Goal: Task Accomplishment & Management: Use online tool/utility

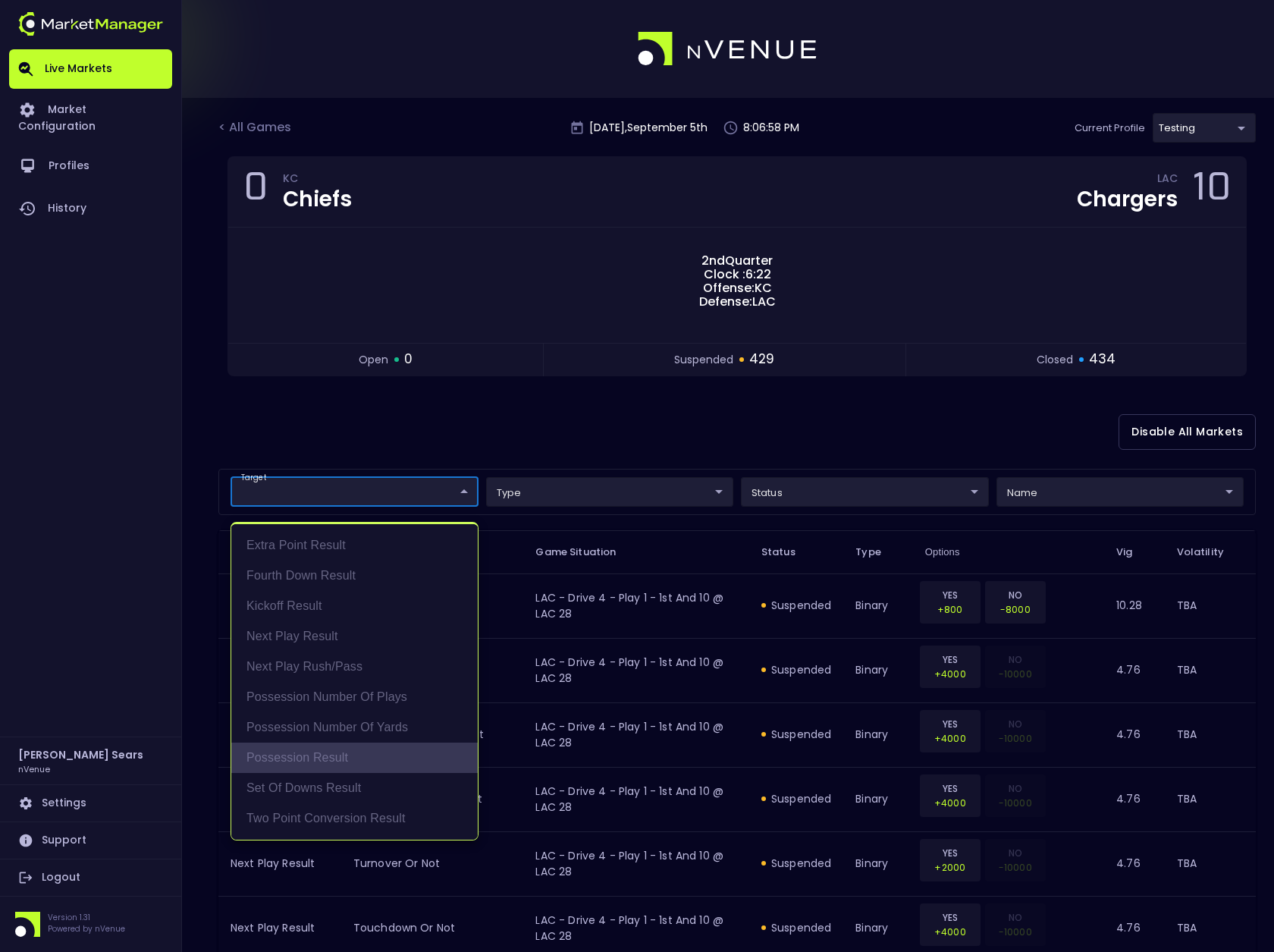
click at [343, 757] on li "Possession Result" at bounding box center [354, 757] width 247 height 30
type input "Possession Result"
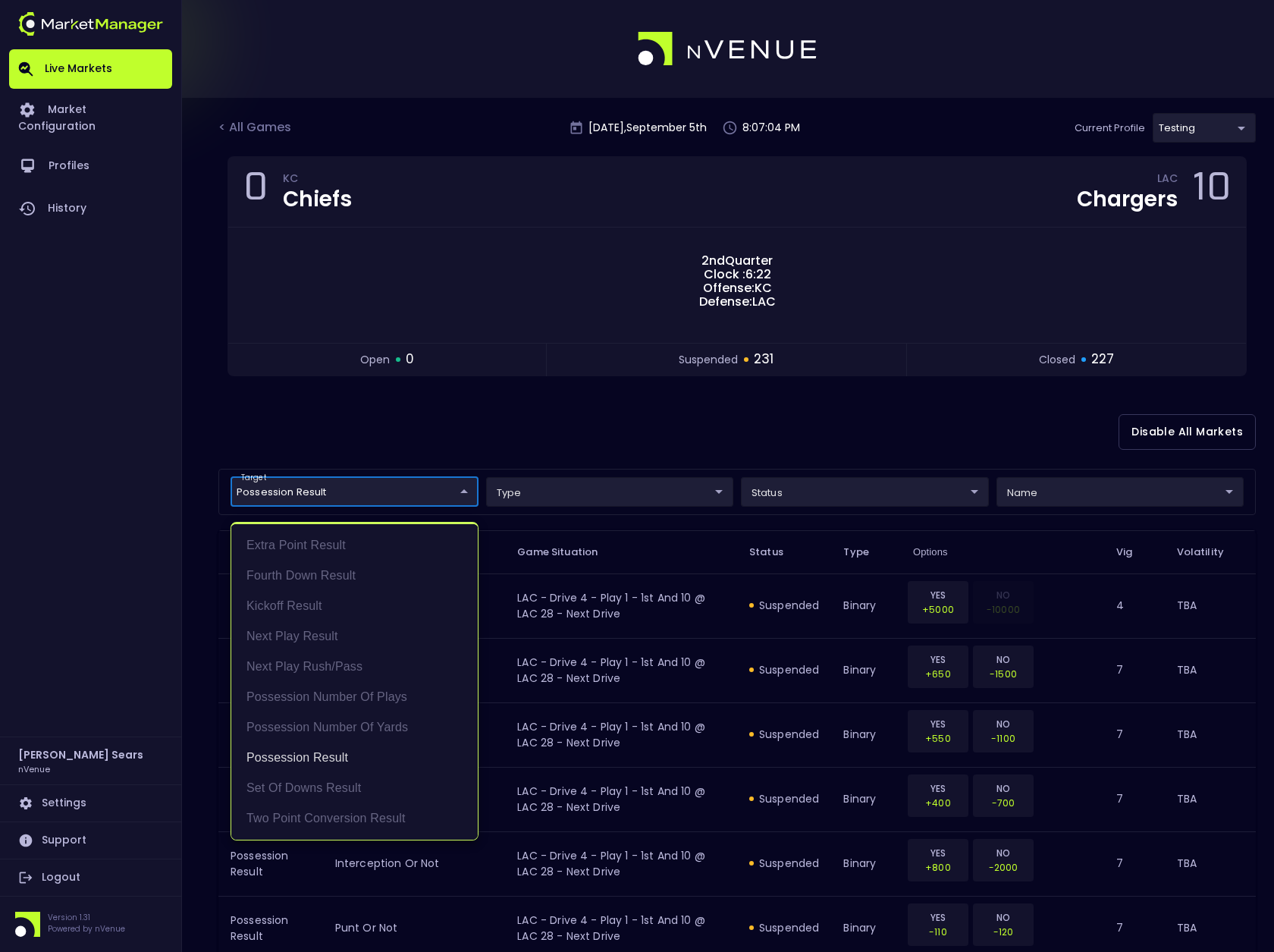
click at [539, 431] on div at bounding box center [637, 476] width 1274 height 952
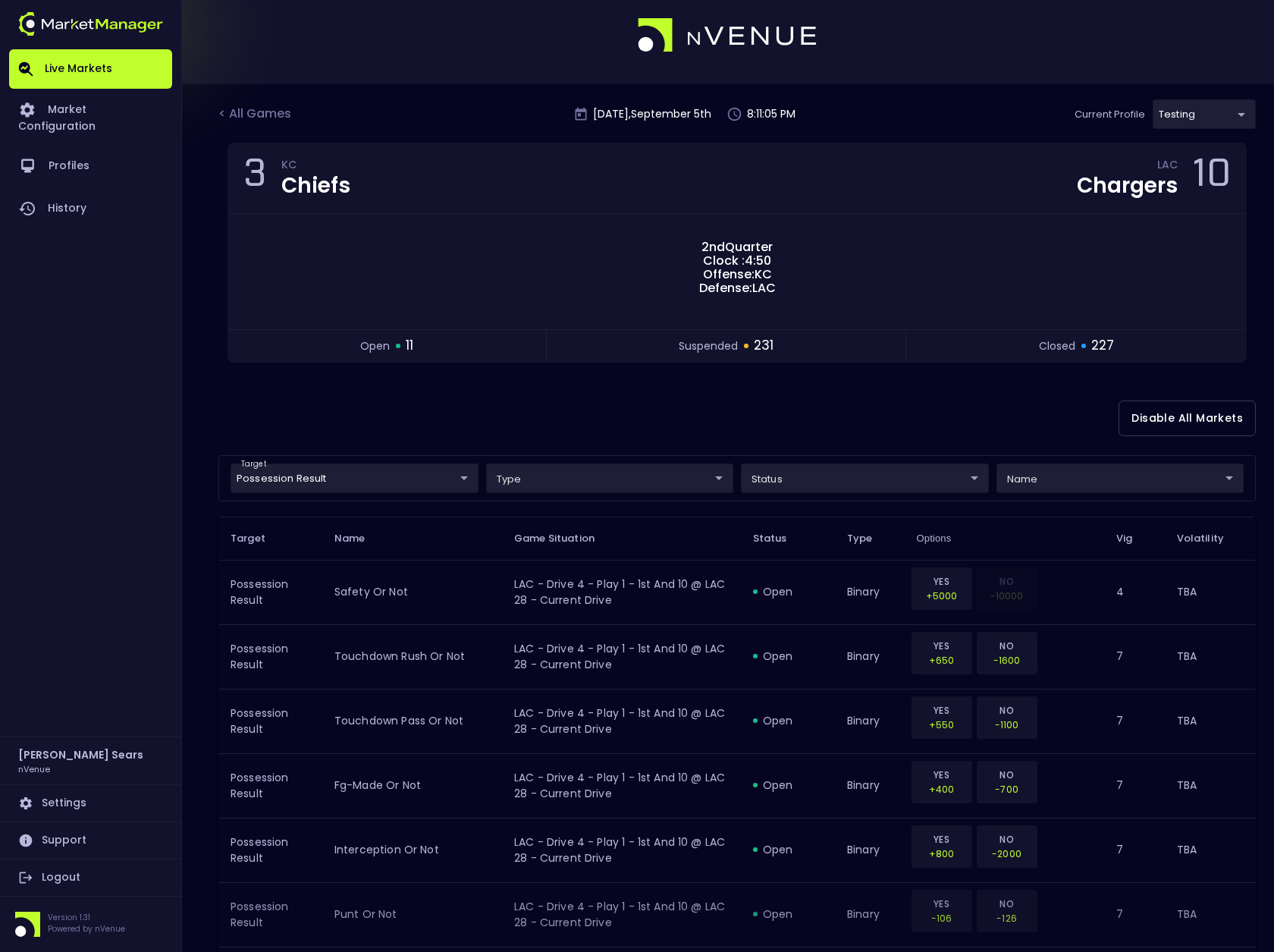
scroll to position [9, 0]
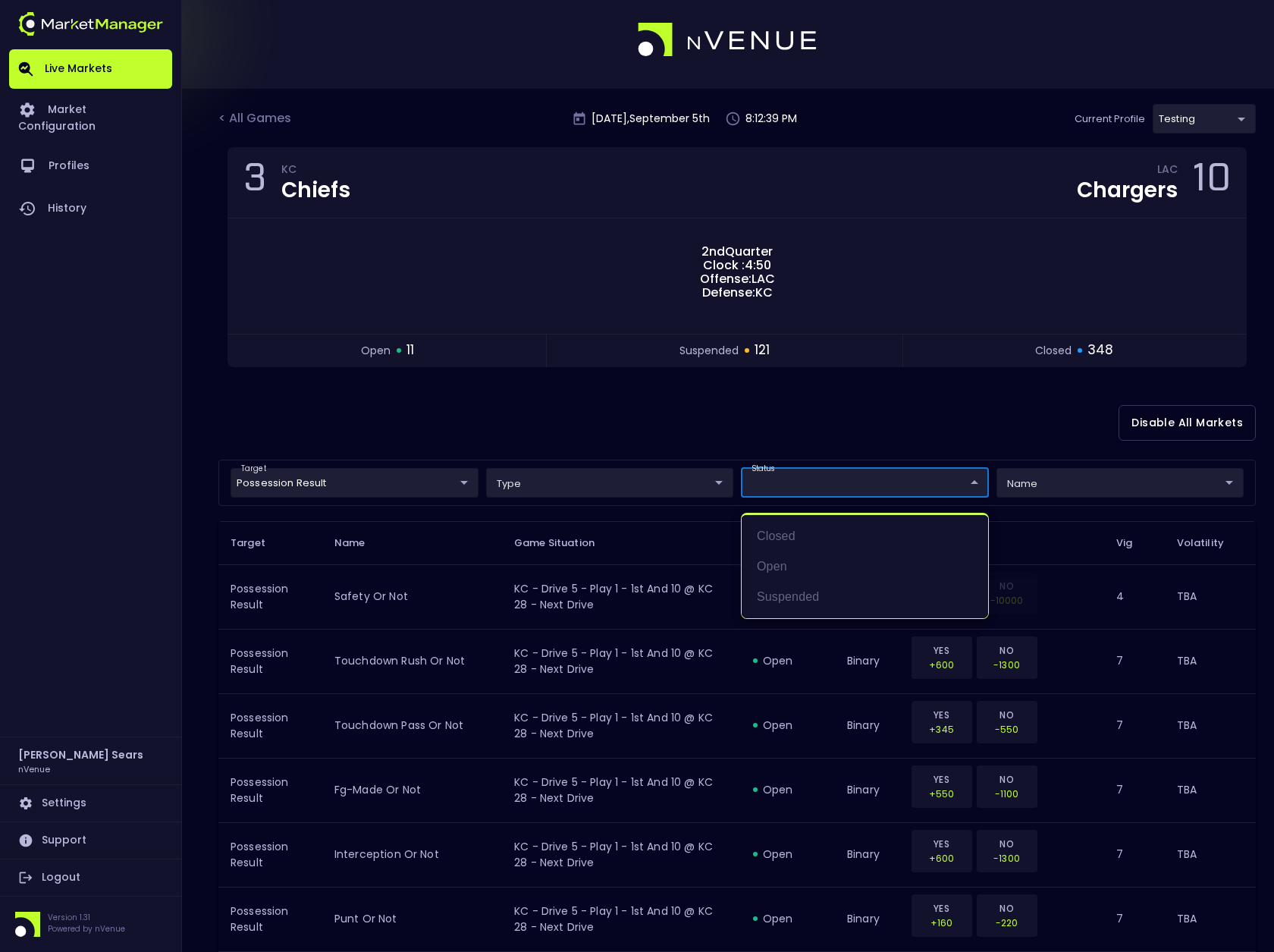
click at [881, 447] on div at bounding box center [637, 476] width 1274 height 952
click at [792, 566] on li "open" at bounding box center [864, 566] width 247 height 30
type input "open"
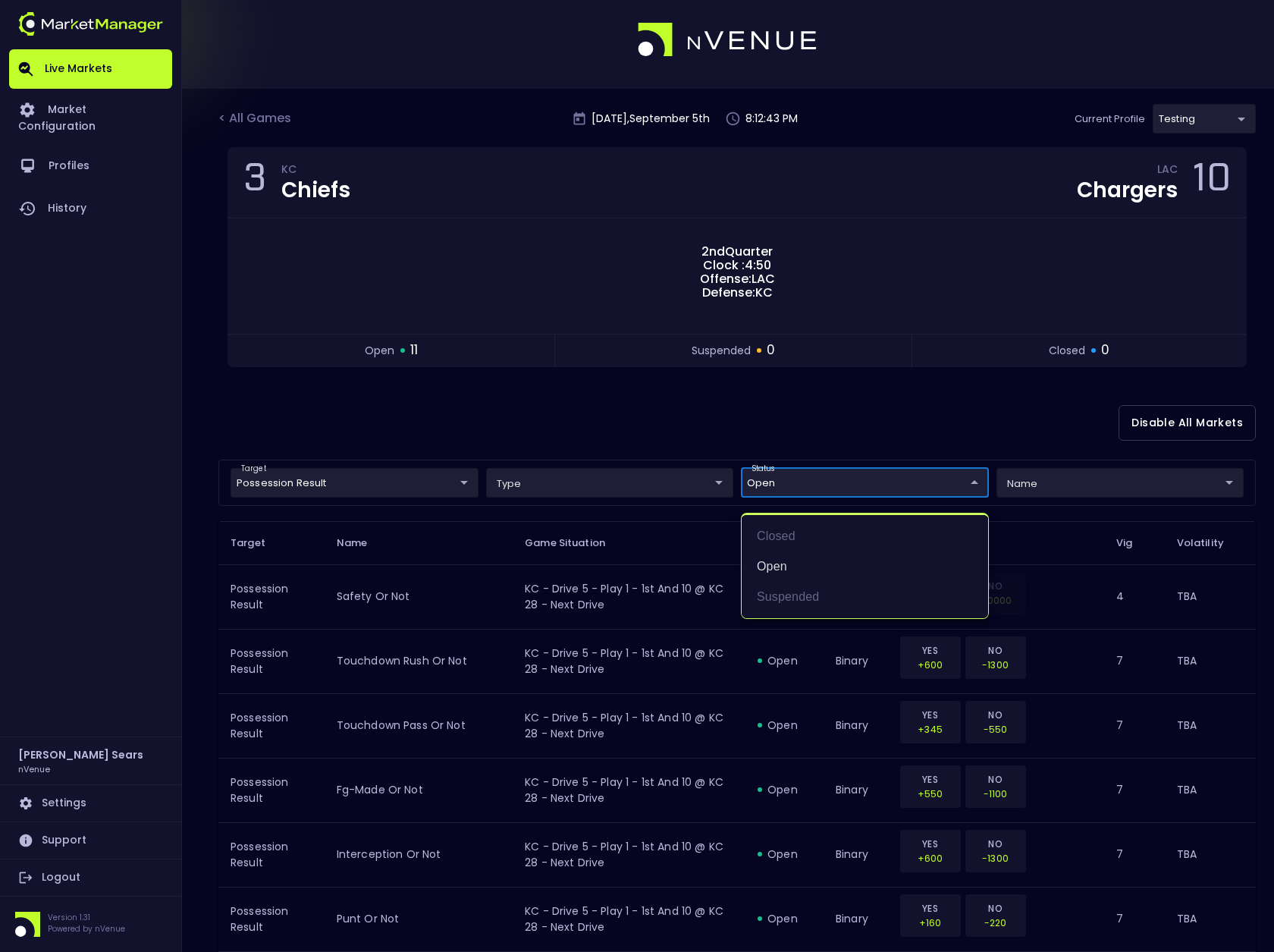
click at [845, 435] on div at bounding box center [637, 476] width 1274 height 952
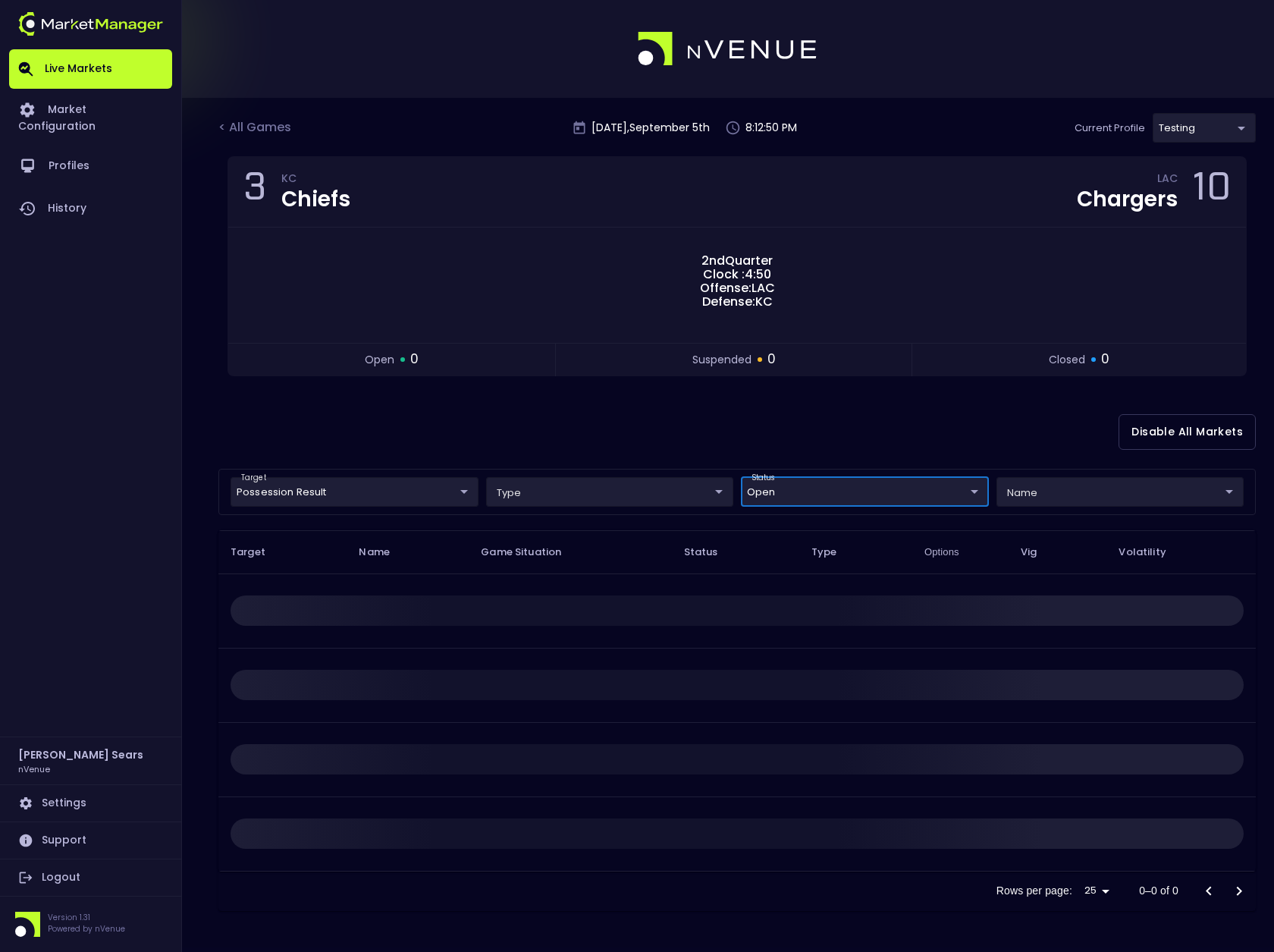
scroll to position [0, 0]
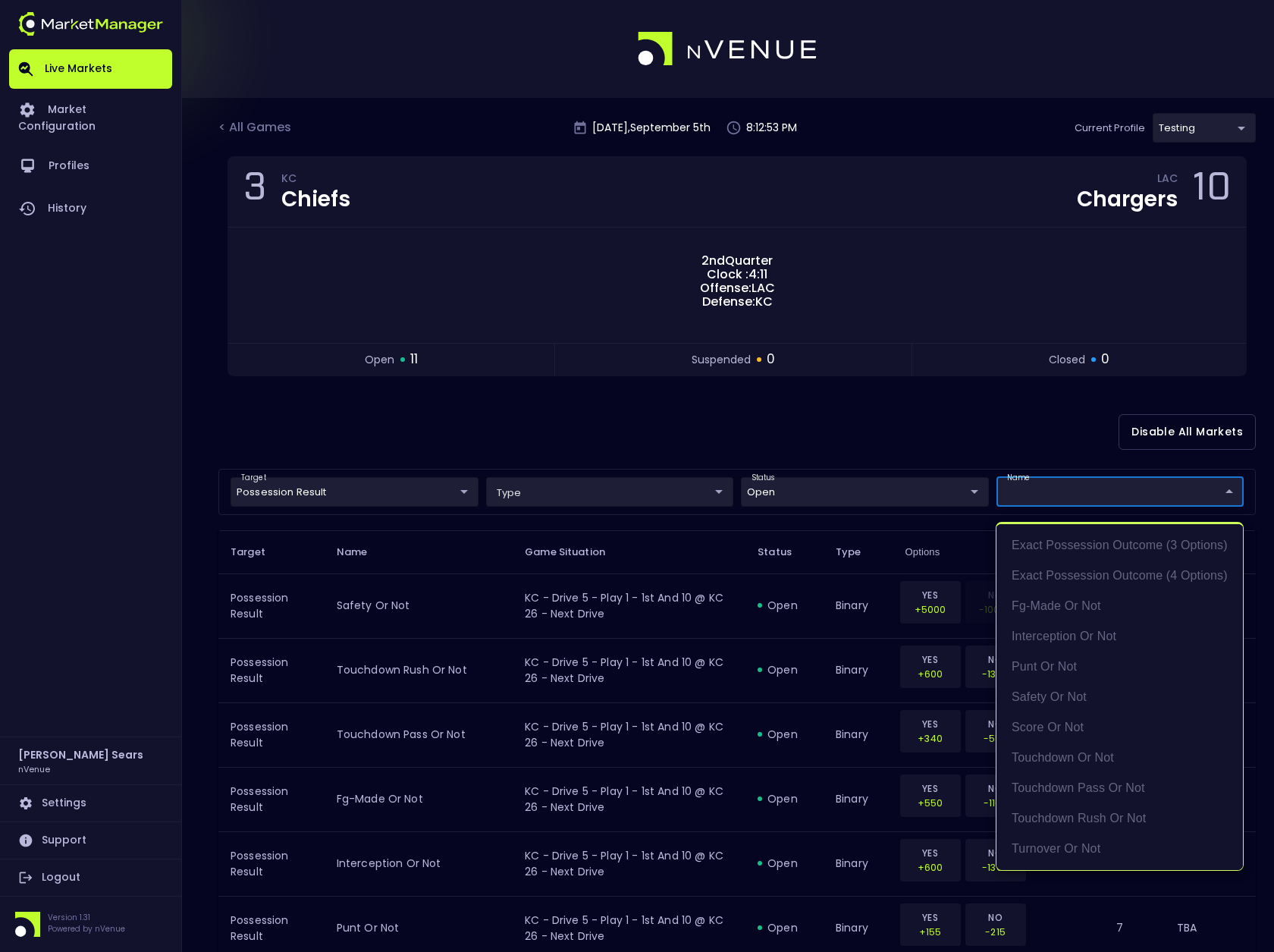
click at [1017, 497] on body "Live Markets Market Configuration Profiles History [PERSON_NAME] nVenue Setting…" at bounding box center [637, 726] width 1274 height 1453
click at [966, 429] on div at bounding box center [637, 476] width 1274 height 952
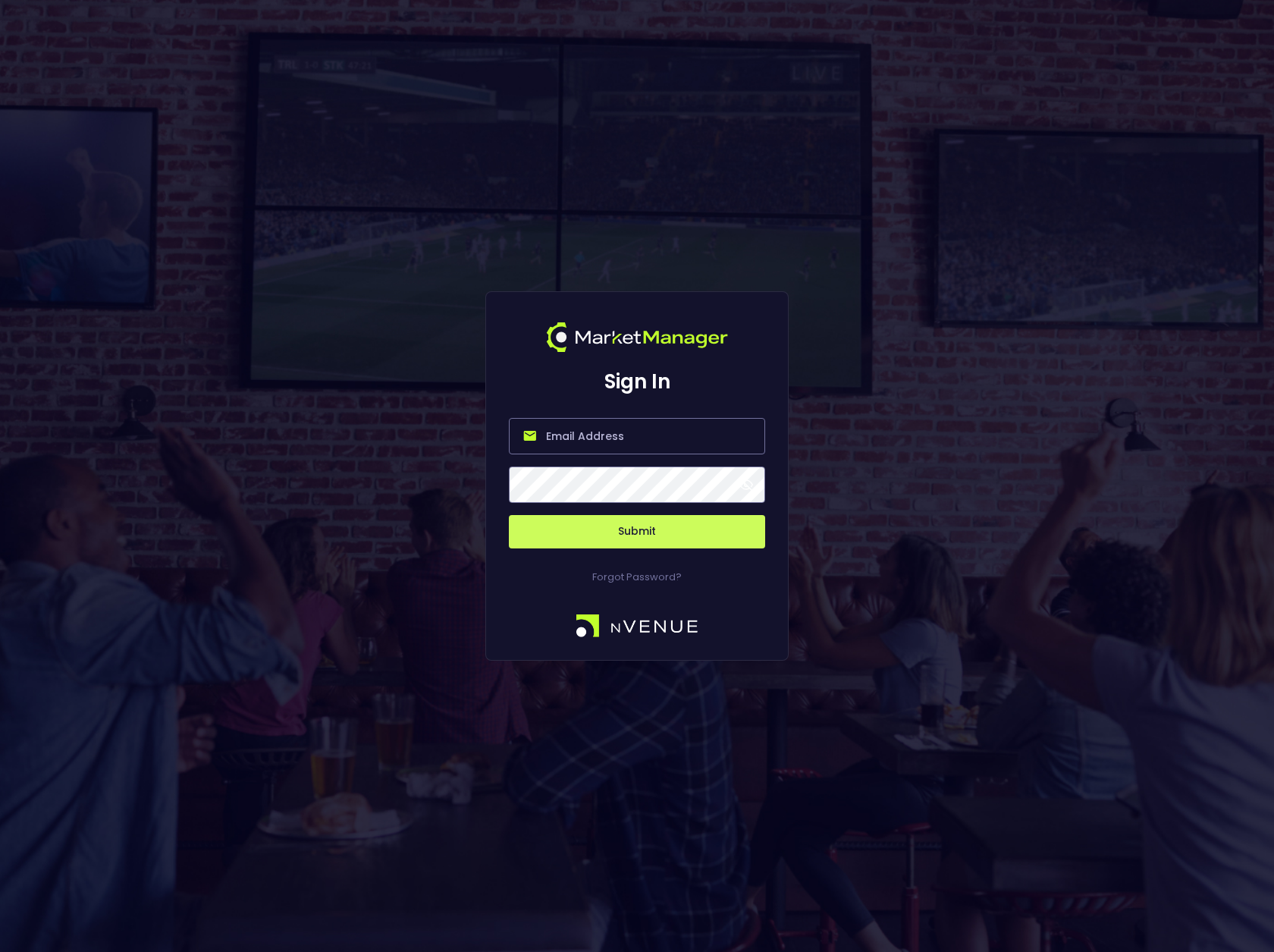
type input "[PERSON_NAME][EMAIL_ADDRESS][DOMAIN_NAME]"
click at [748, 483] on span at bounding box center [746, 485] width 14 height 14
click at [635, 529] on button "Submit" at bounding box center [637, 531] width 257 height 33
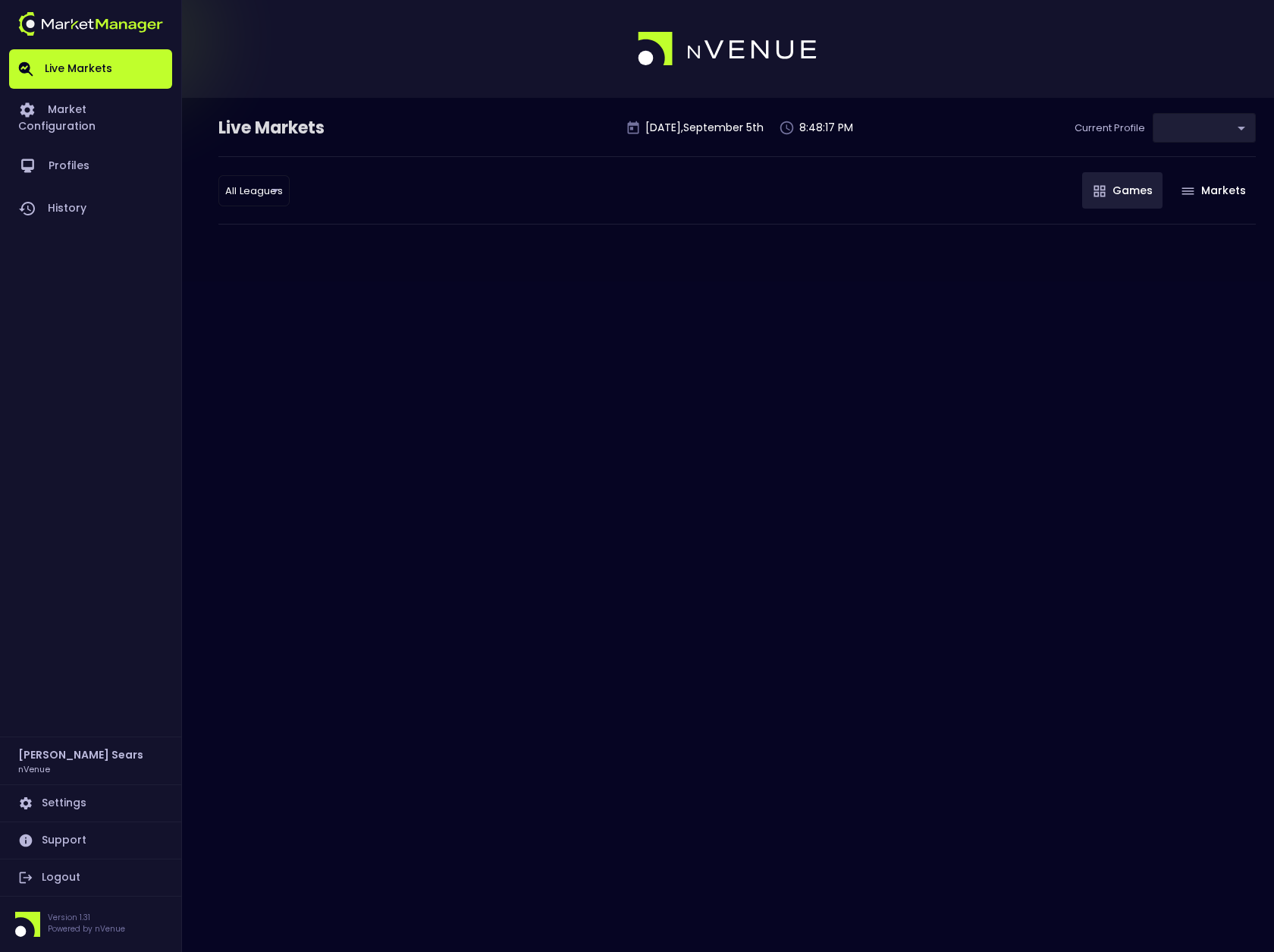
type input "d66ee90f-df8e-430e-a05c-aaf70ad95ad9"
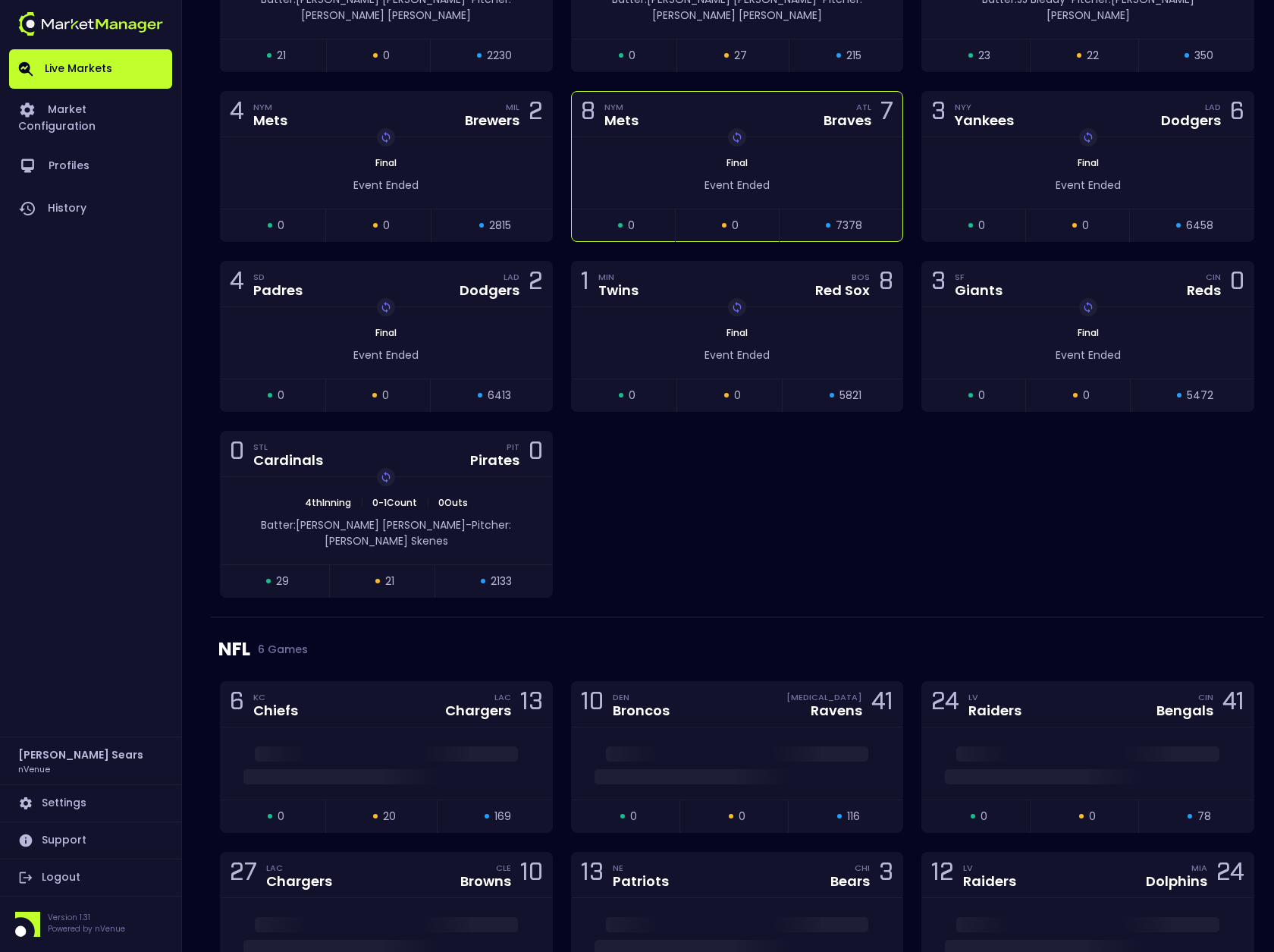
scroll to position [1153, 0]
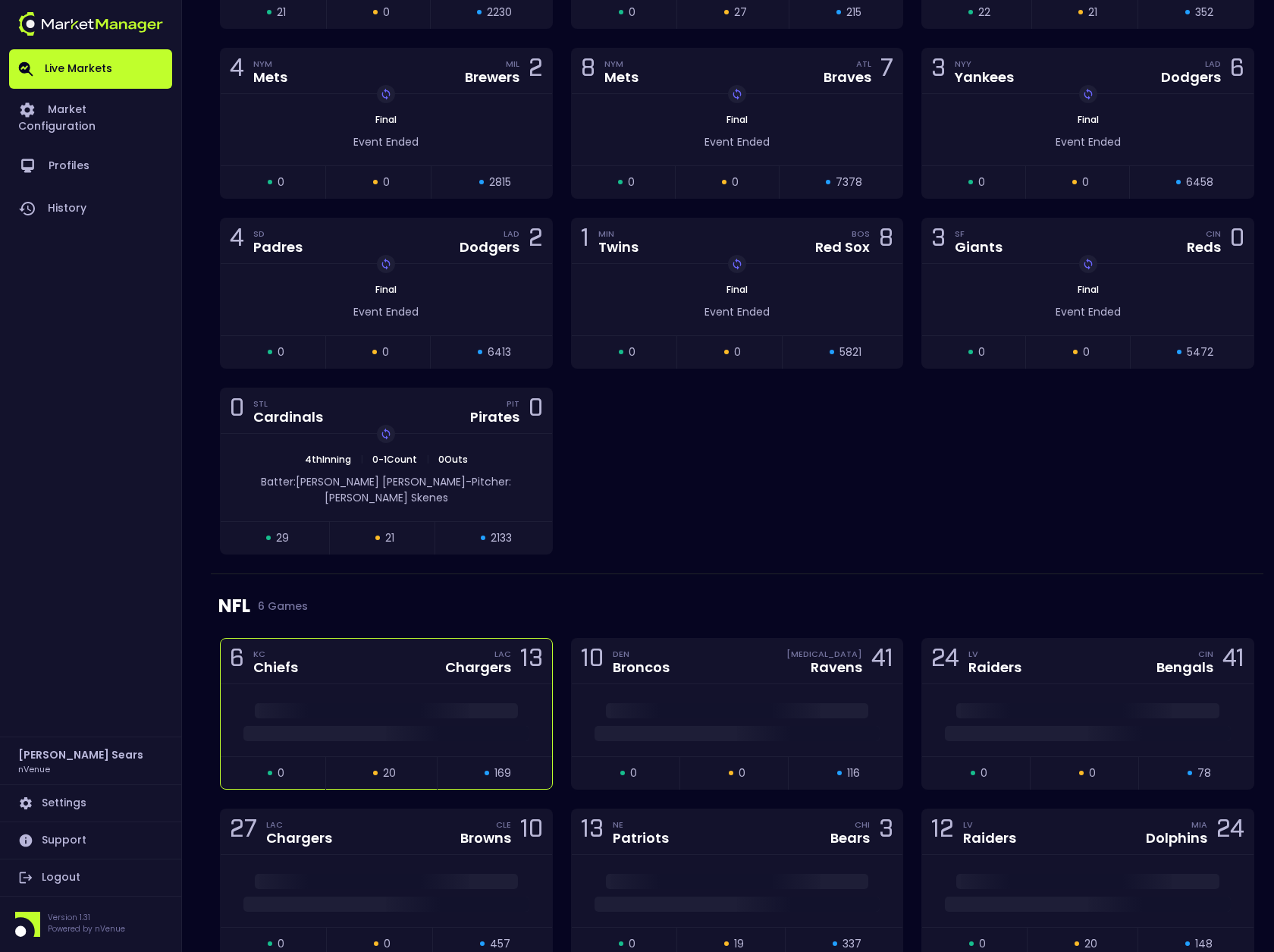
click at [513, 639] on div "6 KC Chiefs LAC Chargers 13" at bounding box center [386, 661] width 331 height 45
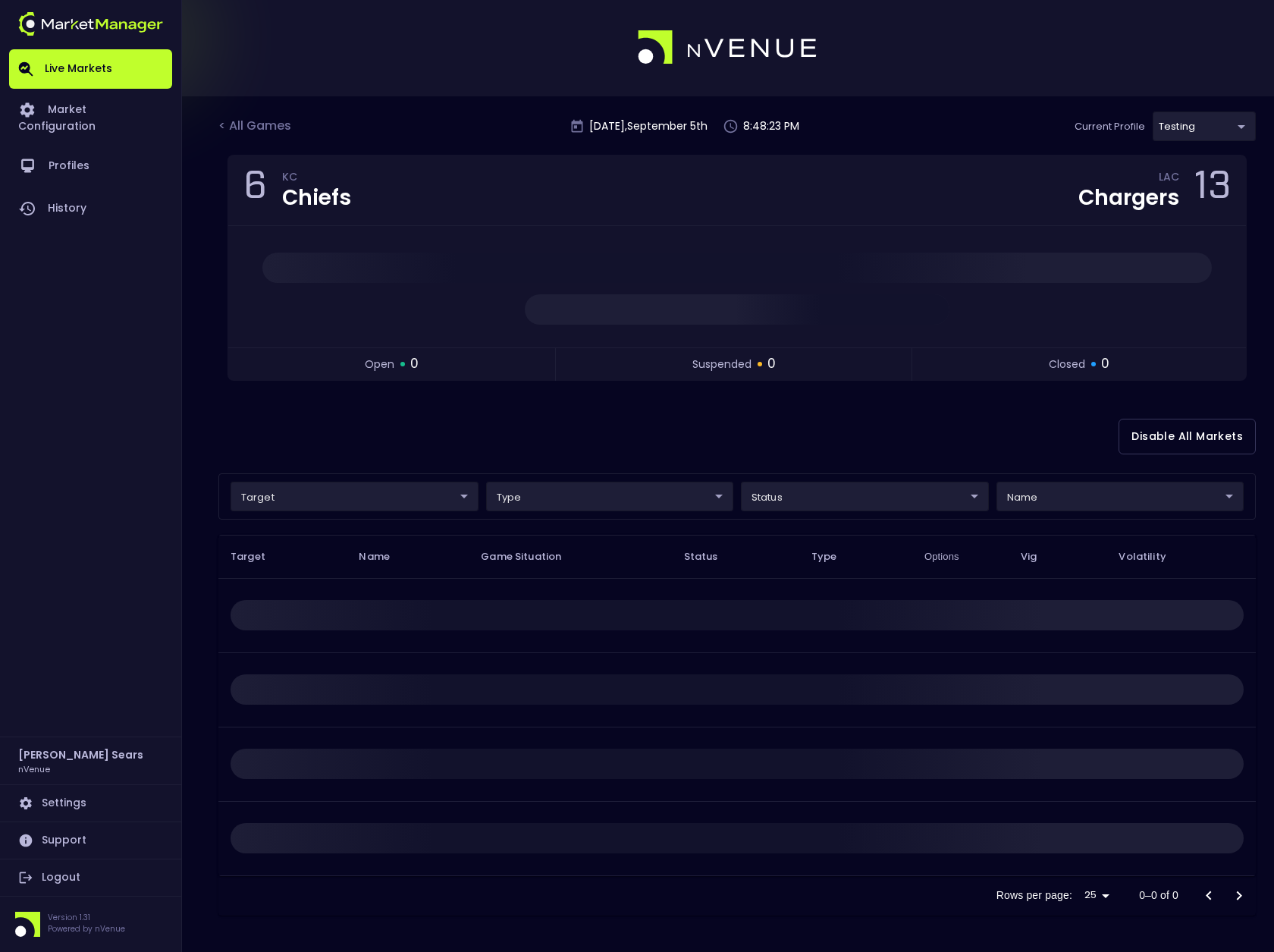
scroll to position [0, 0]
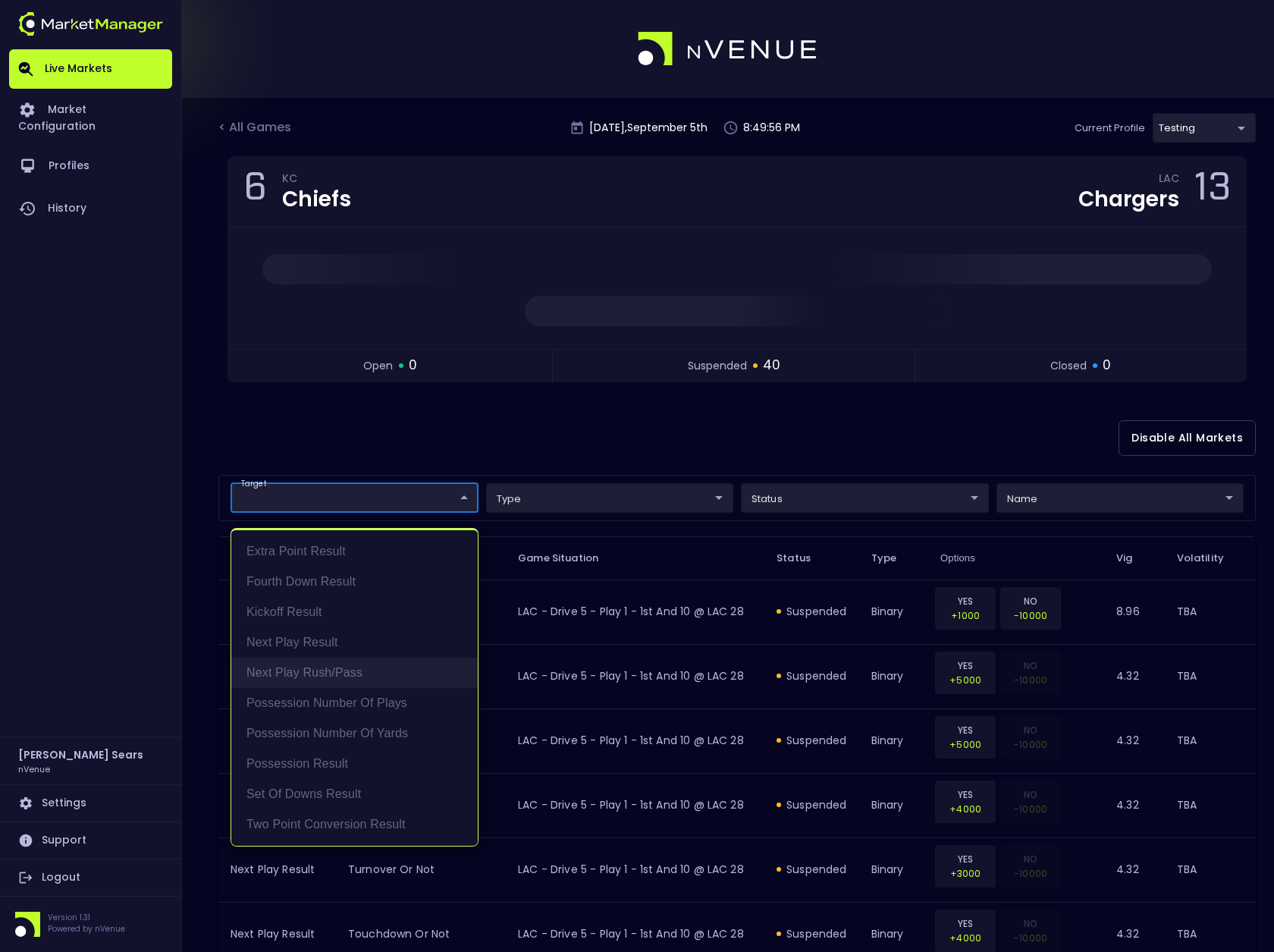
click at [347, 671] on li "Next Play Rush/Pass" at bounding box center [354, 672] width 247 height 30
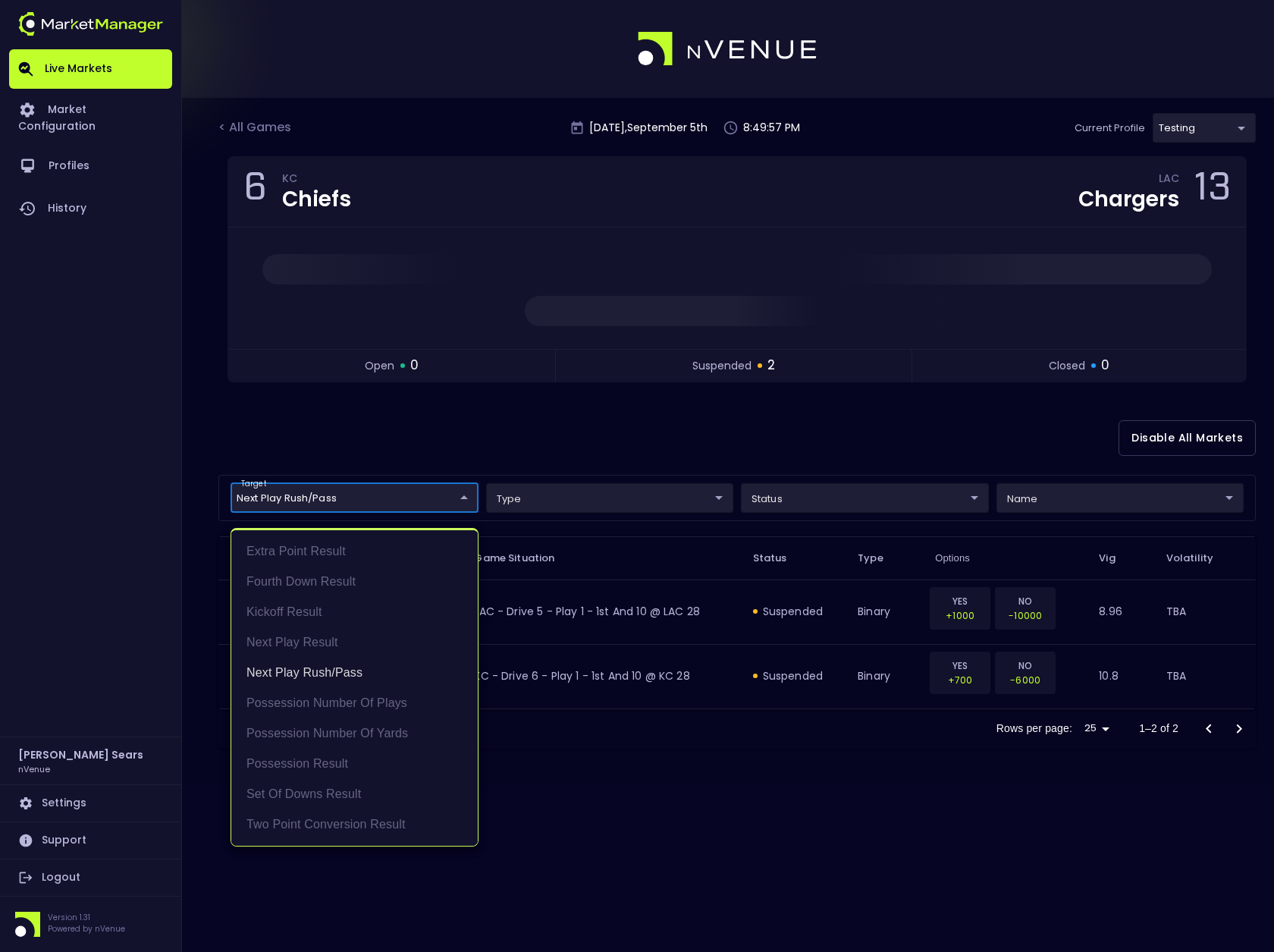
click at [536, 436] on div at bounding box center [637, 476] width 1274 height 952
click at [463, 500] on body "Live Markets Market Configuration Profiles History [PERSON_NAME] nVenue Setting…" at bounding box center [637, 476] width 1274 height 952
click at [323, 761] on li "Possession Result" at bounding box center [354, 763] width 247 height 30
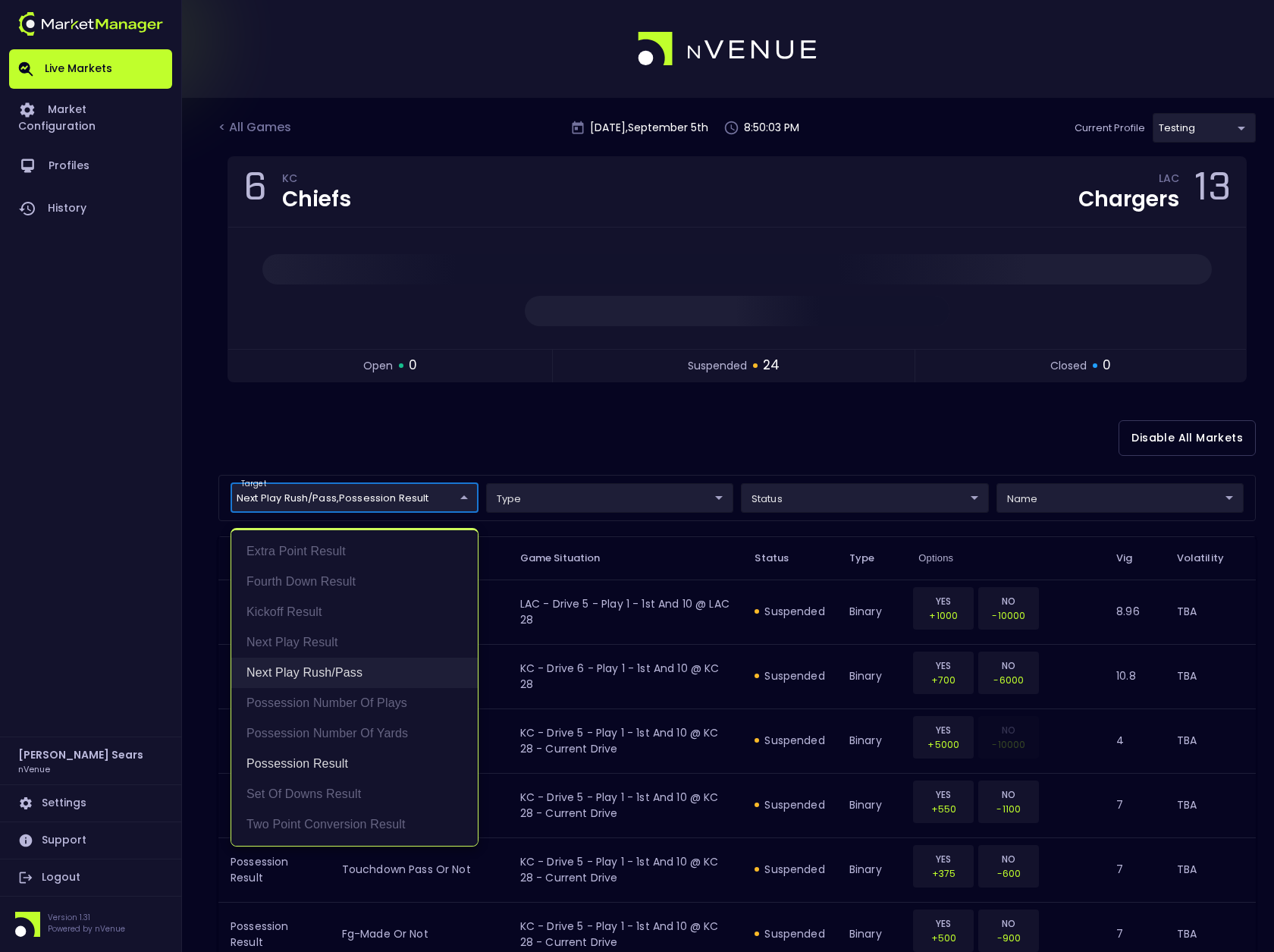
click at [330, 668] on li "Next Play Rush/Pass" at bounding box center [354, 672] width 247 height 30
type input "Possession Result"
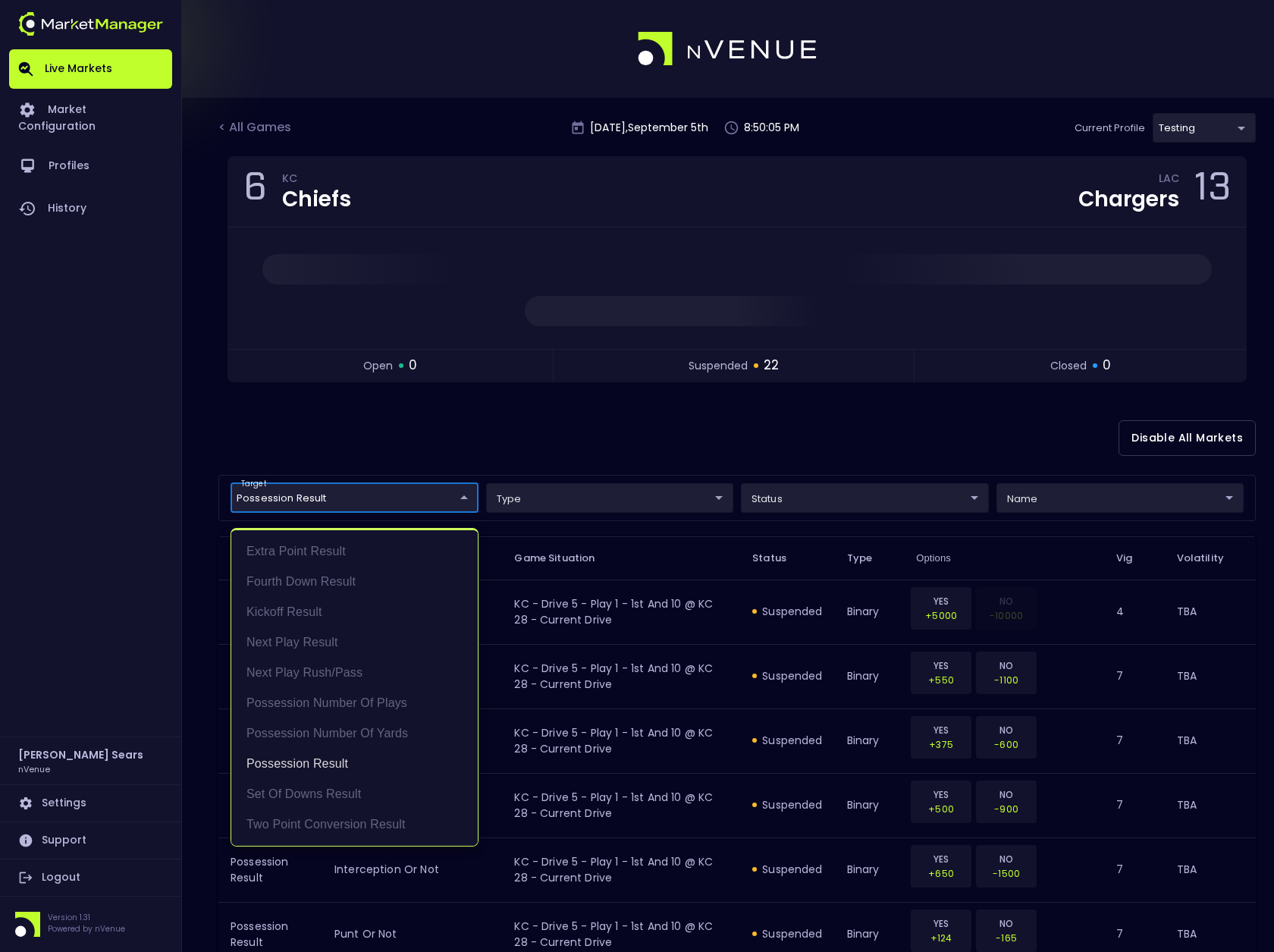
click at [440, 449] on div at bounding box center [637, 476] width 1274 height 952
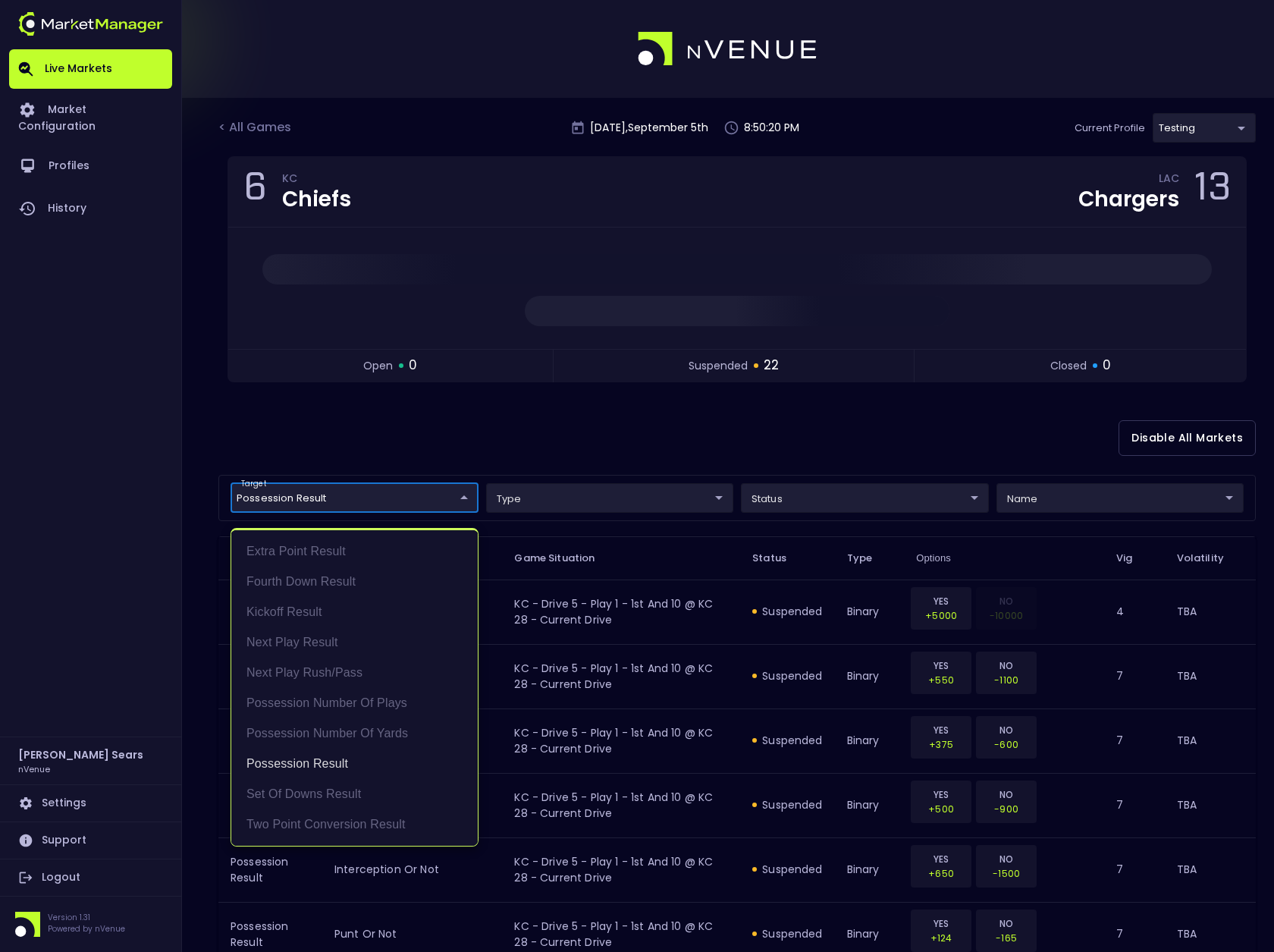
click at [476, 446] on div at bounding box center [637, 476] width 1274 height 952
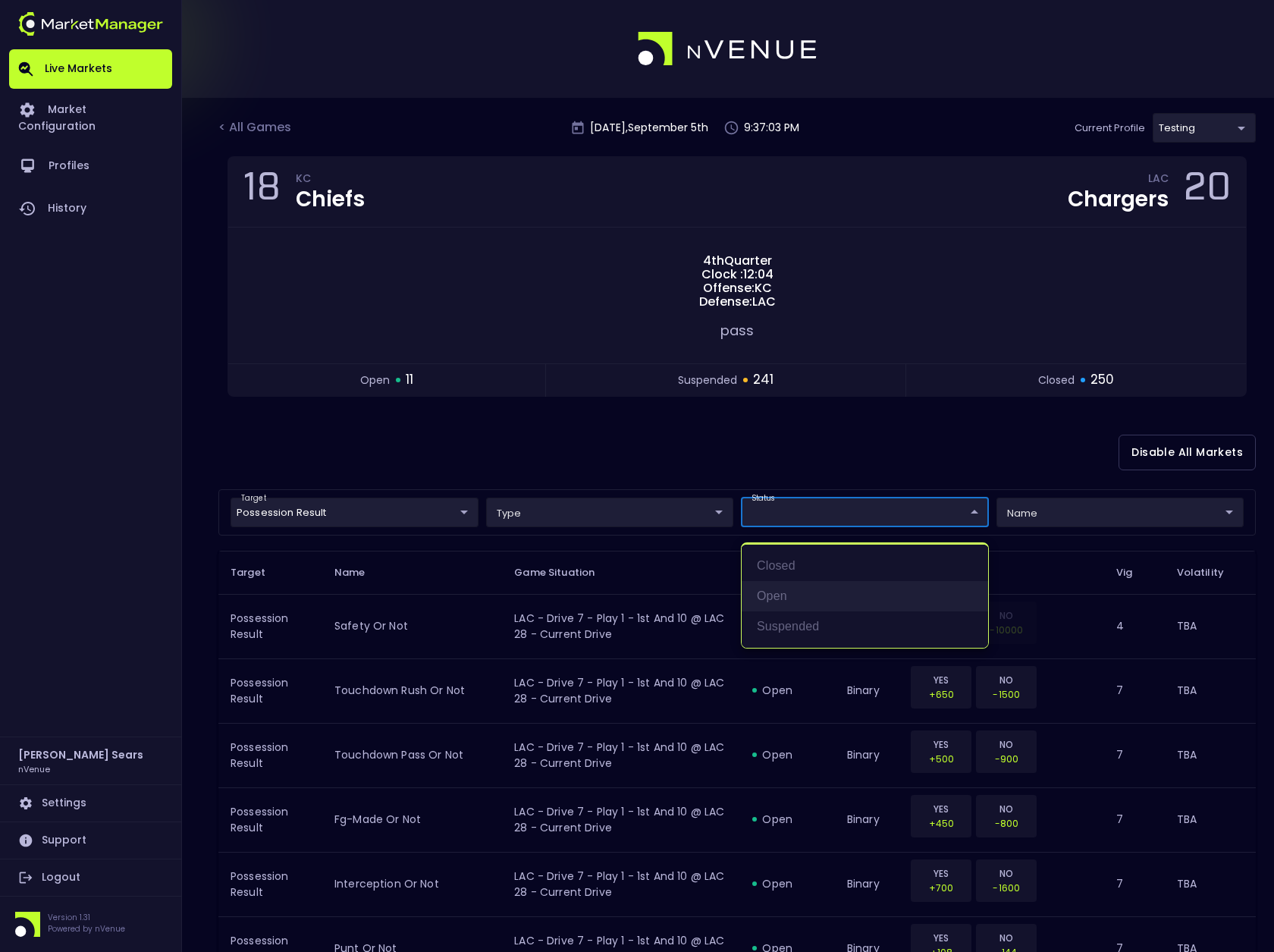
click at [789, 592] on li "open" at bounding box center [864, 595] width 247 height 30
type input "open"
click at [877, 467] on div at bounding box center [637, 476] width 1274 height 952
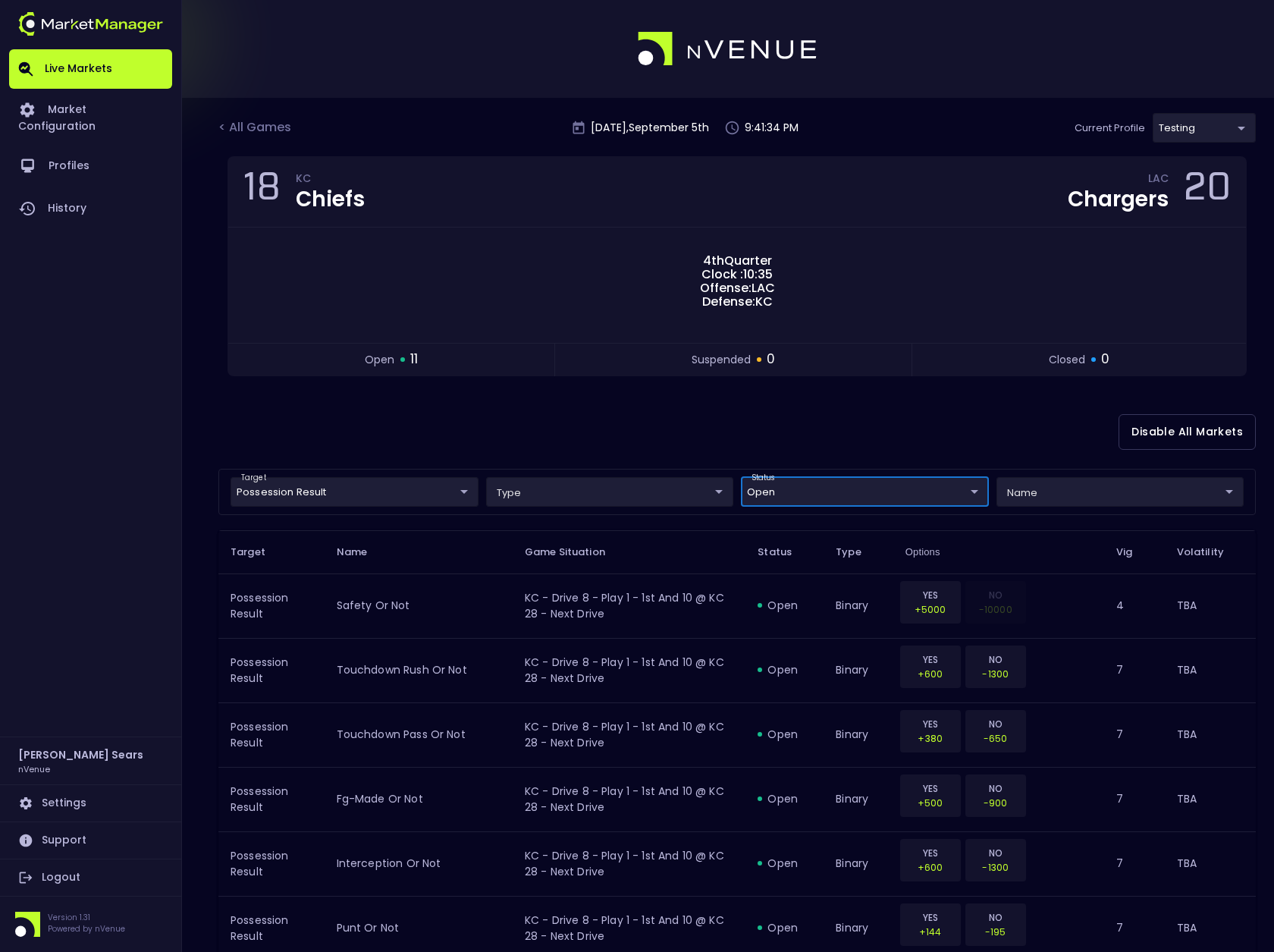
click at [69, 874] on link "Logout" at bounding box center [91, 877] width 163 height 36
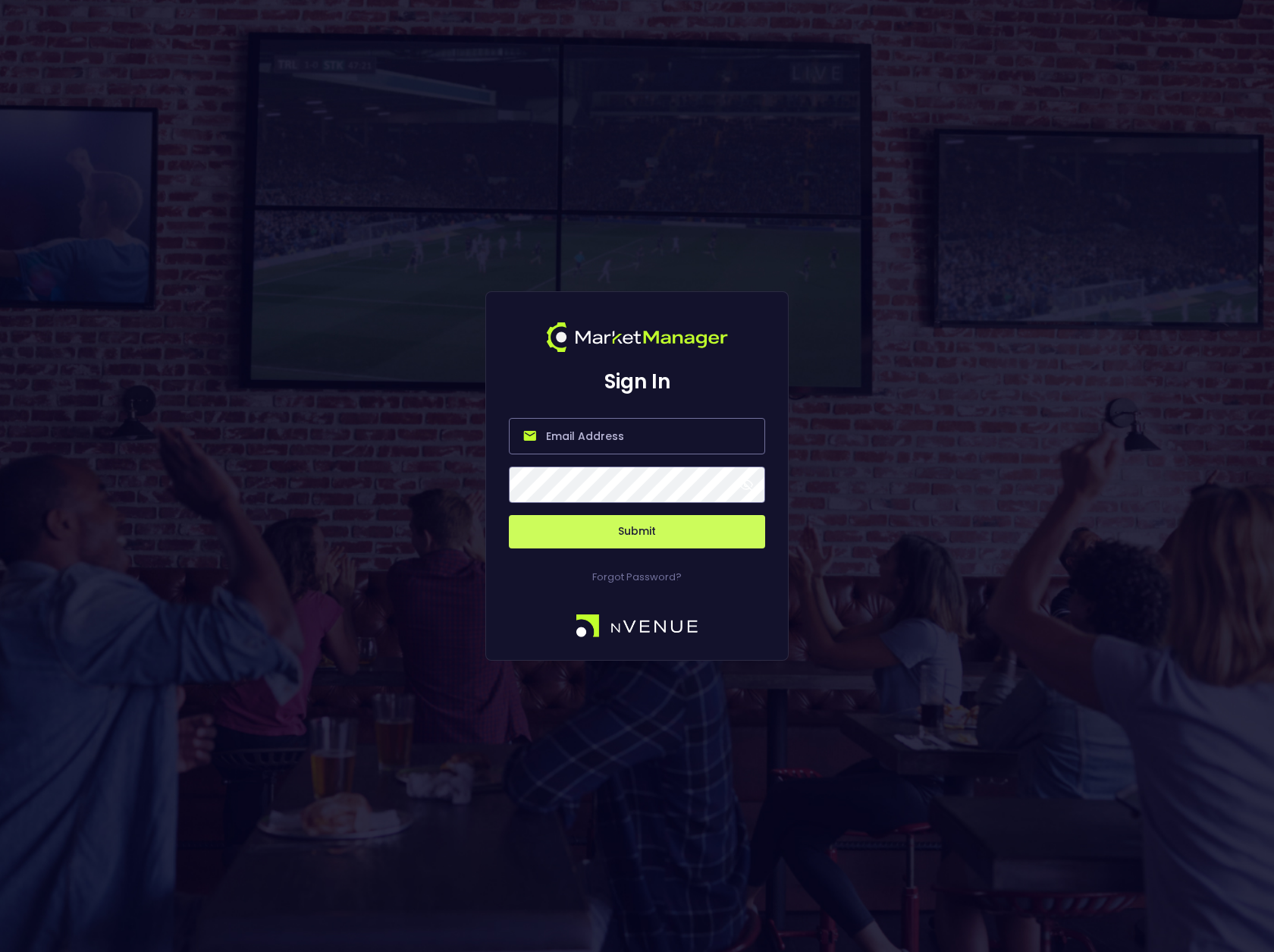
type input "[PERSON_NAME][EMAIL_ADDRESS][DOMAIN_NAME]"
click at [656, 534] on button "Submit" at bounding box center [637, 531] width 257 height 33
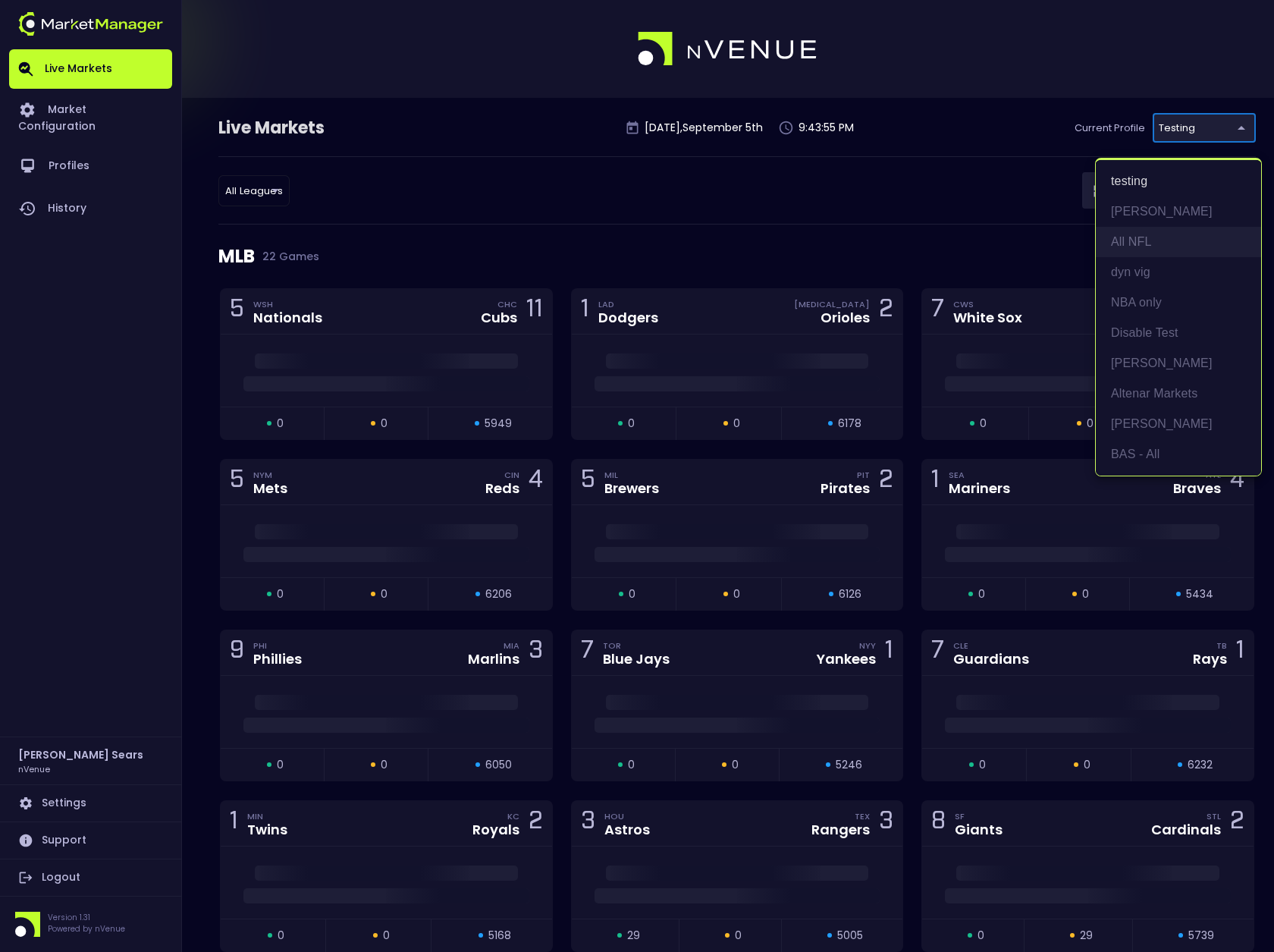
click at [1151, 243] on li "All NFL" at bounding box center [1178, 241] width 165 height 30
type input "9d8bad92-567c-44a6-ba12-e9bc101fa057"
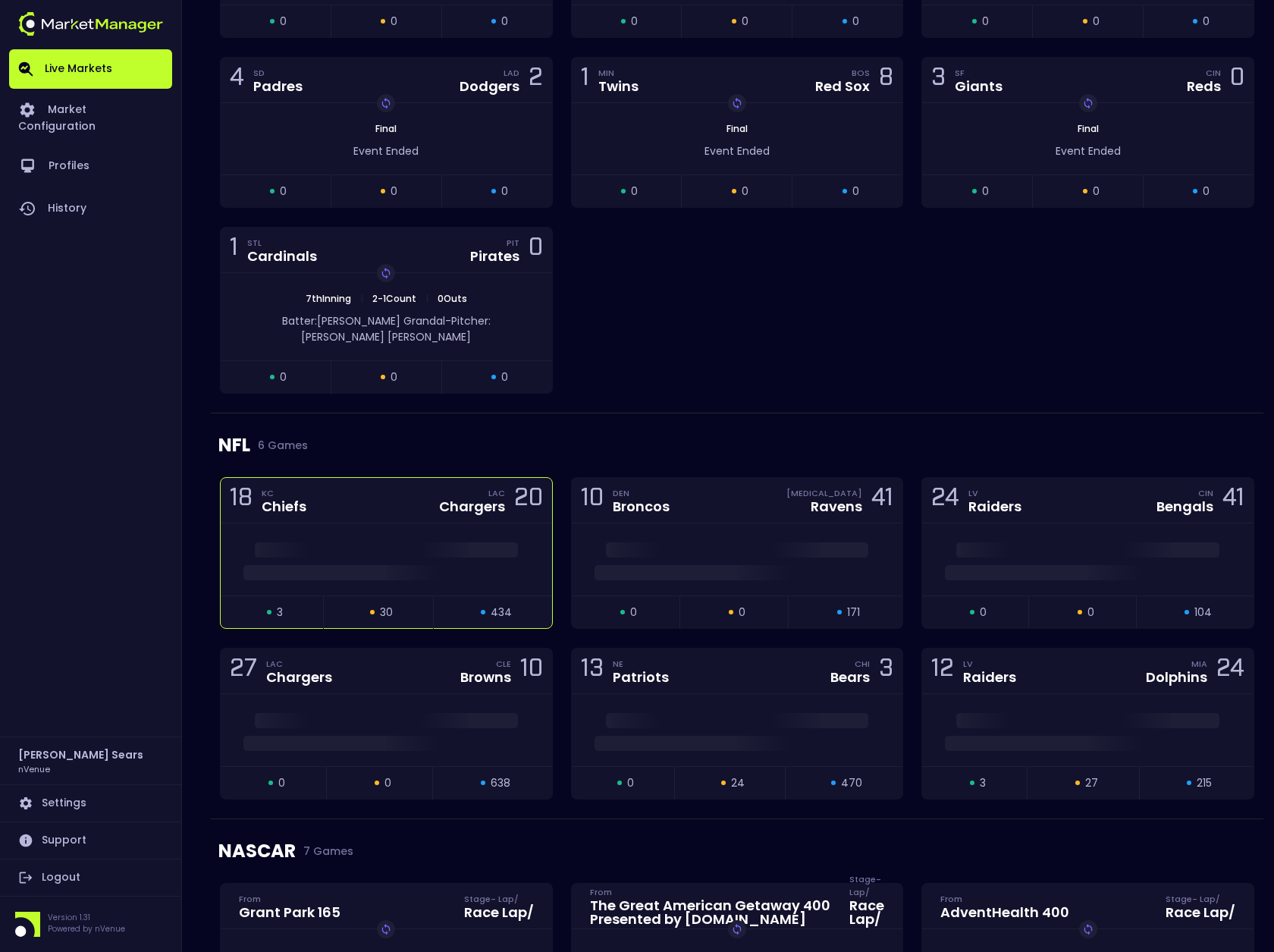
scroll to position [1278, 0]
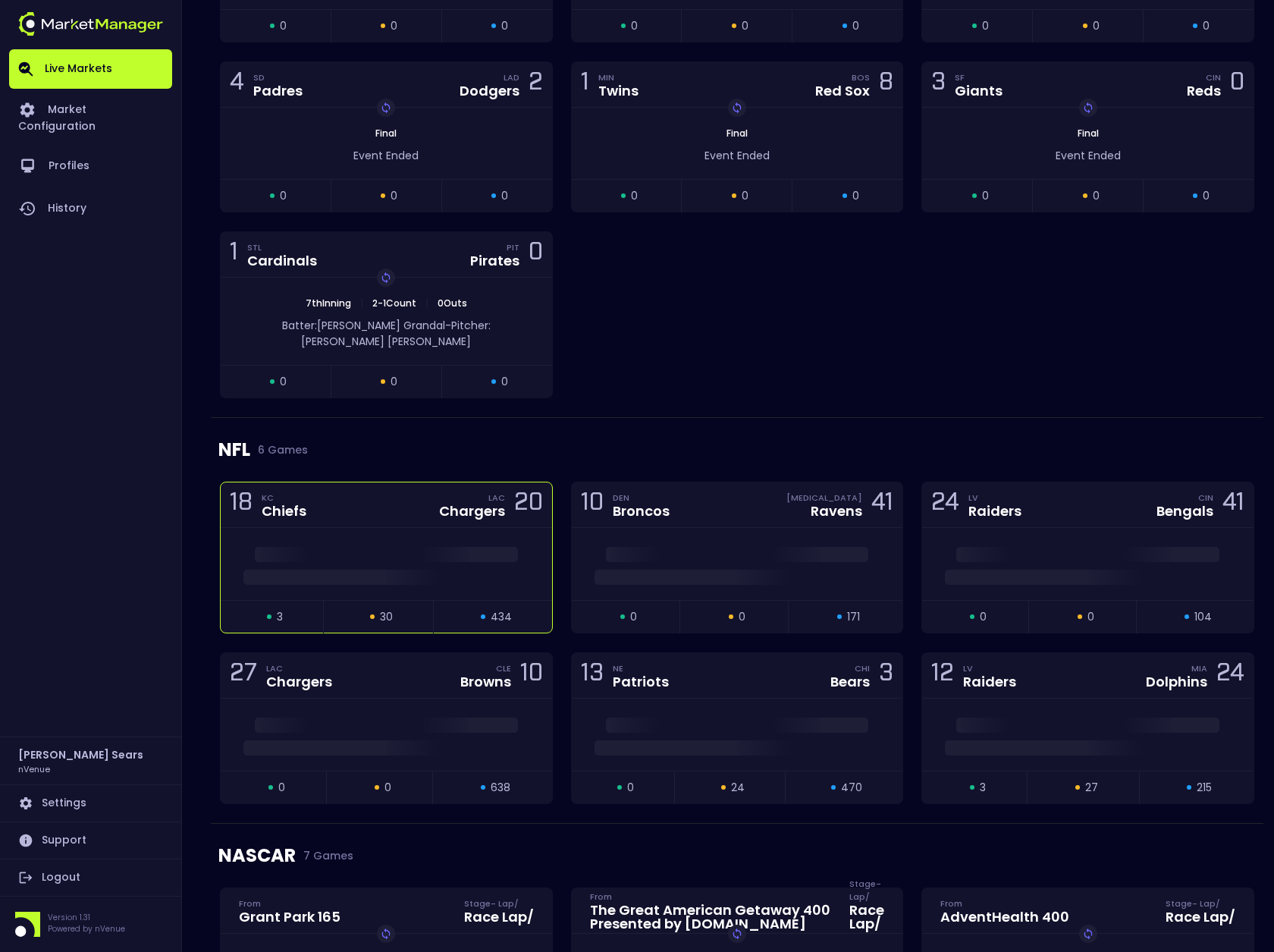
click at [496, 528] on div at bounding box center [386, 564] width 331 height 72
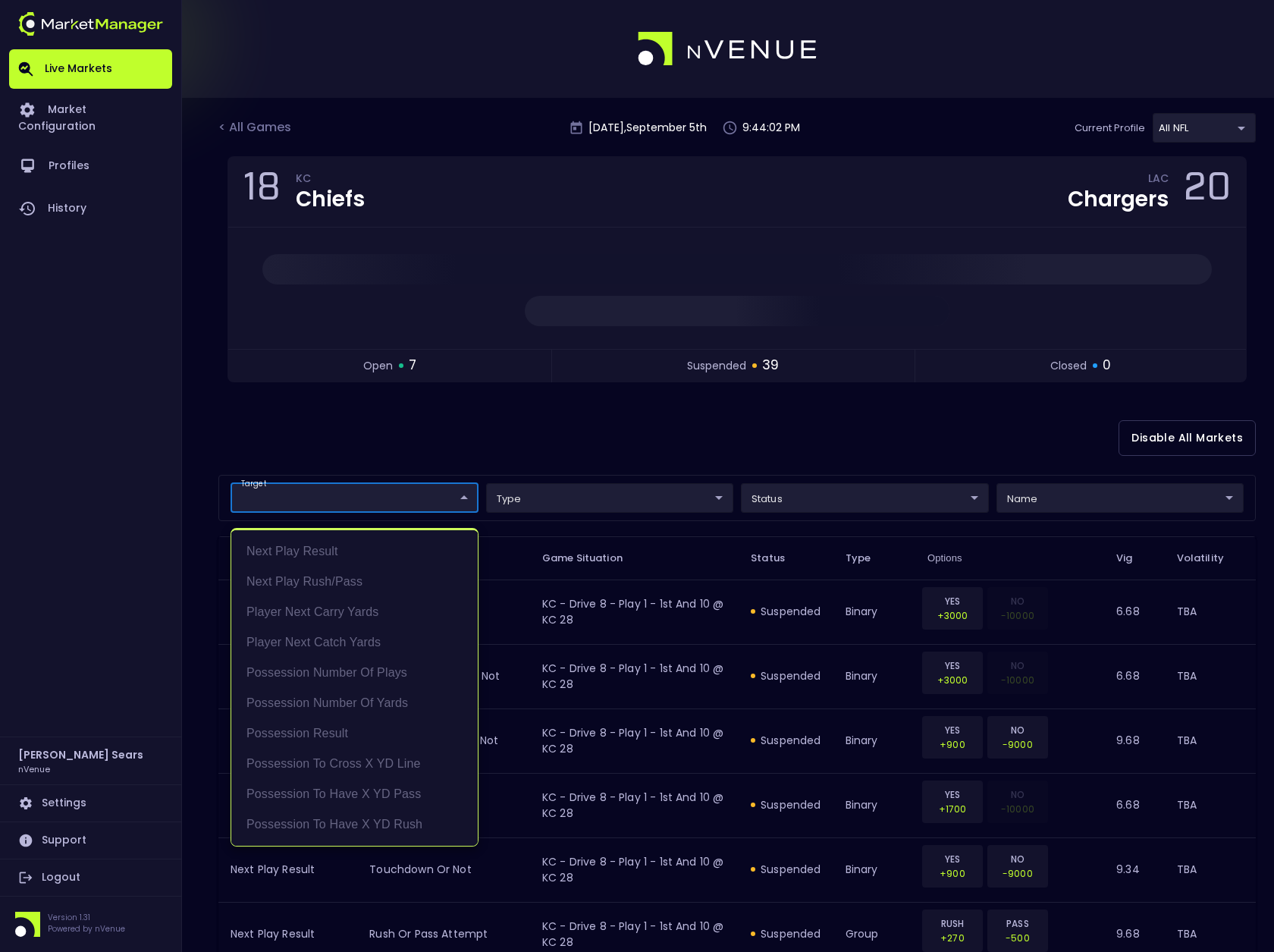
click at [403, 763] on li "Possession to Cross X YD Line" at bounding box center [354, 763] width 247 height 30
type input "Possession to Cross X YD Line"
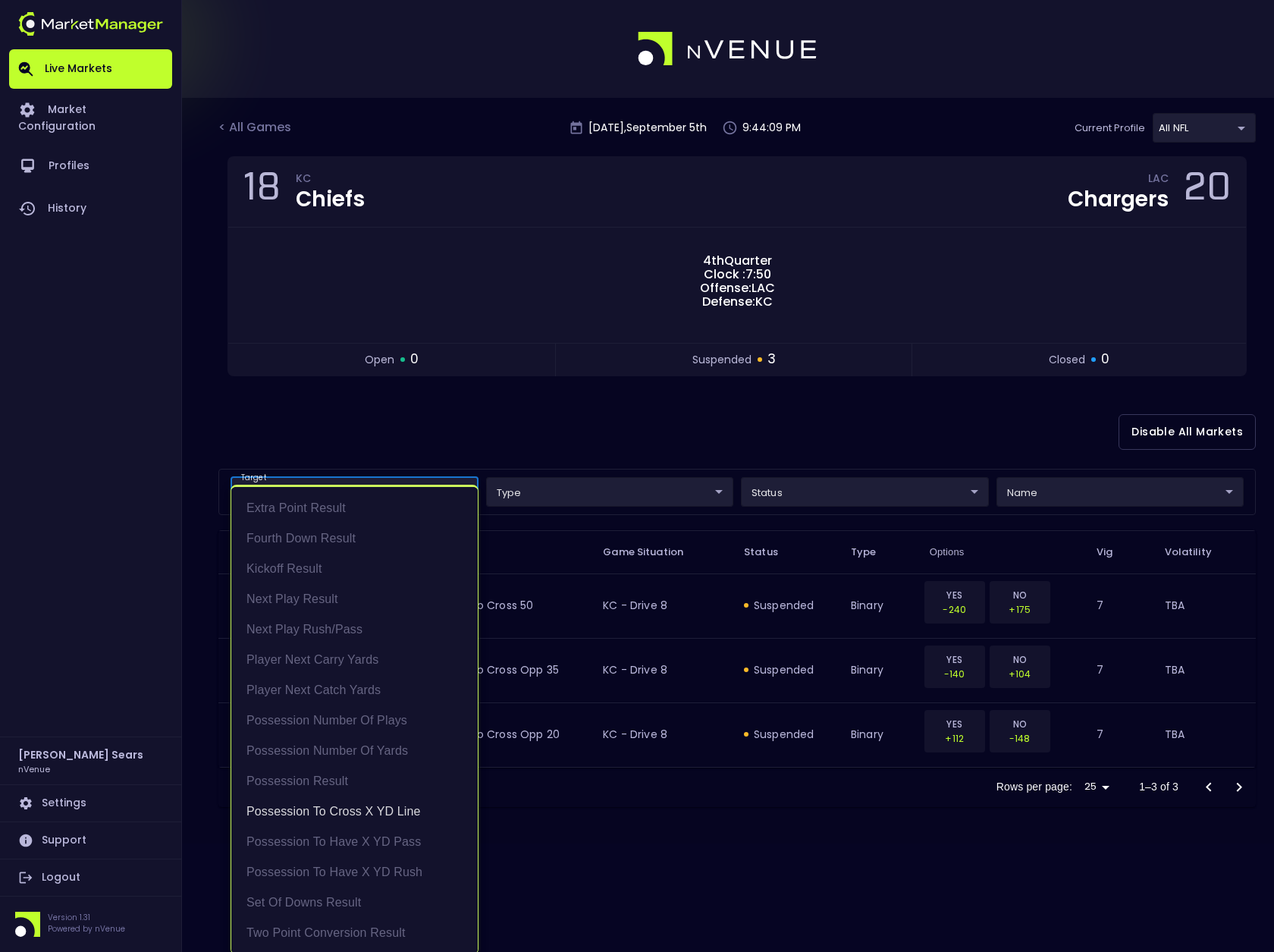
click at [517, 450] on div at bounding box center [637, 476] width 1274 height 952
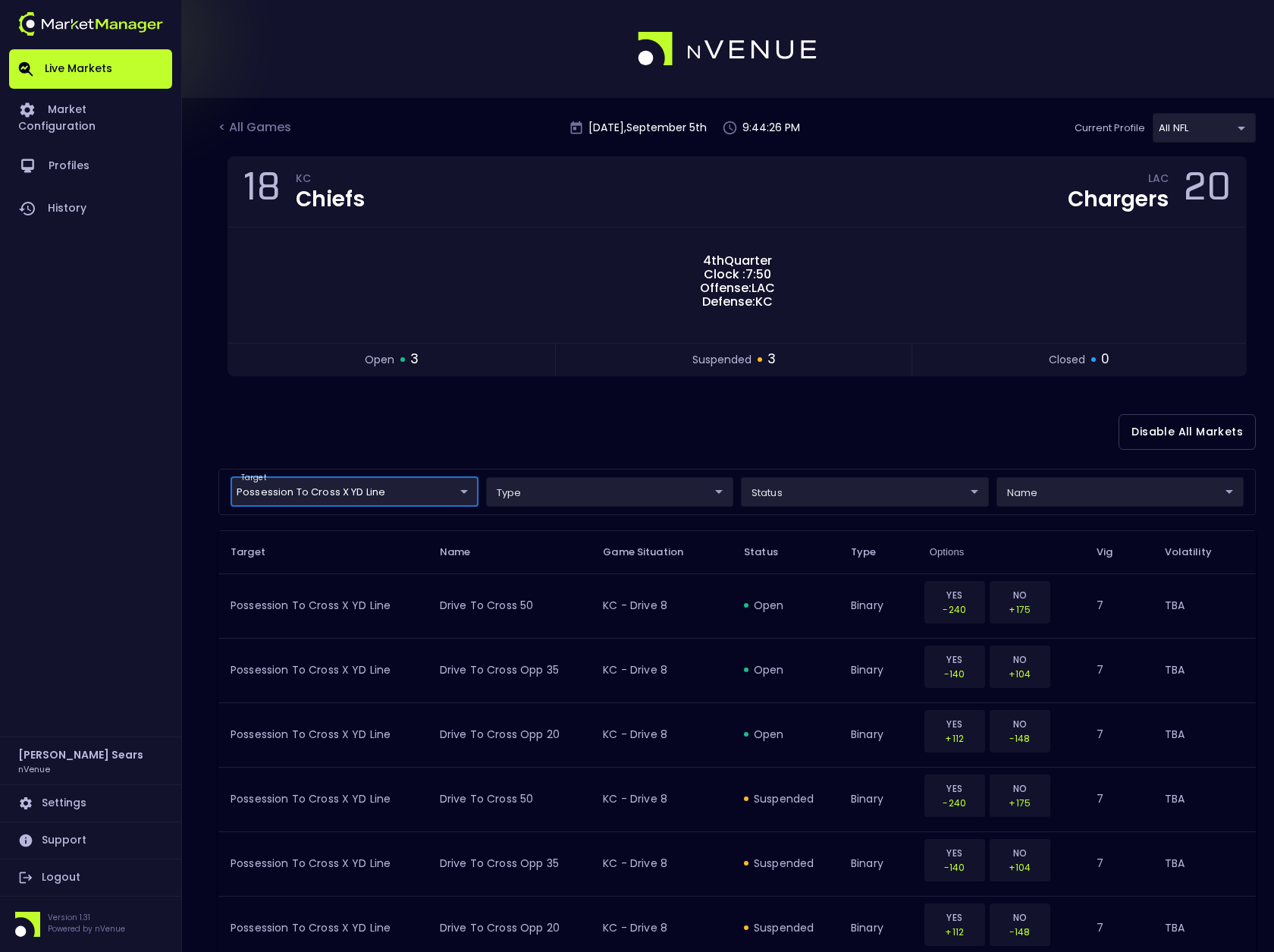
click at [844, 493] on body "Live Markets Market Configuration Profiles History [PERSON_NAME] nVenue Setting…" at bounding box center [637, 518] width 1274 height 1037
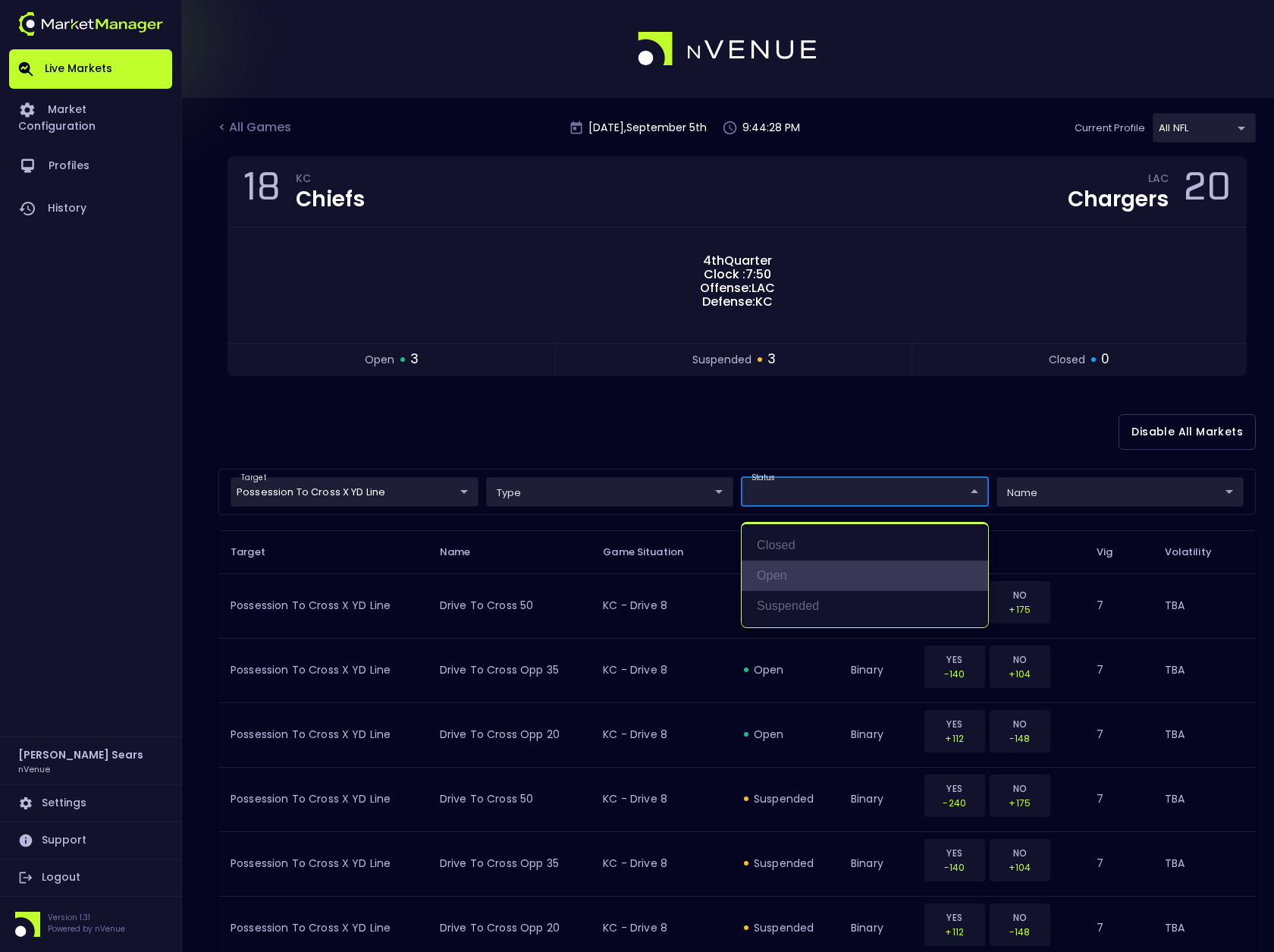
click at [794, 574] on li "open" at bounding box center [864, 575] width 247 height 30
type input "open"
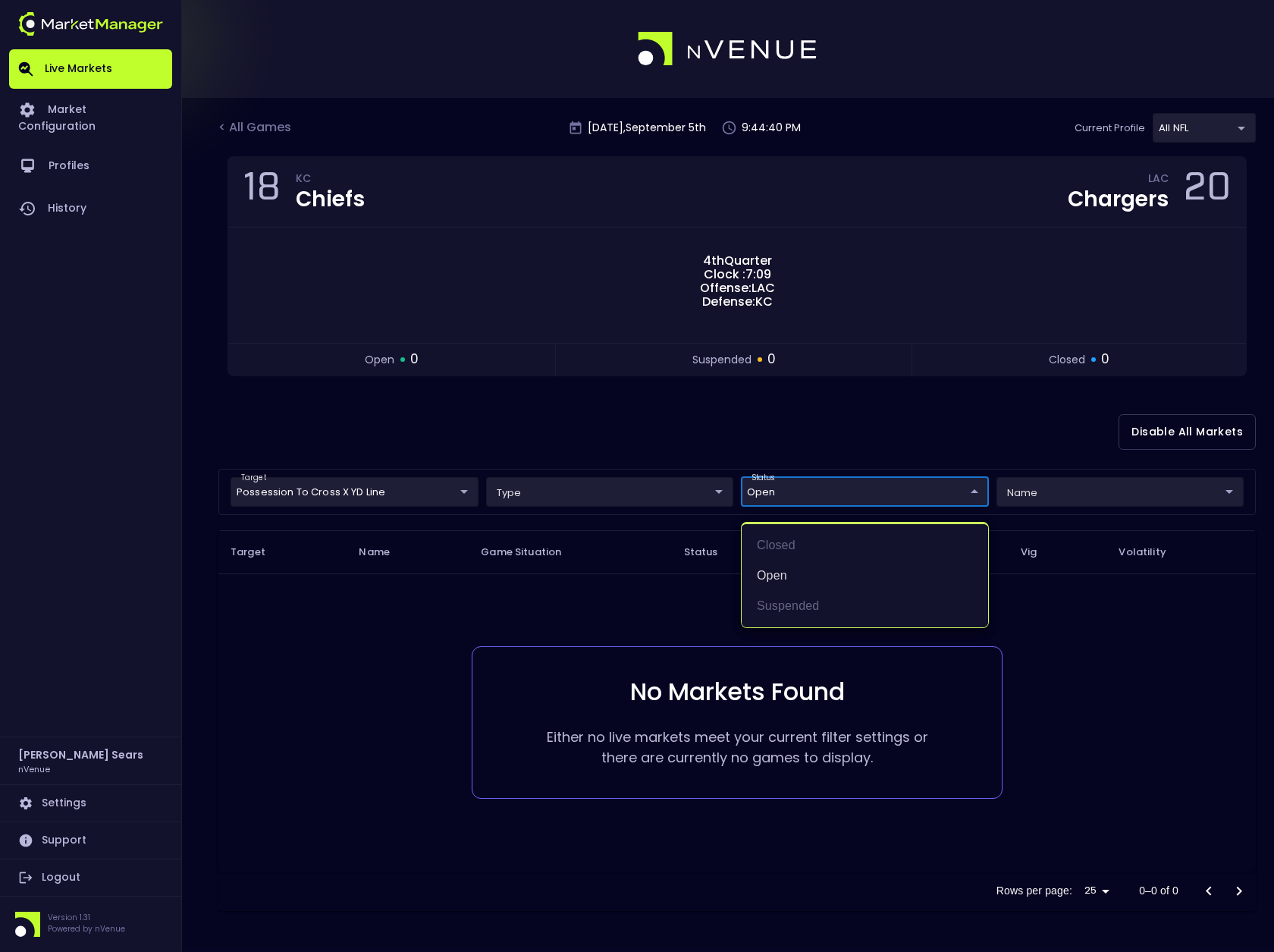
click at [894, 446] on div at bounding box center [637, 476] width 1274 height 952
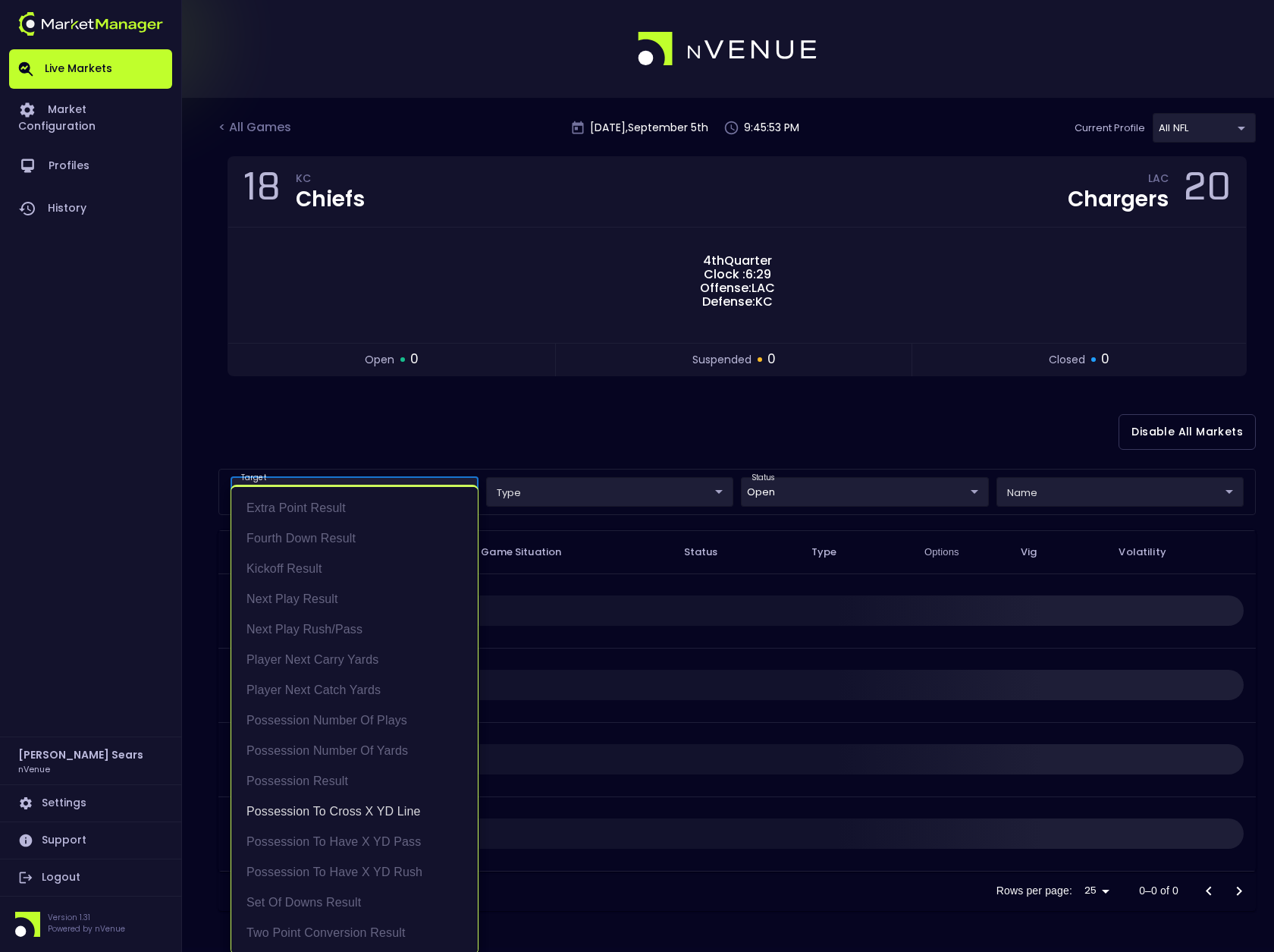
click at [460, 493] on body "Live Markets Market Configuration Profiles History [PERSON_NAME] nVenue Setting…" at bounding box center [637, 476] width 1274 height 952
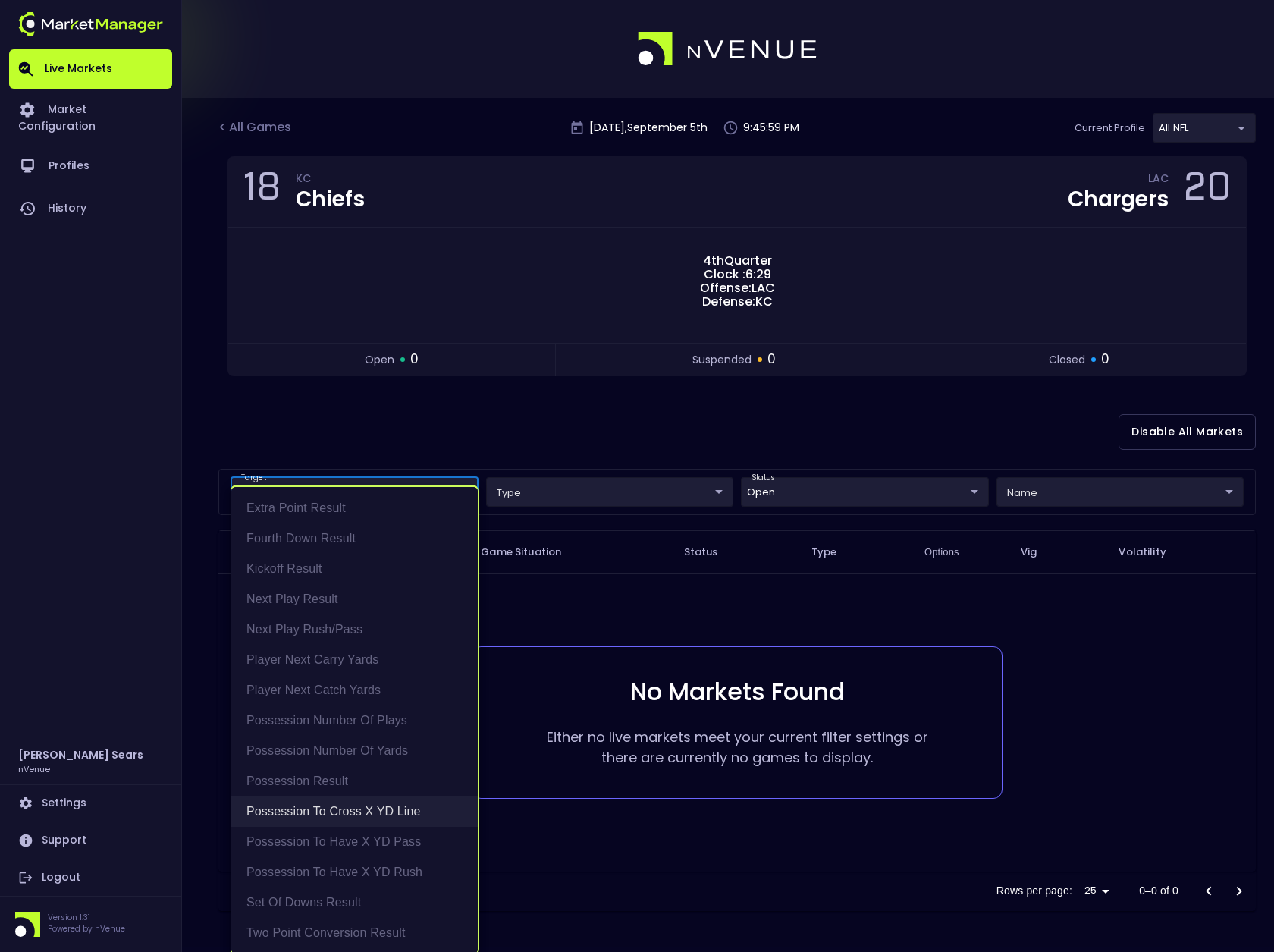
scroll to position [3, 0]
click at [496, 440] on div at bounding box center [637, 476] width 1274 height 952
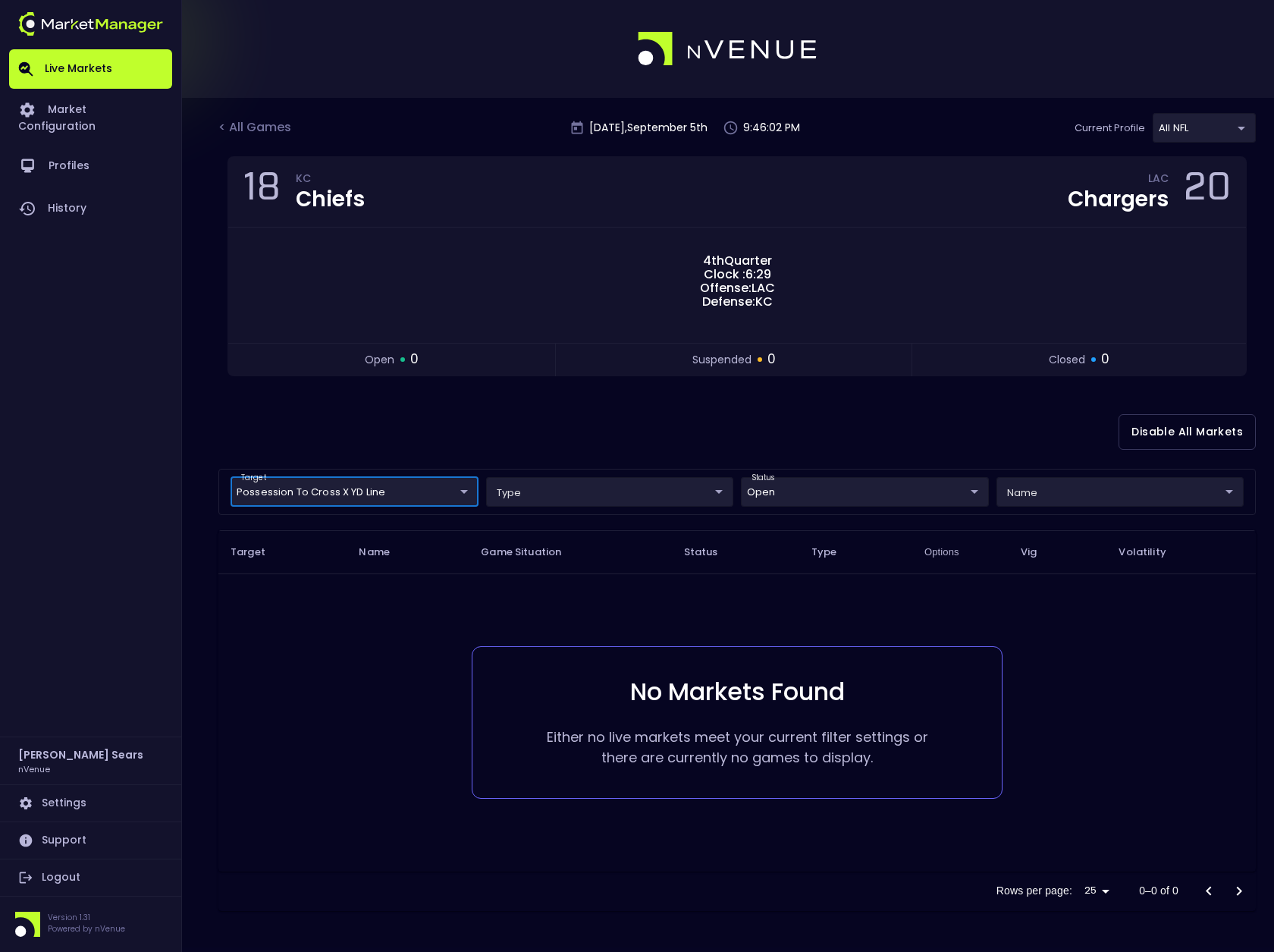
scroll to position [0, 0]
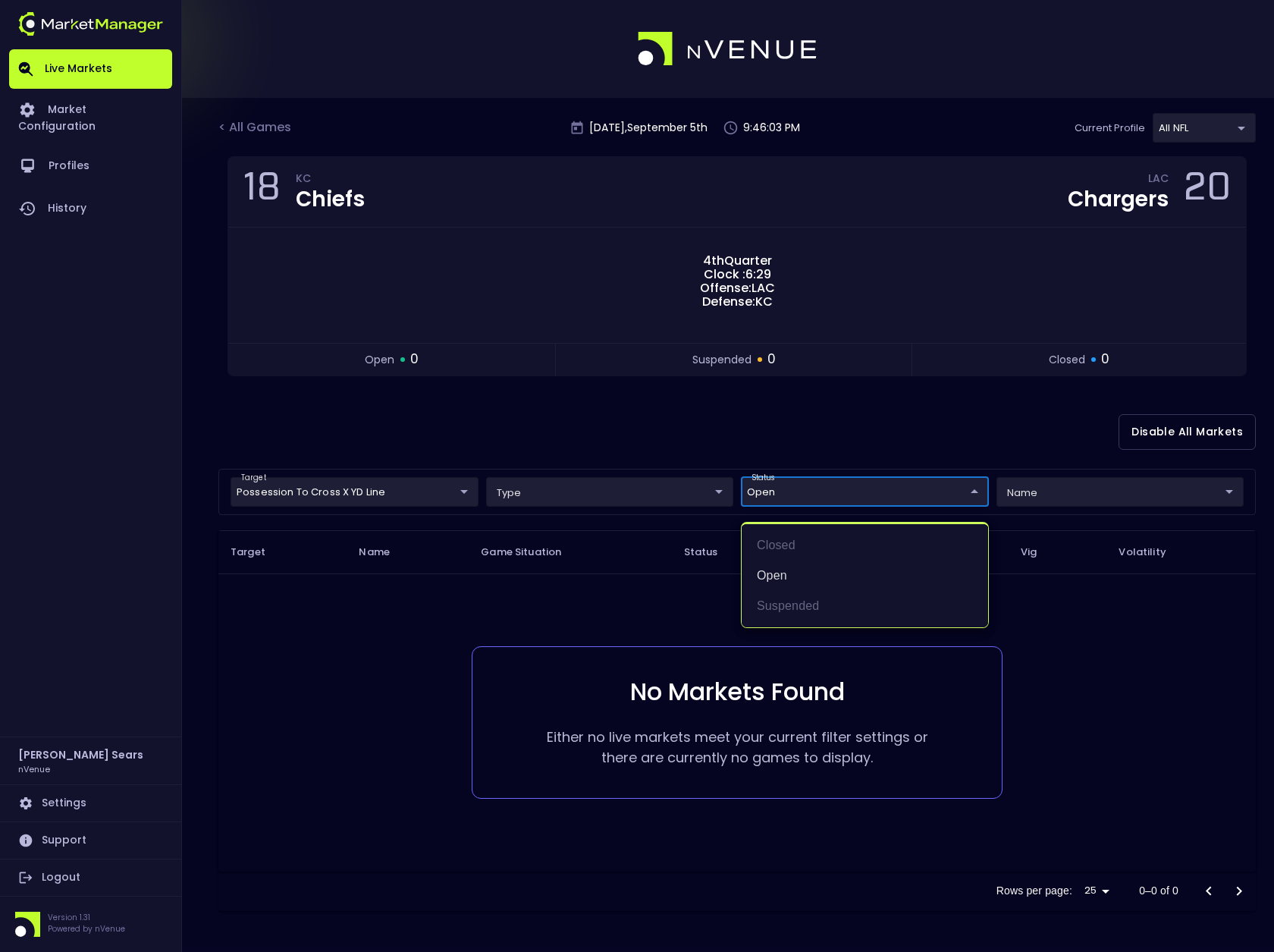
click at [861, 488] on body "Live Markets Market Configuration Profiles History [PERSON_NAME] nVenue Setting…" at bounding box center [637, 476] width 1274 height 952
click at [967, 436] on div at bounding box center [637, 476] width 1274 height 952
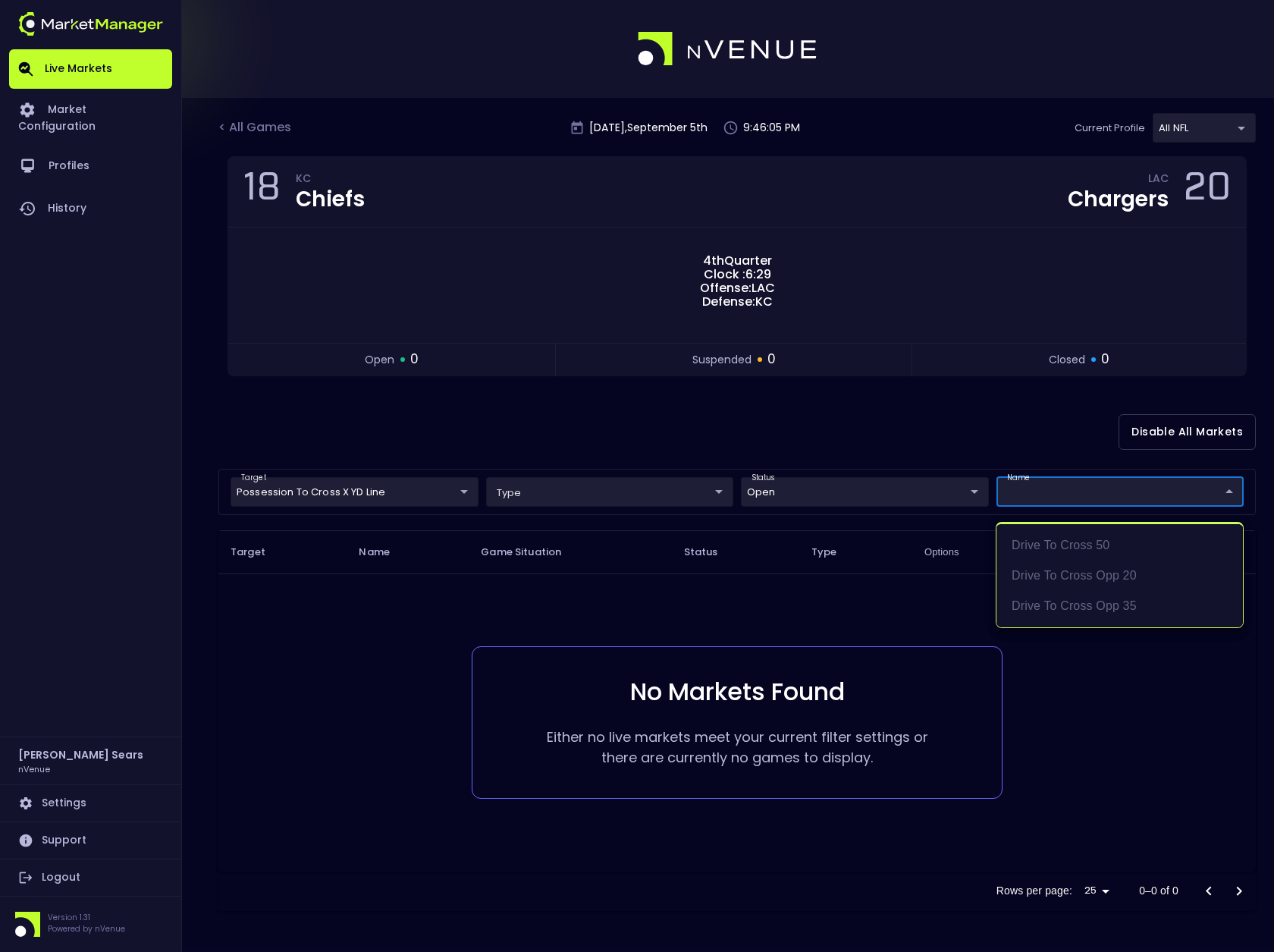
click at [1077, 490] on body "Live Markets Market Configuration Profiles History [PERSON_NAME] nVenue Setting…" at bounding box center [637, 476] width 1274 height 952
click at [1107, 542] on li "Drive to Cross 50" at bounding box center [1120, 545] width 247 height 30
type input "Drive to Cross 50"
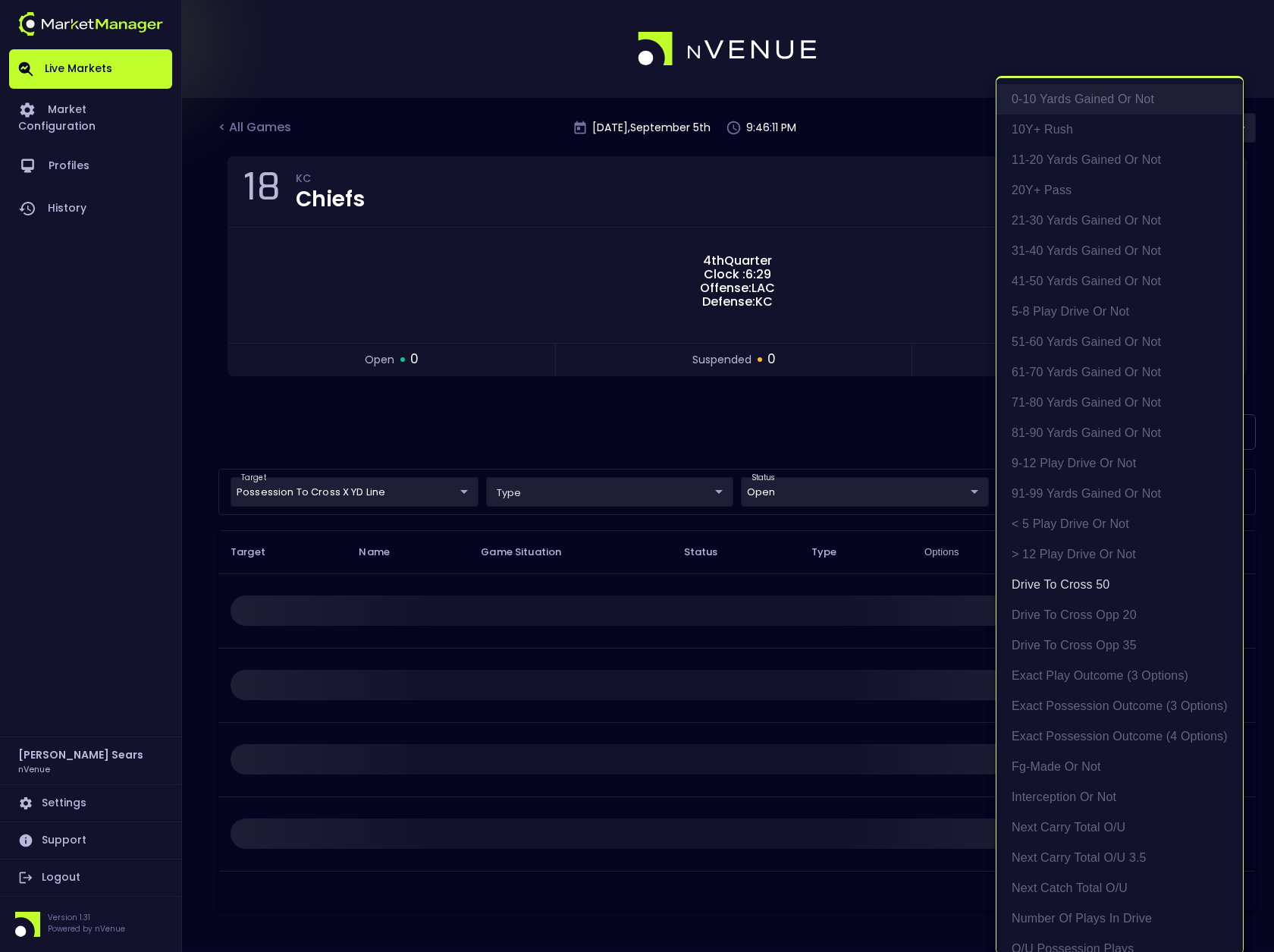
scroll to position [3, 0]
click at [656, 446] on div at bounding box center [637, 476] width 1274 height 952
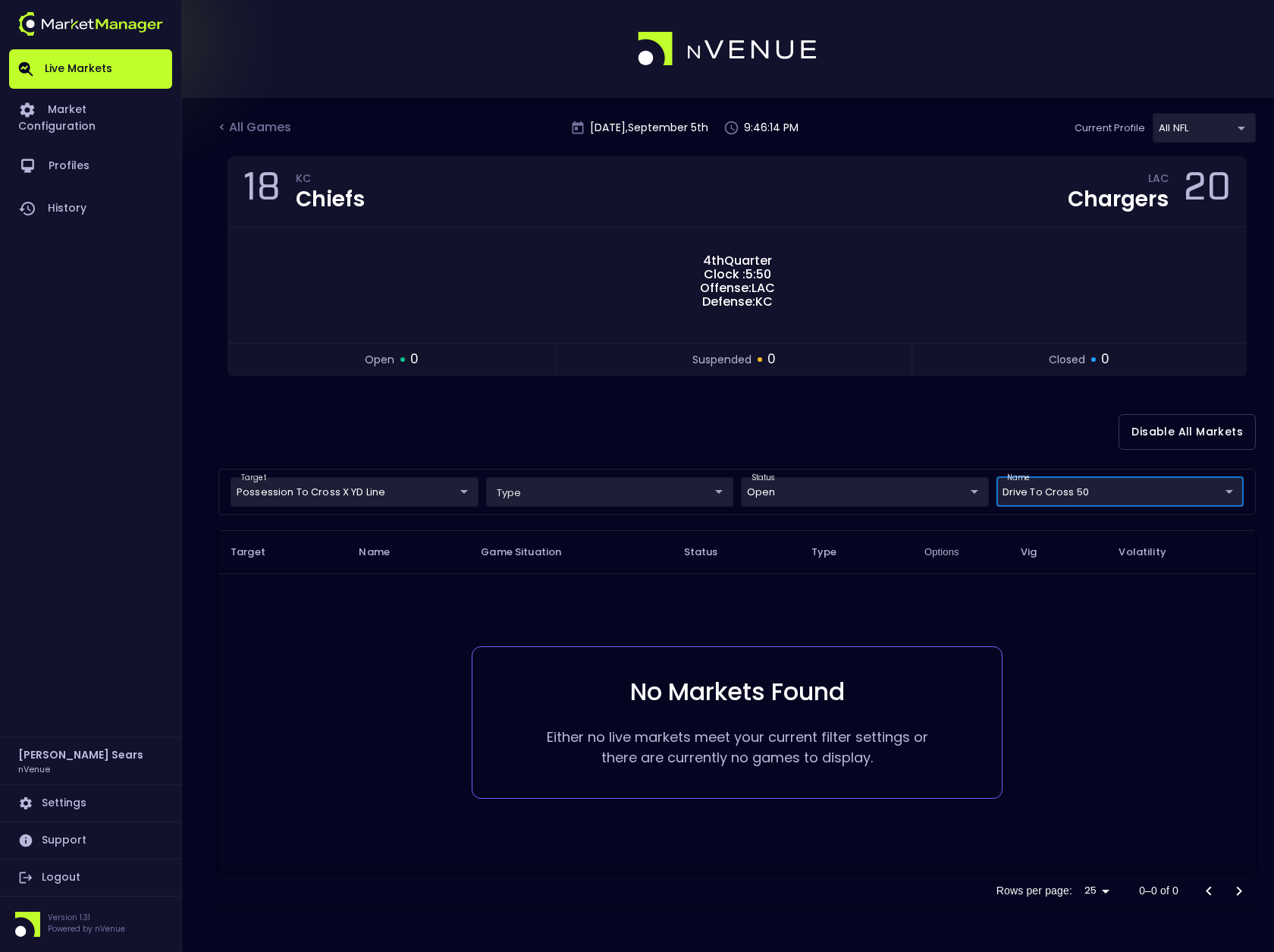
scroll to position [0, 0]
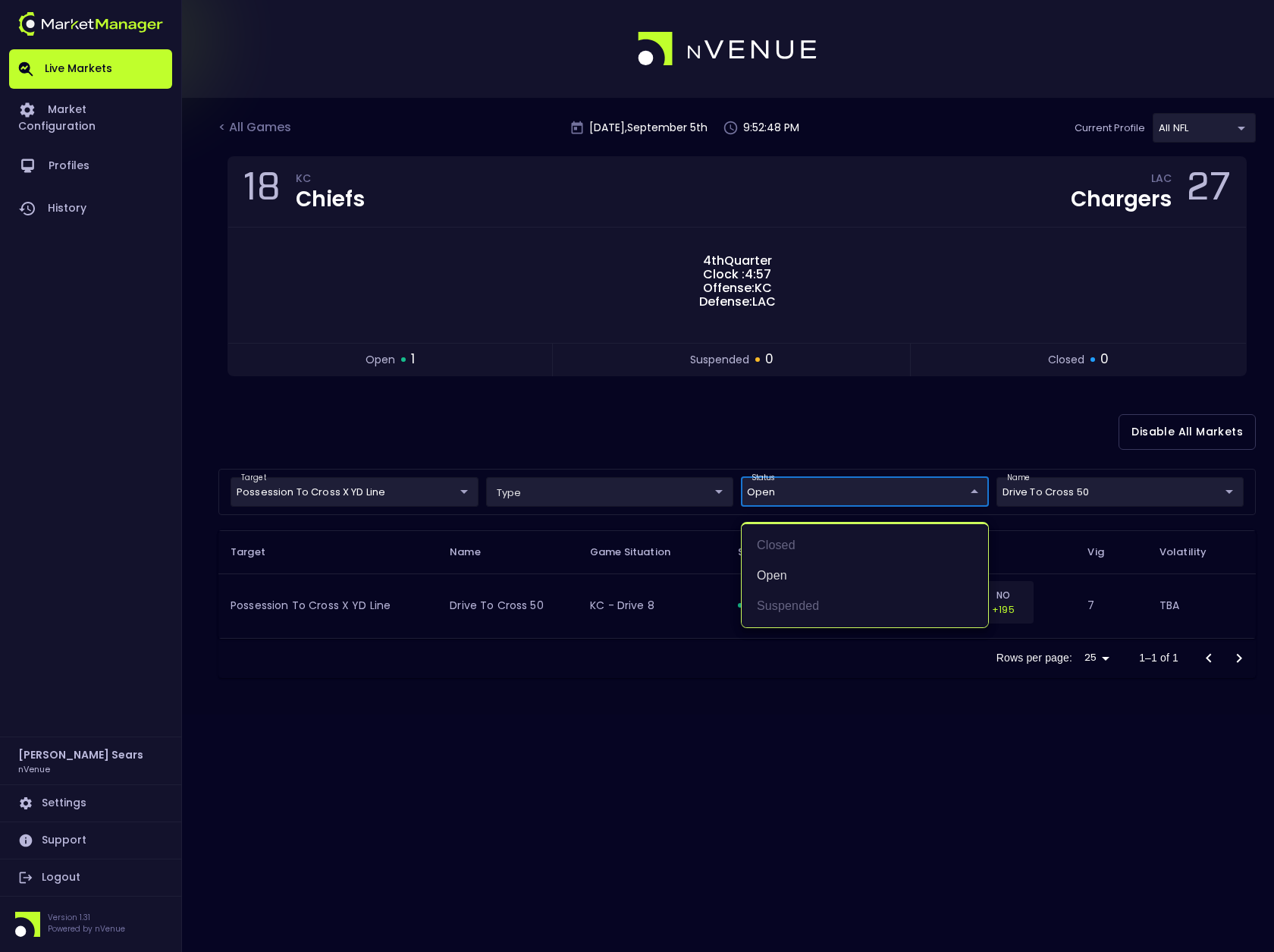
click at [954, 493] on body "Live Markets Market Configuration Profiles History [PERSON_NAME] nVenue Setting…" at bounding box center [637, 476] width 1274 height 952
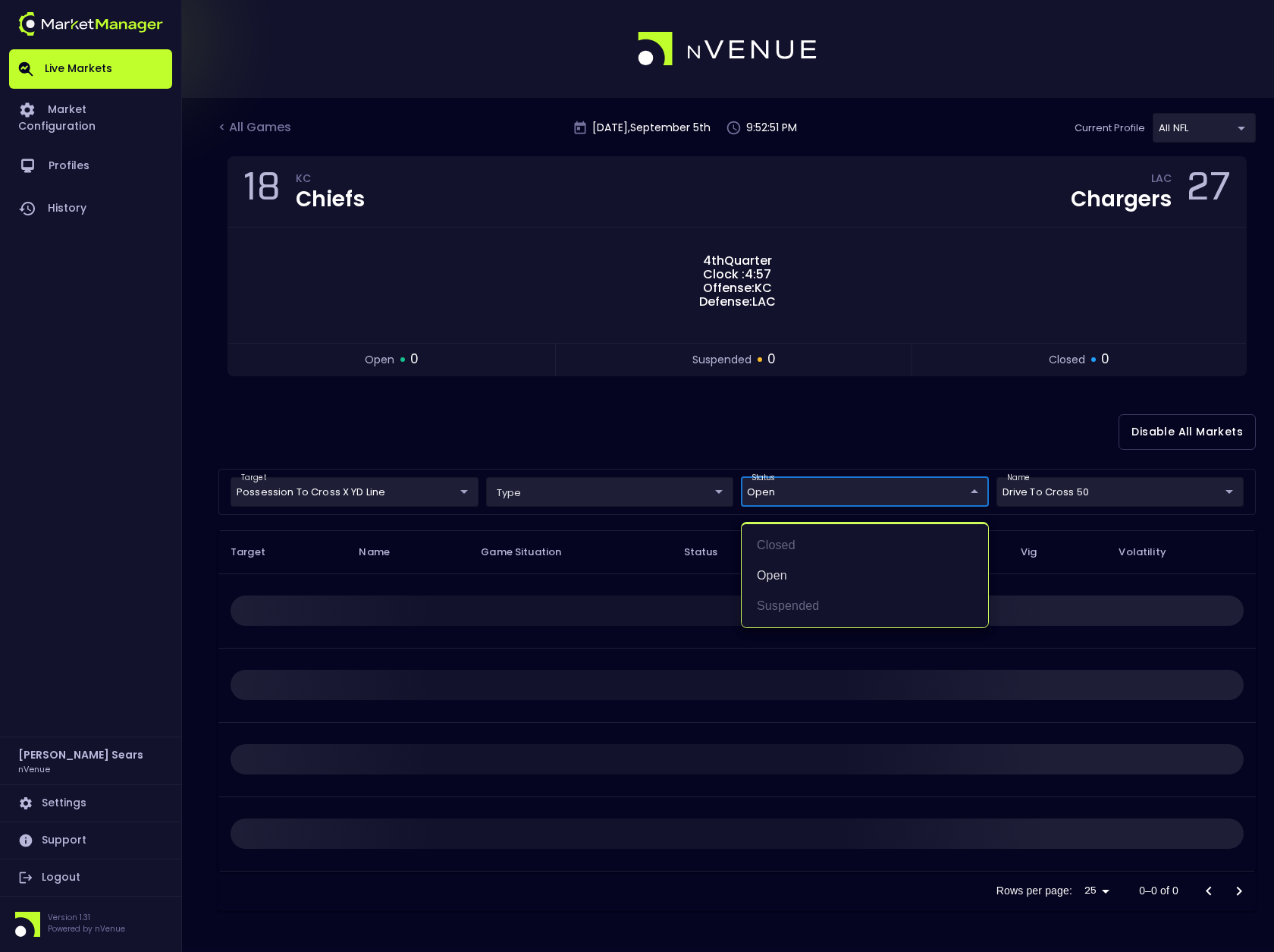
click at [841, 428] on div at bounding box center [637, 476] width 1274 height 952
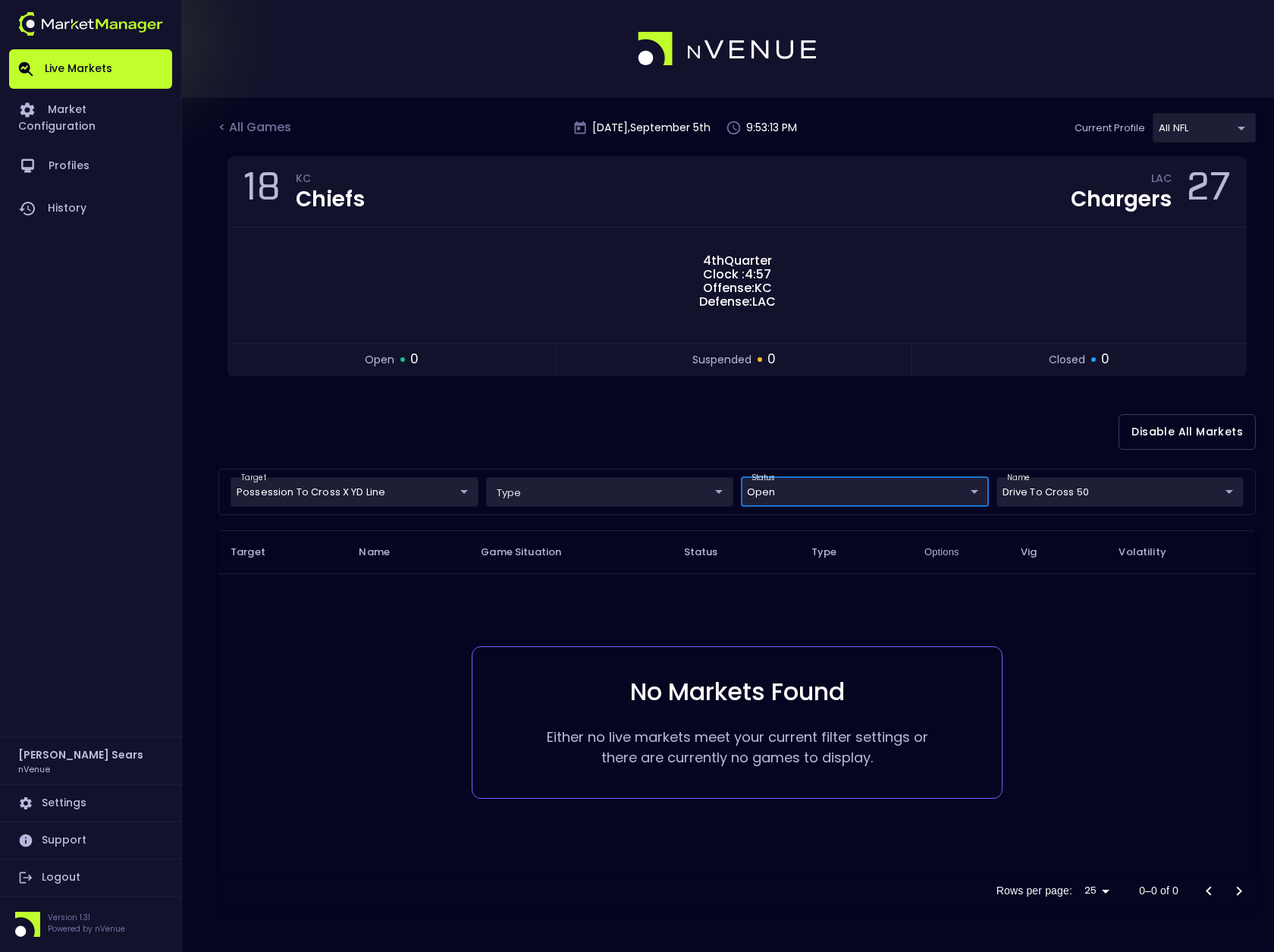
click at [466, 492] on body "Live Markets Market Configuration Profiles History [PERSON_NAME] nVenue Setting…" at bounding box center [637, 476] width 1274 height 952
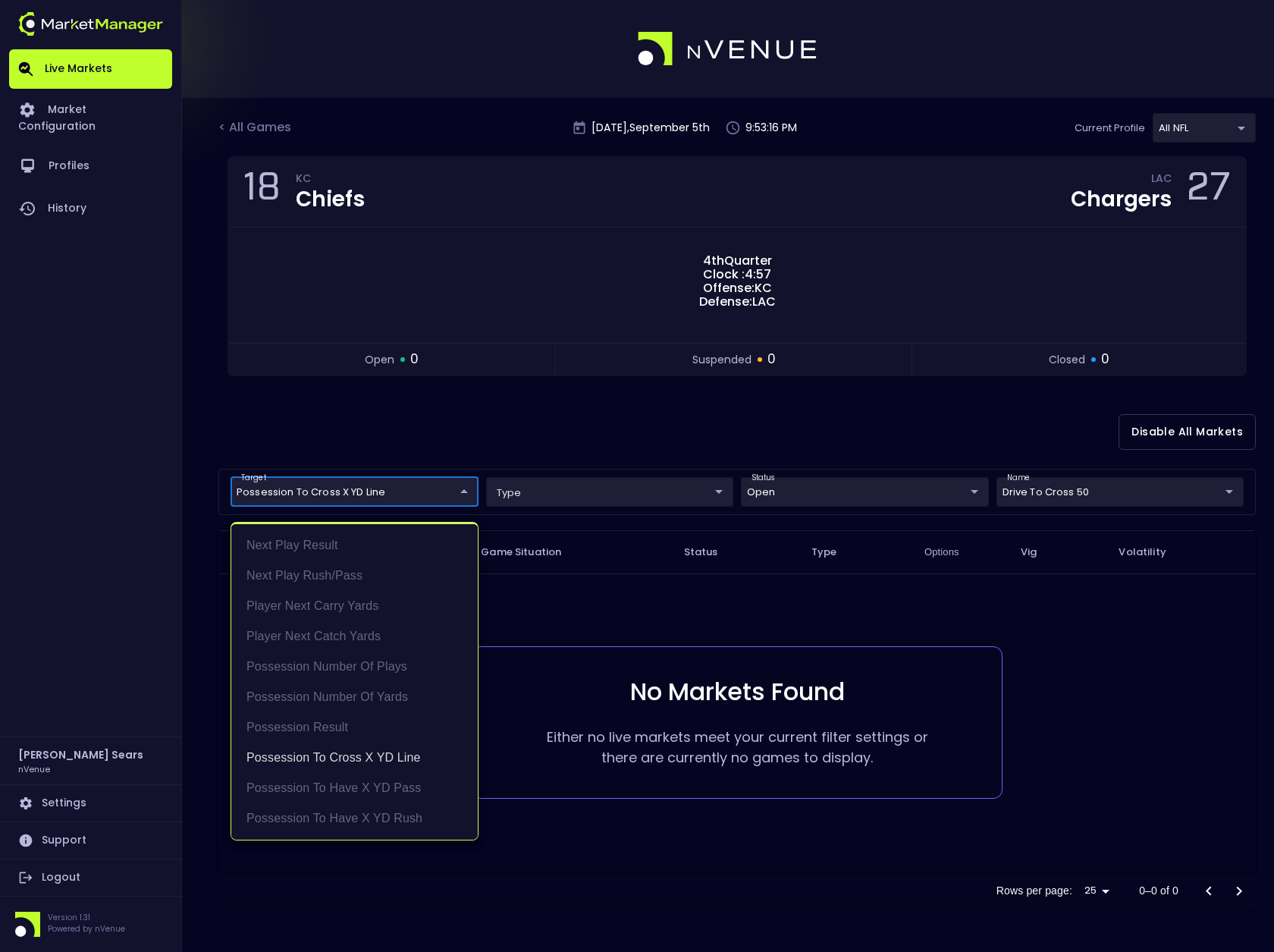
click at [934, 436] on div at bounding box center [637, 476] width 1274 height 952
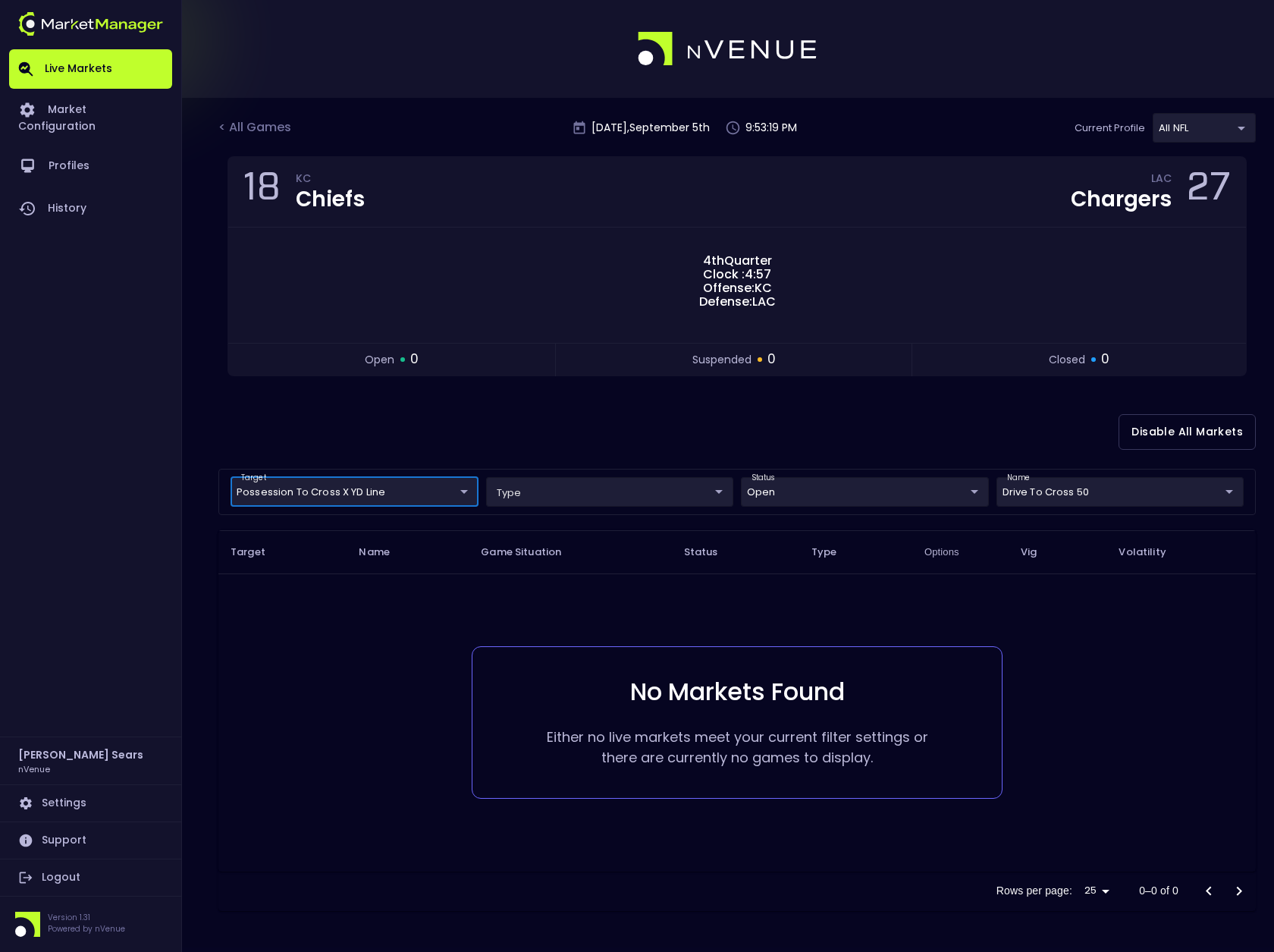
click at [446, 496] on body "Live Markets Market Configuration Profiles History [PERSON_NAME] nVenue Setting…" at bounding box center [637, 476] width 1274 height 952
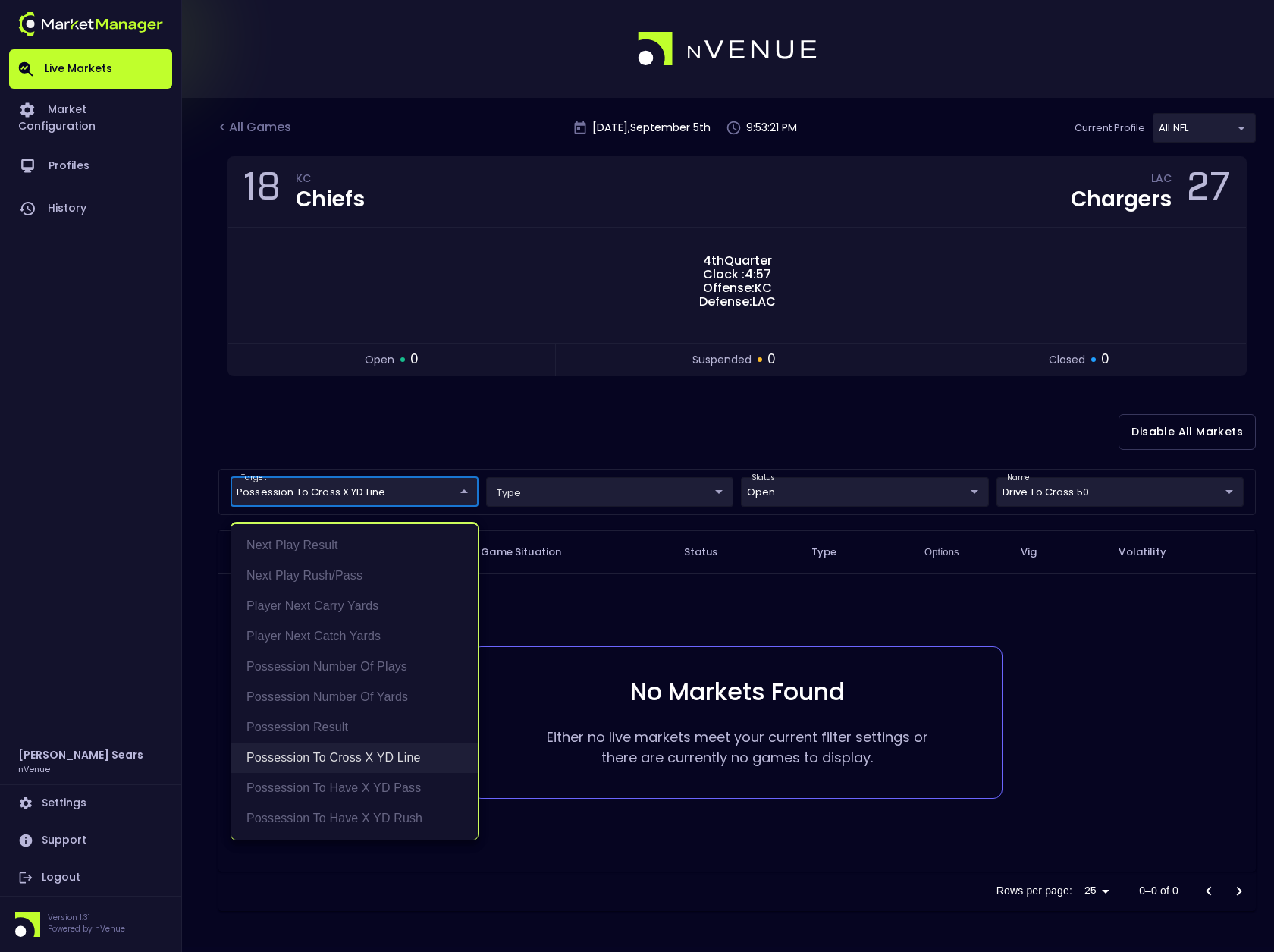
click at [362, 755] on li "Possession to Cross X YD Line" at bounding box center [354, 757] width 247 height 30
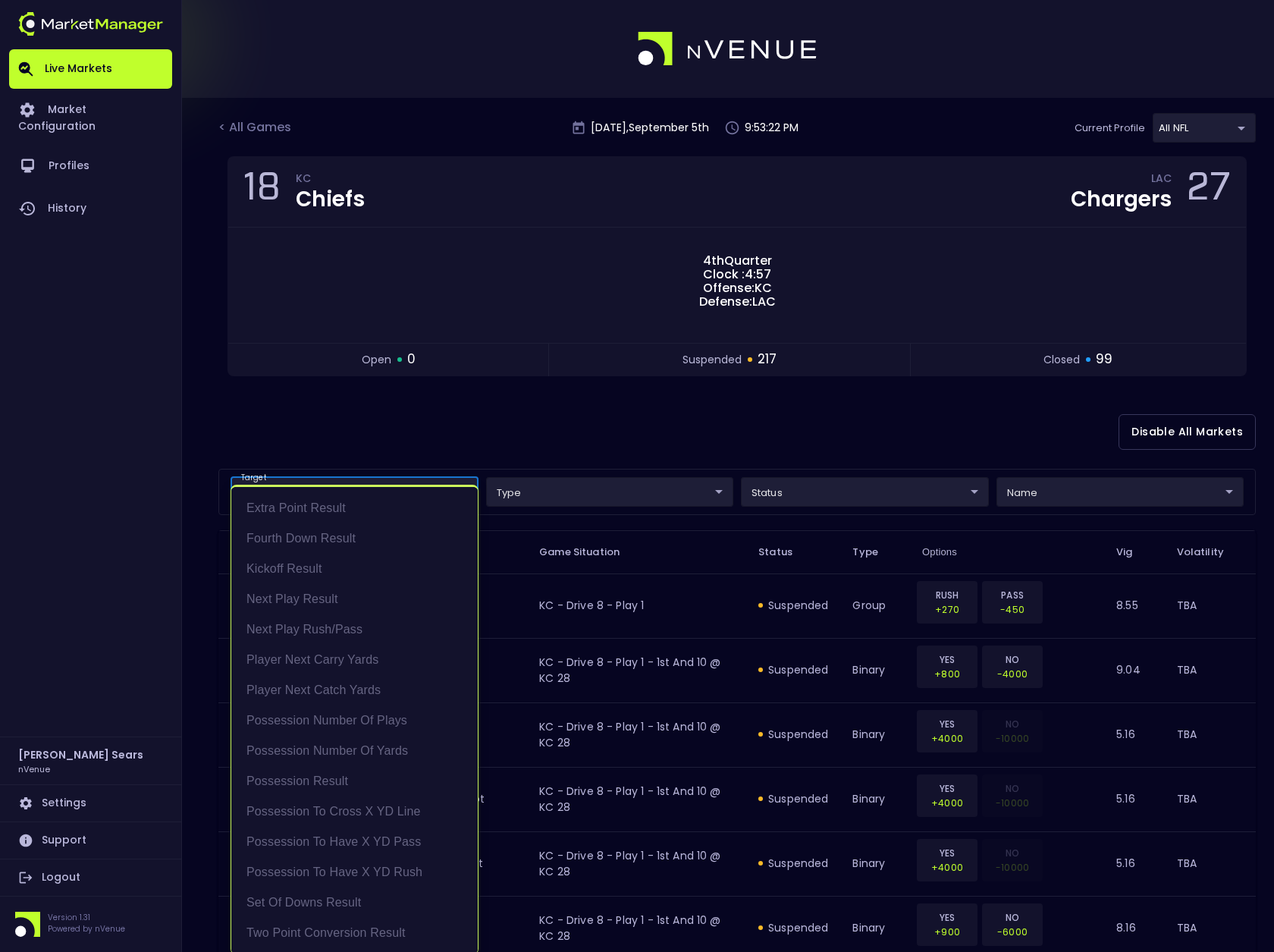
click at [494, 446] on div at bounding box center [637, 476] width 1274 height 952
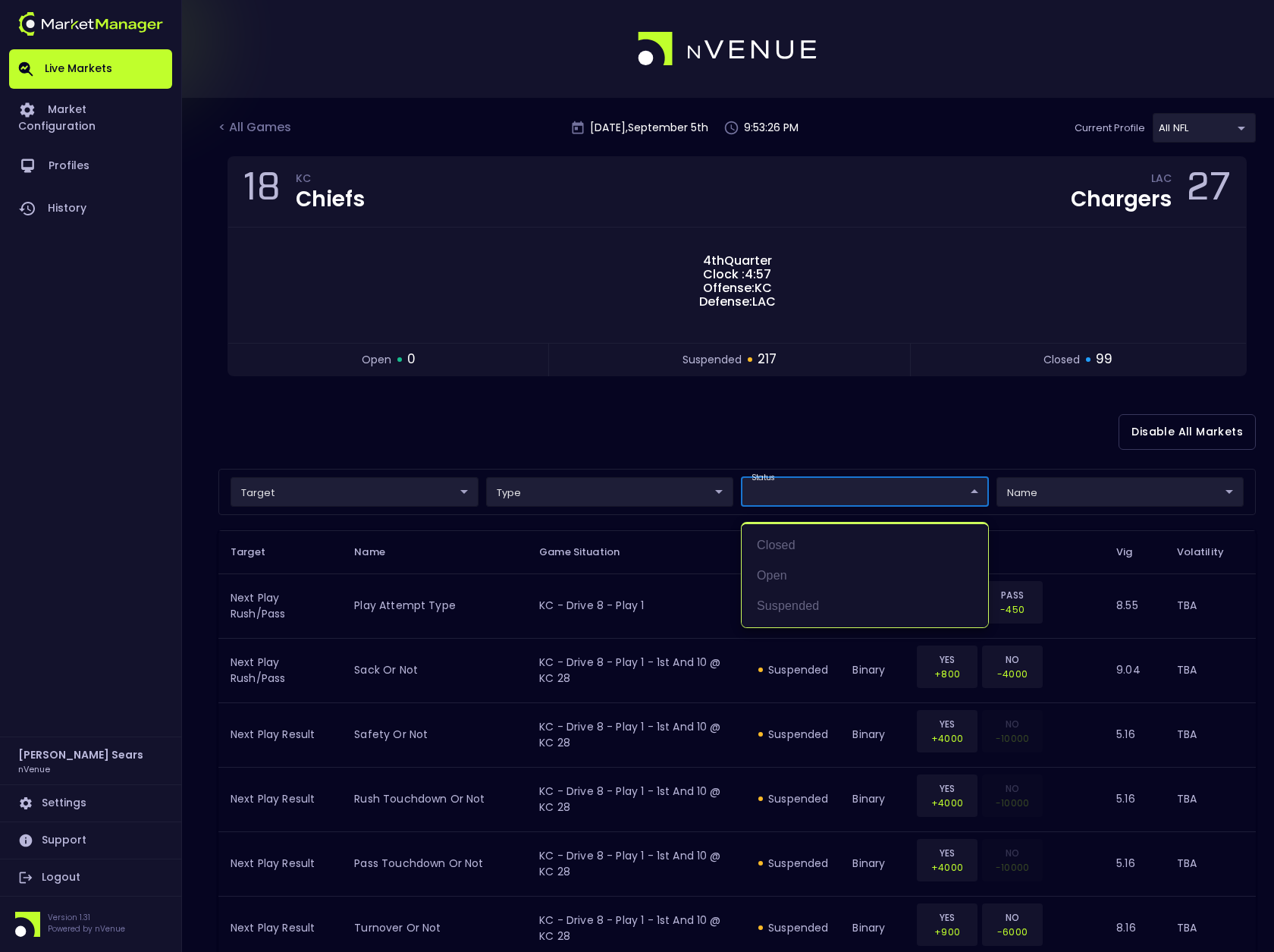
click at [781, 579] on li "open" at bounding box center [864, 575] width 247 height 30
type input "open"
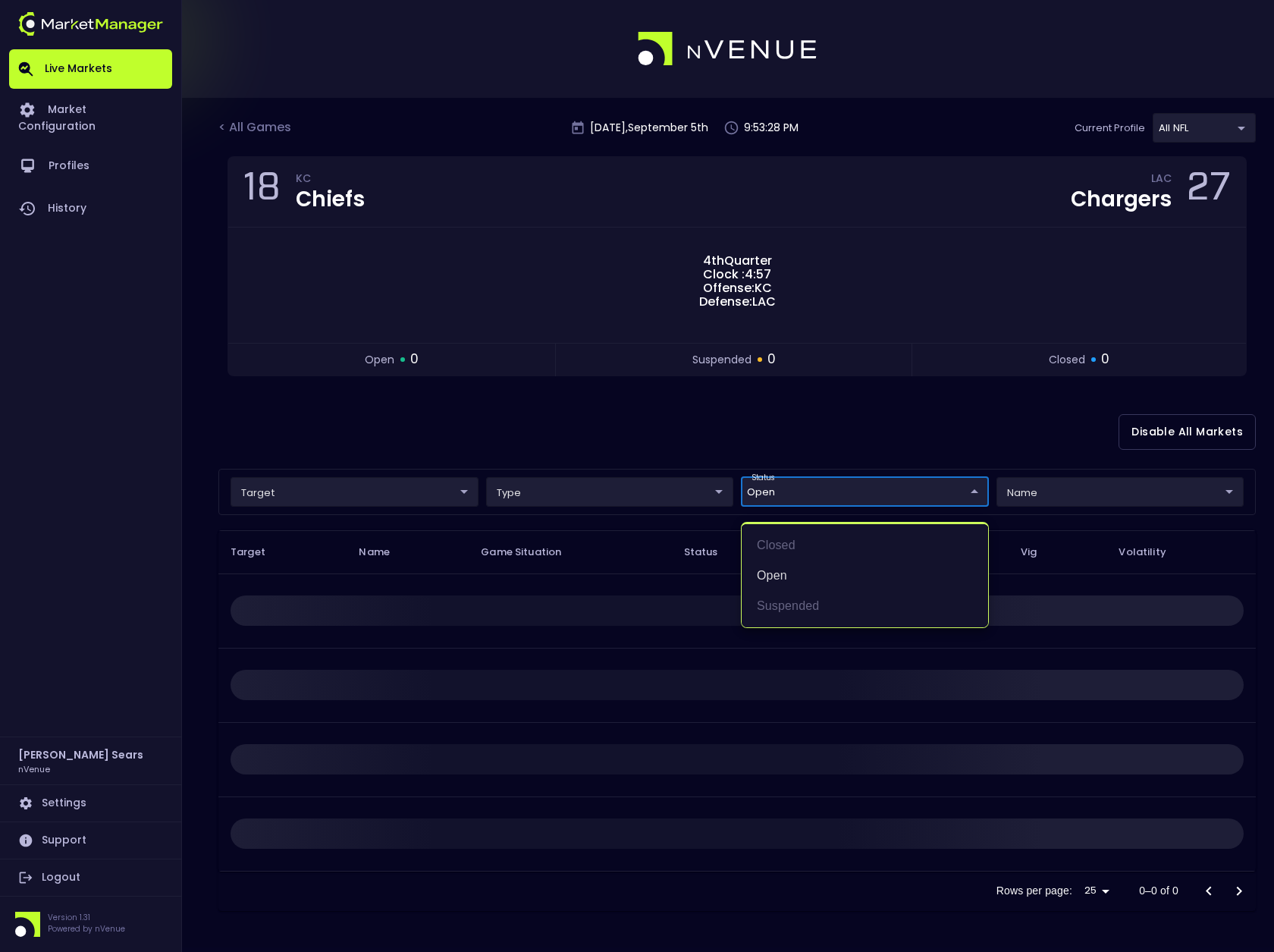
click at [628, 435] on div at bounding box center [637, 476] width 1274 height 952
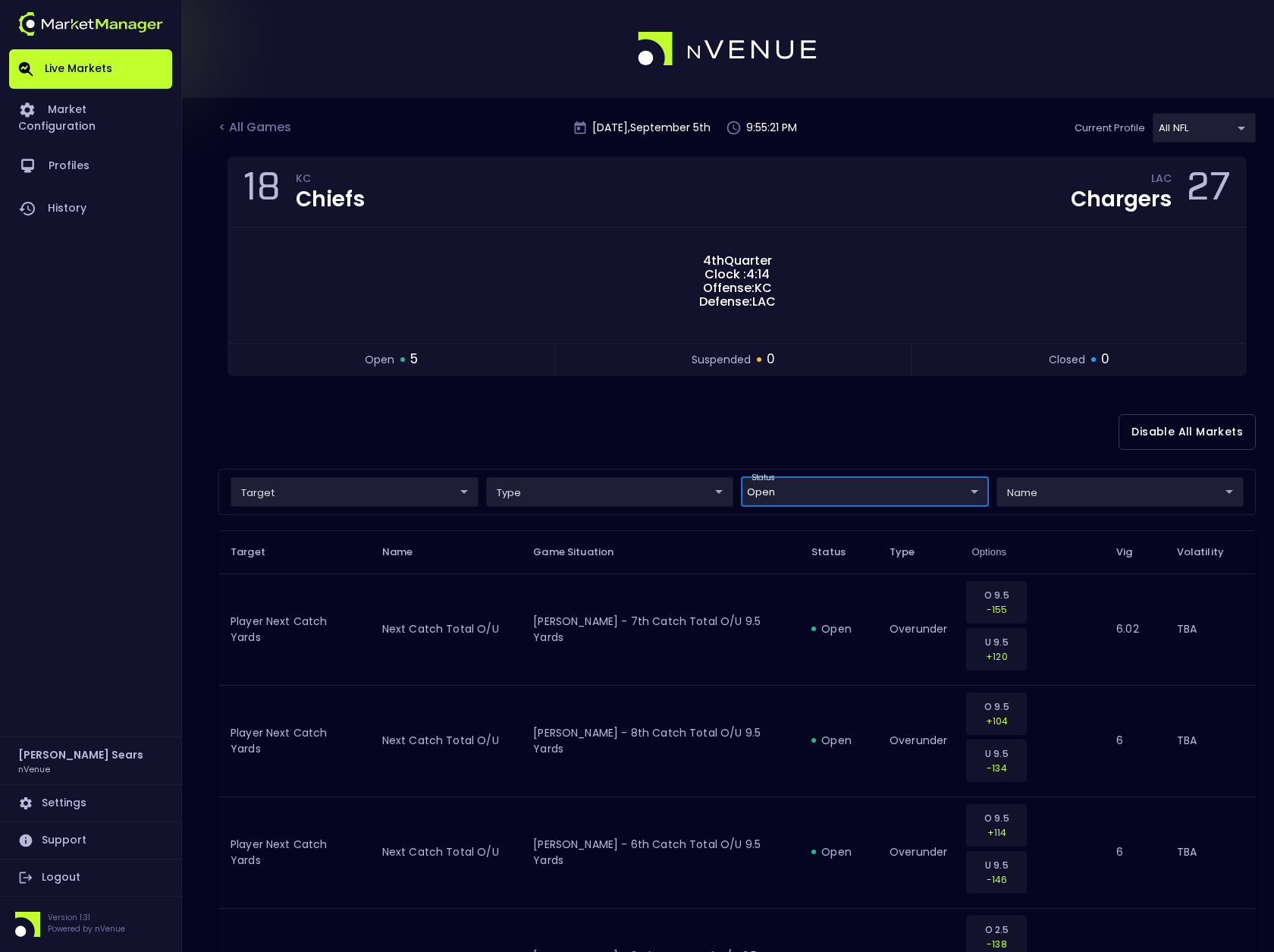
click at [448, 493] on body "Live Markets Market Configuration Profiles History [PERSON_NAME] nVenue Setting…" at bounding box center [637, 603] width 1274 height 1207
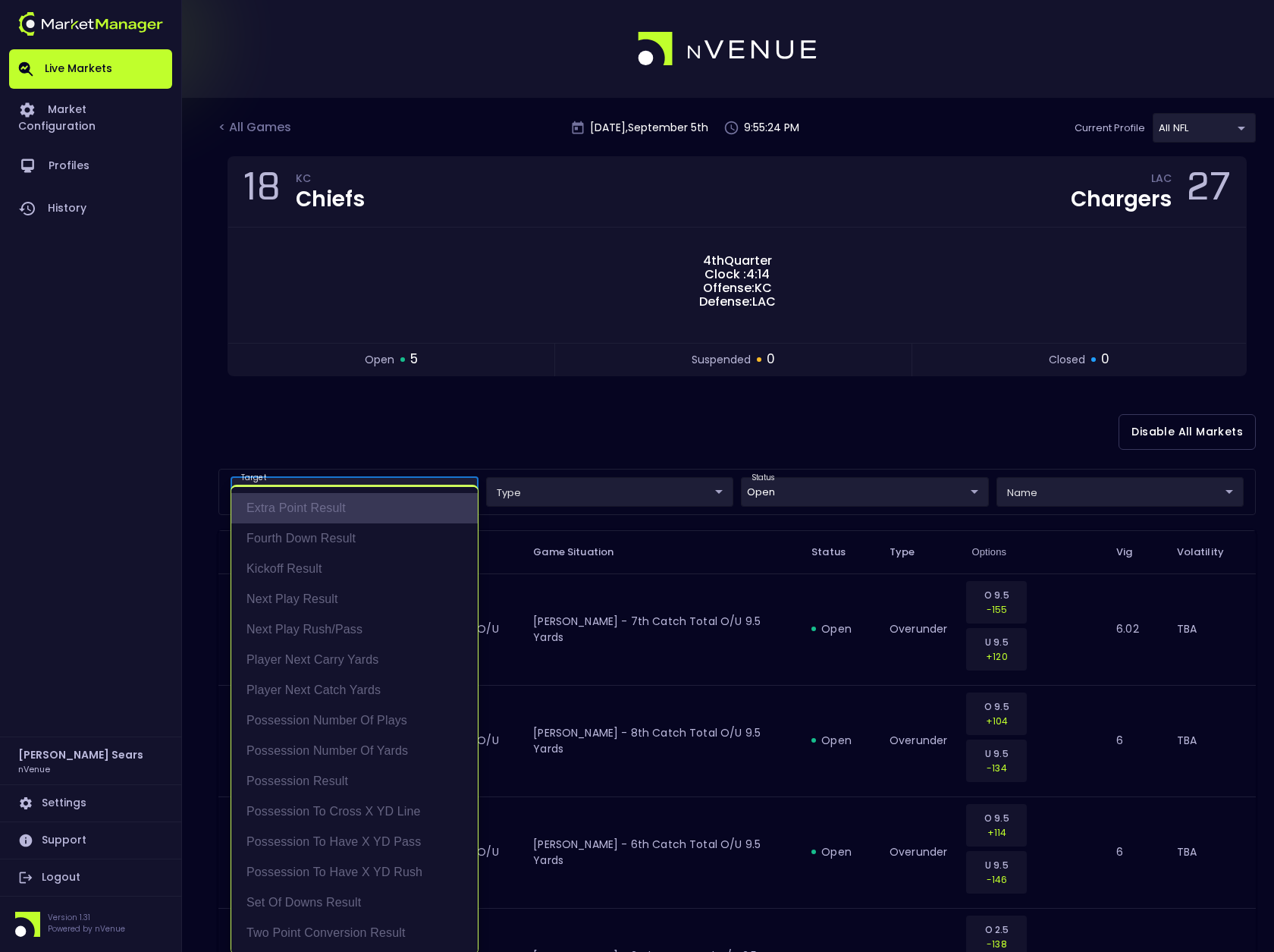
click at [353, 506] on li "Extra Point Result" at bounding box center [354, 508] width 247 height 30
type input "Extra Point Result"
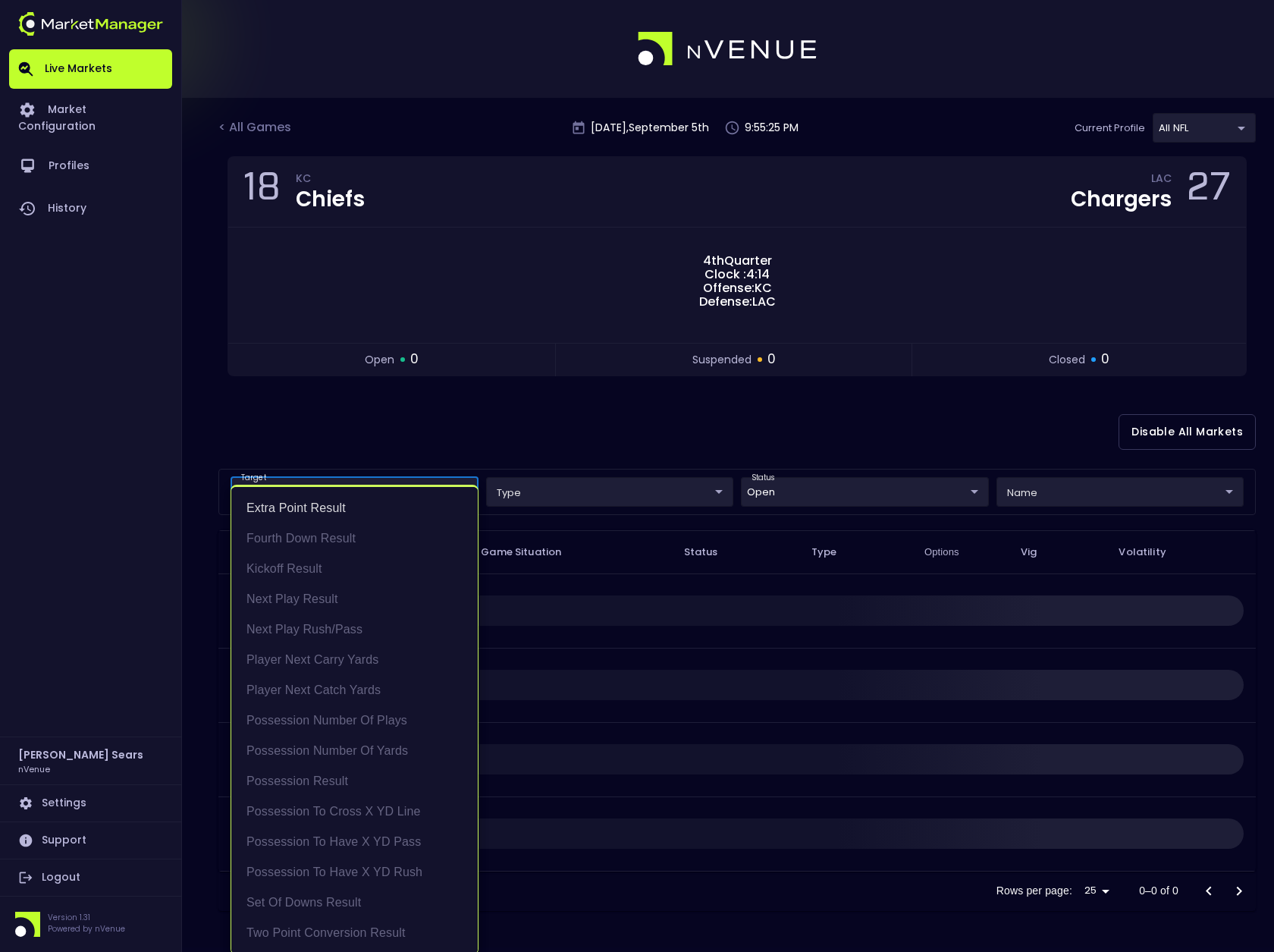
click at [444, 430] on div at bounding box center [637, 476] width 1274 height 952
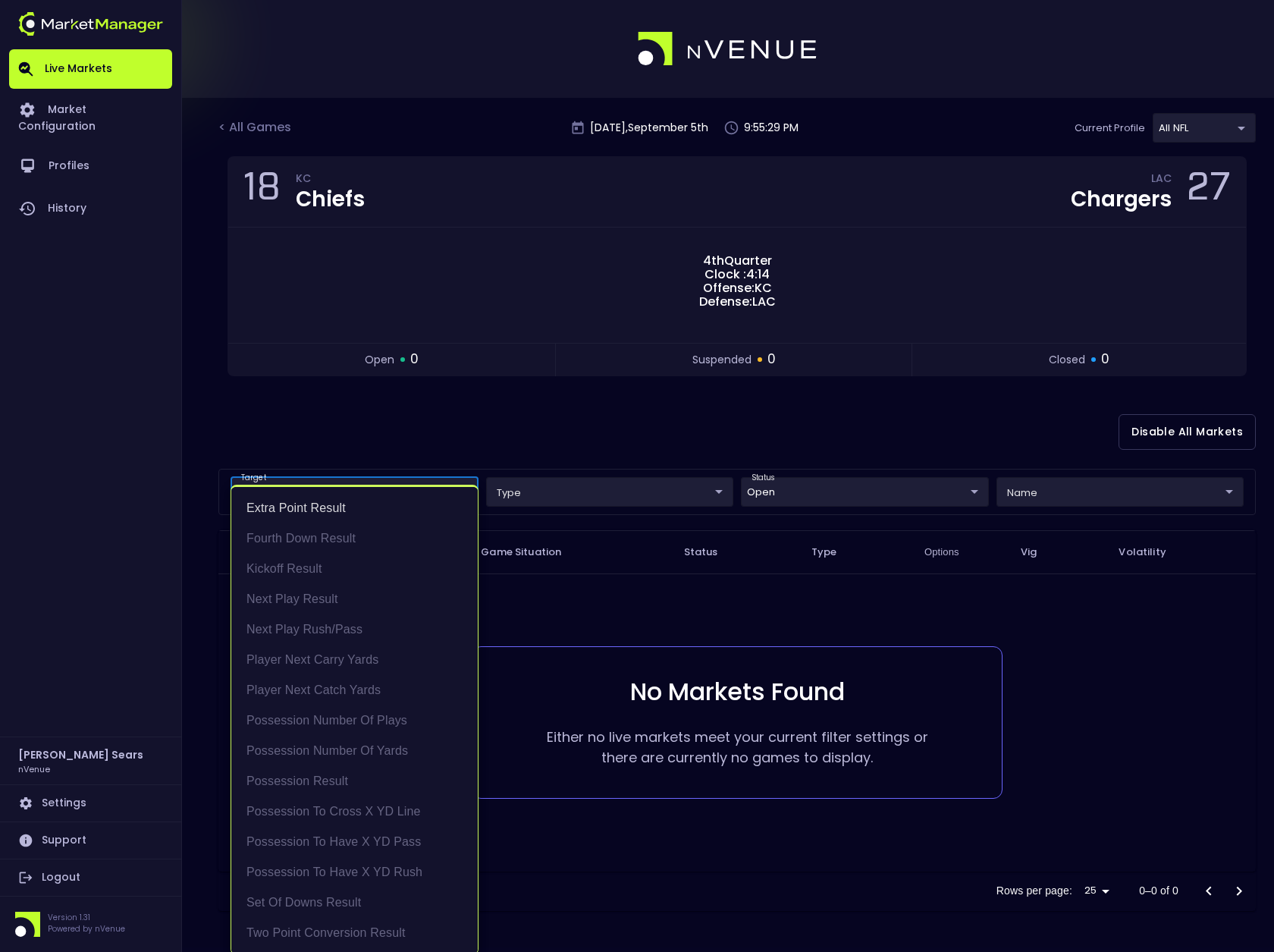
click at [463, 493] on body "Live Markets Market Configuration Profiles History [PERSON_NAME] nVenue Setting…" at bounding box center [637, 476] width 1274 height 952
click at [329, 500] on li "Extra Point Result" at bounding box center [354, 508] width 247 height 30
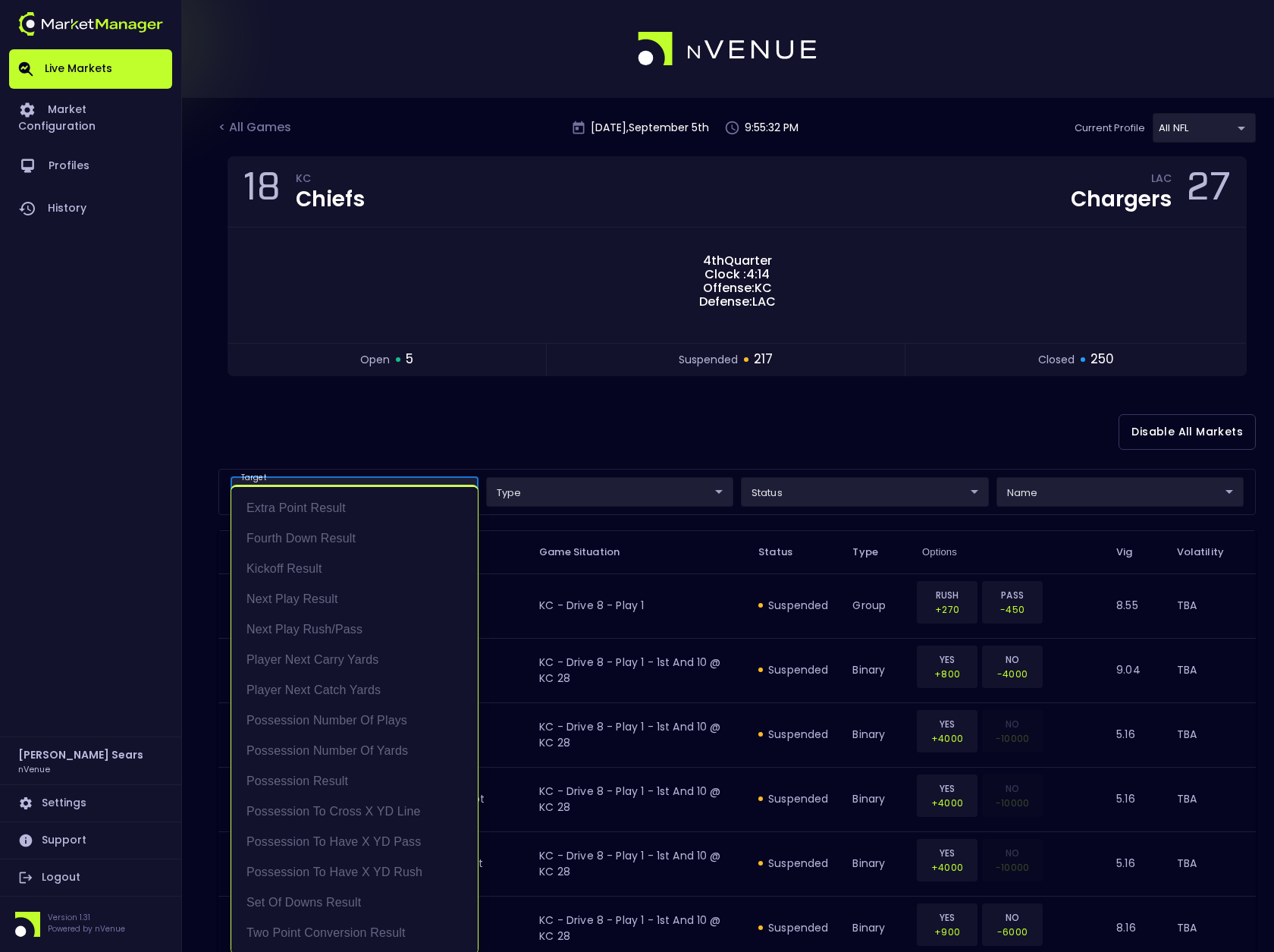
click at [602, 446] on div at bounding box center [637, 476] width 1274 height 952
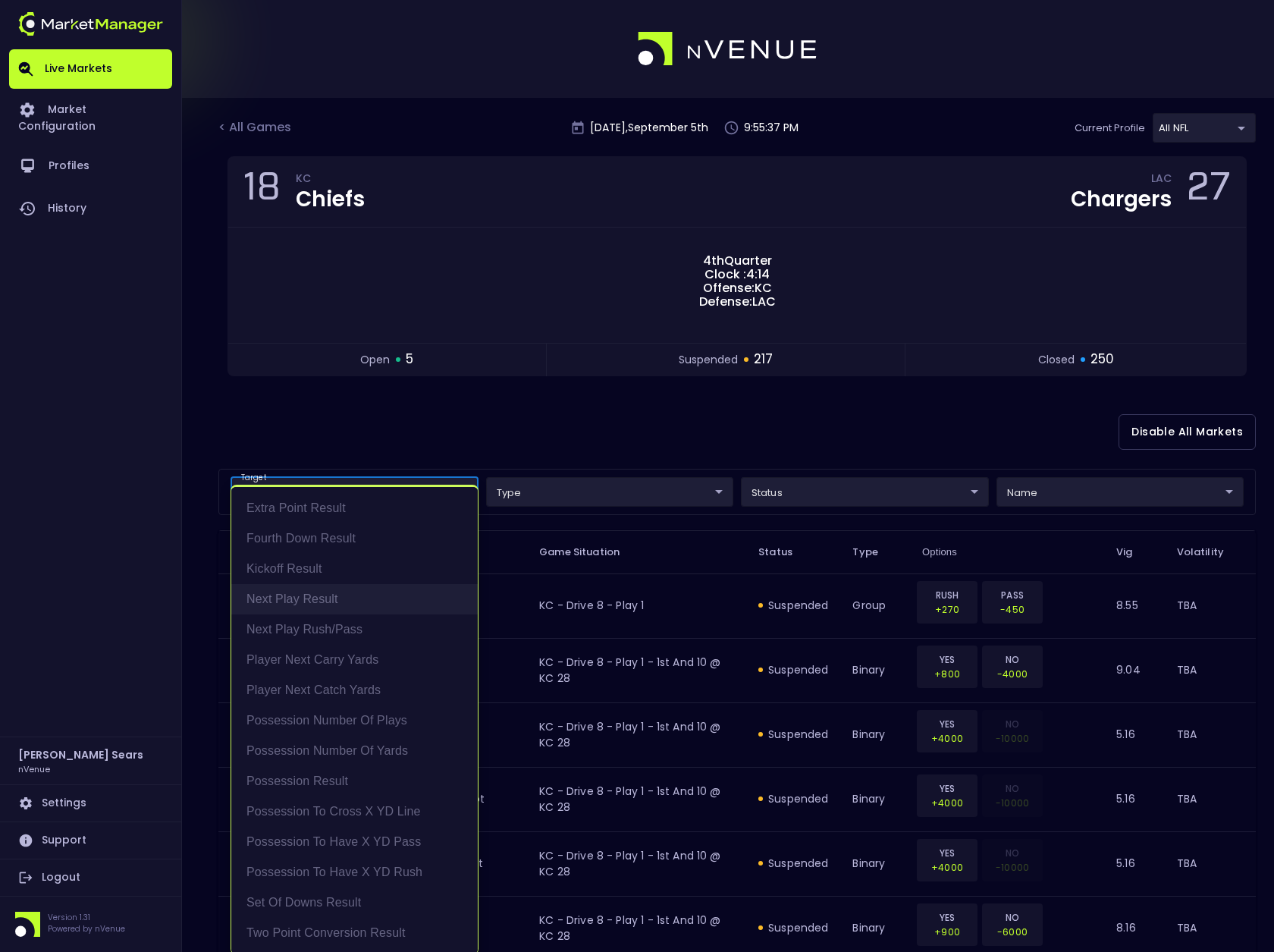
click at [357, 596] on li "Next Play Result" at bounding box center [354, 599] width 247 height 30
type input "Next Play Result"
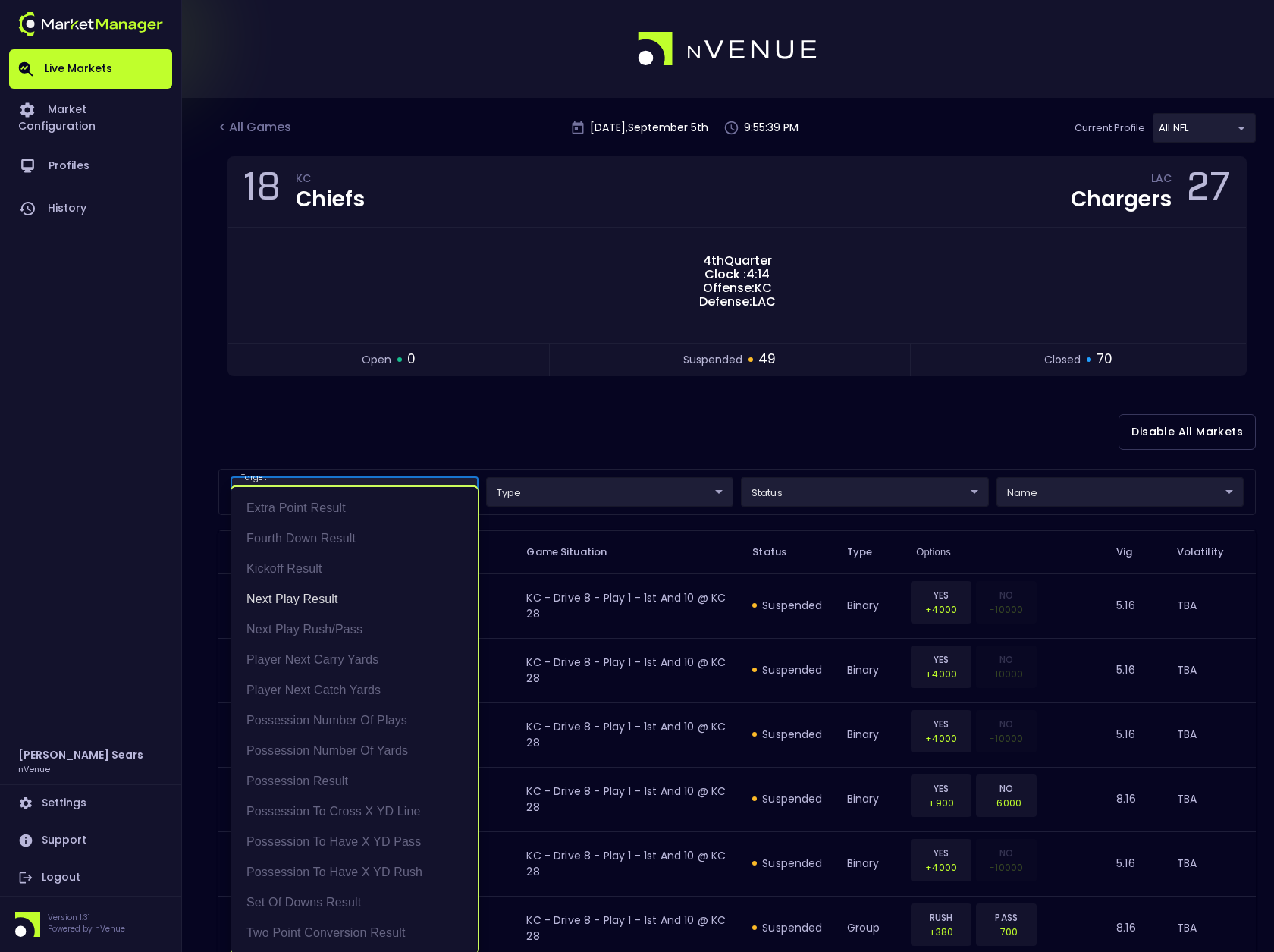
click at [798, 498] on div at bounding box center [637, 476] width 1274 height 952
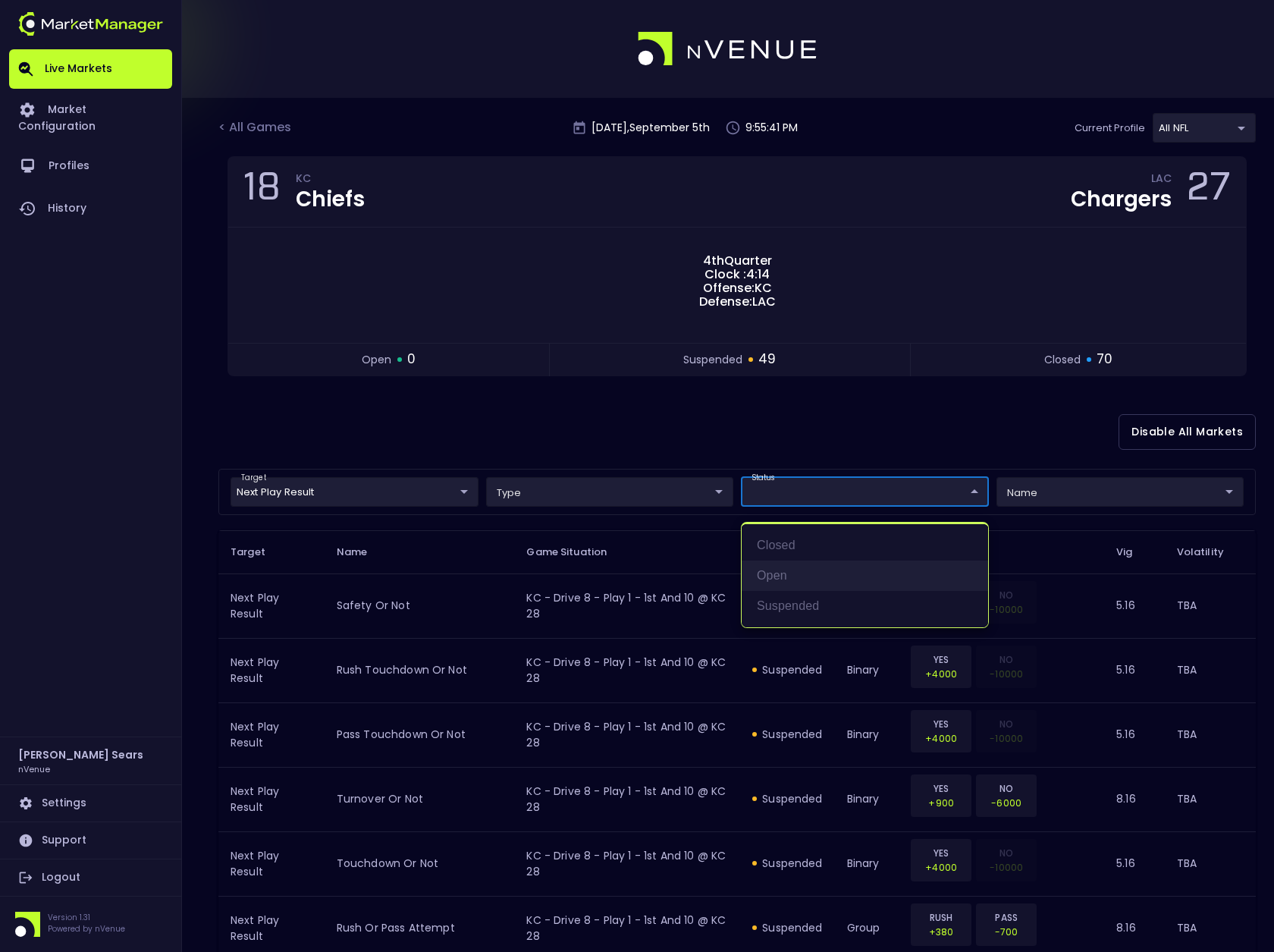
click at [791, 579] on li "open" at bounding box center [864, 575] width 247 height 30
type input "open"
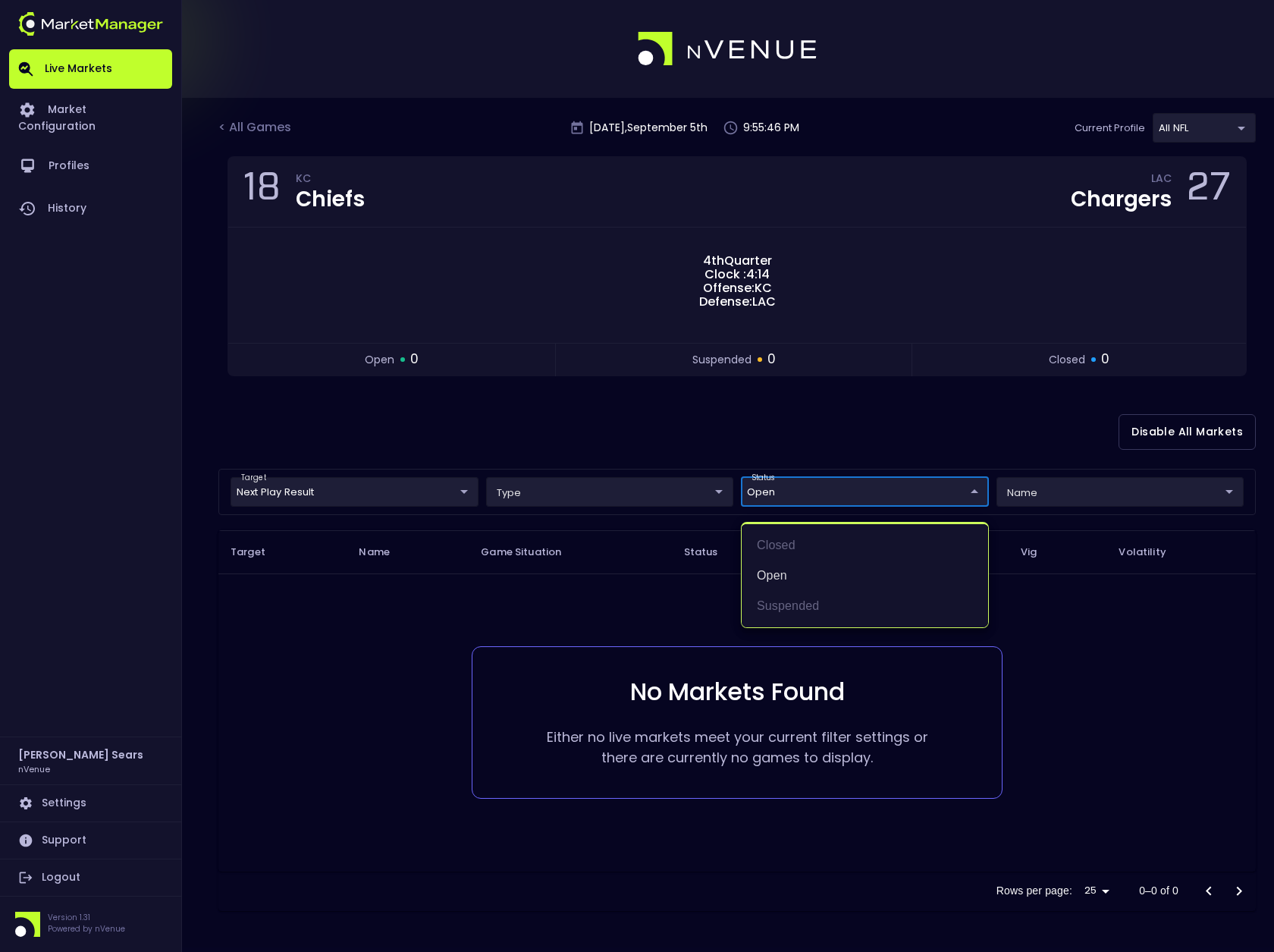
click at [465, 493] on div at bounding box center [637, 476] width 1274 height 952
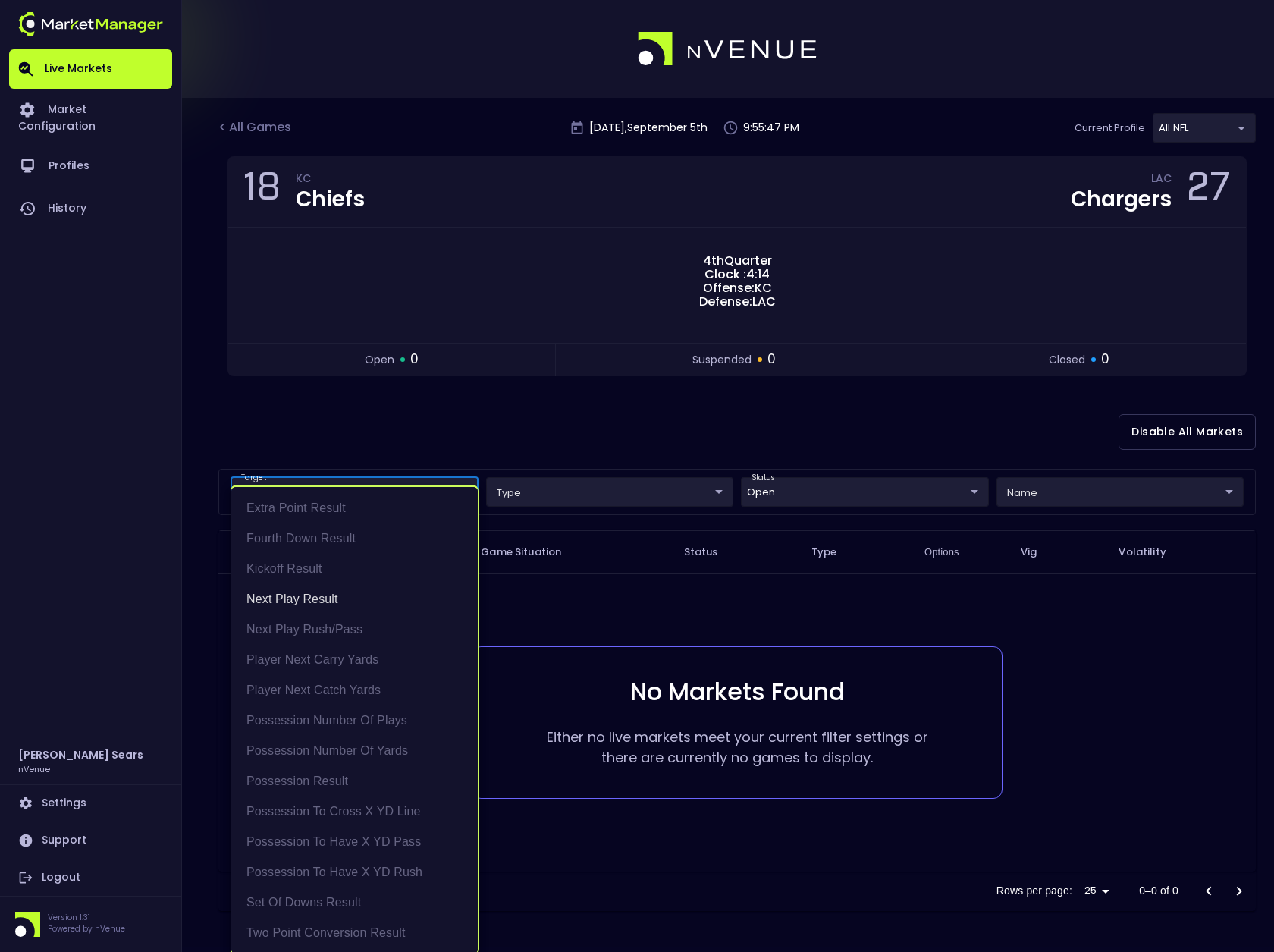
click at [464, 495] on body "Live Markets Market Configuration Profiles History [PERSON_NAME] nVenue Setting…" at bounding box center [637, 476] width 1274 height 952
click at [343, 594] on li "Next Play Result" at bounding box center [354, 599] width 247 height 30
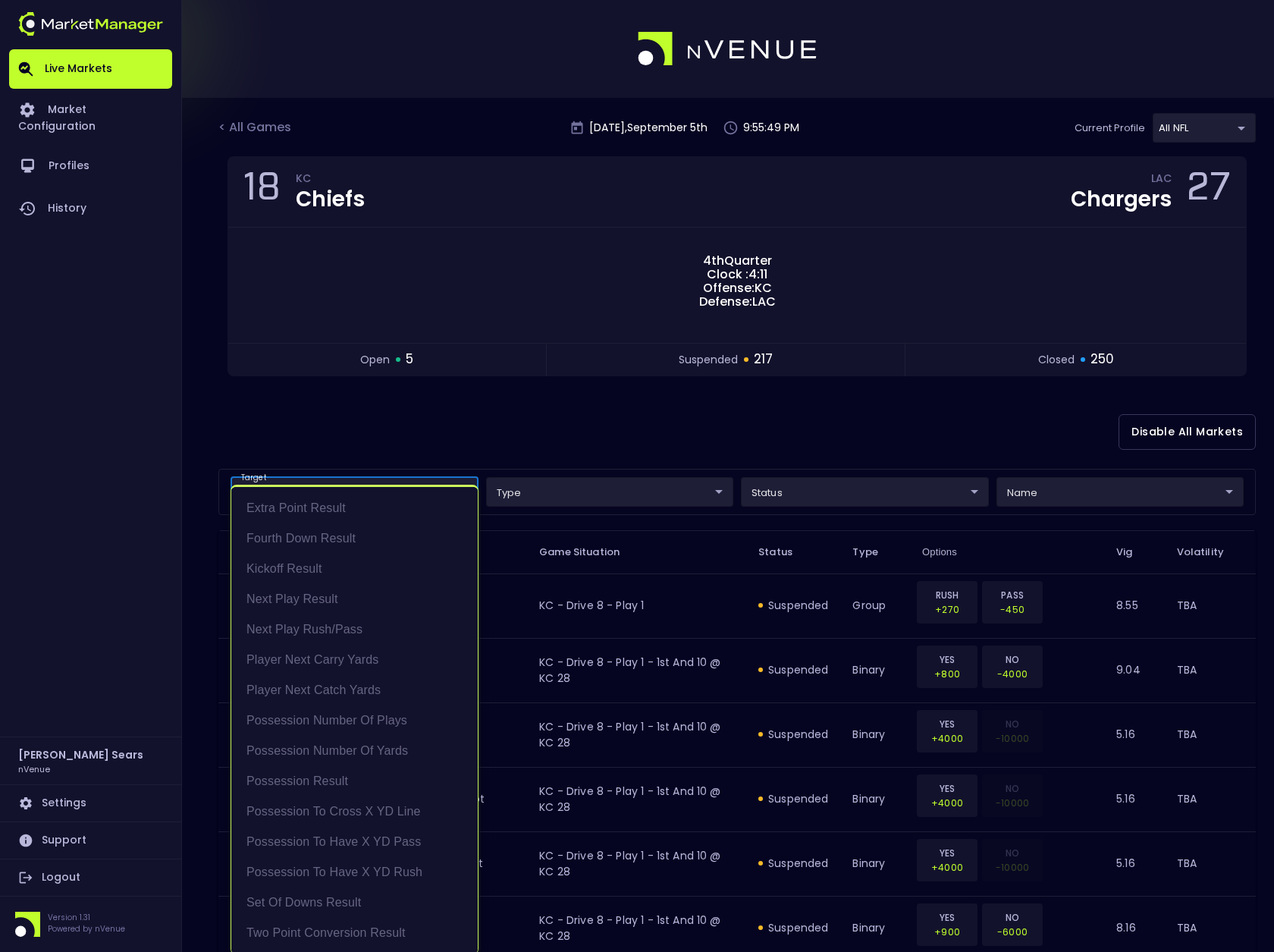
click at [795, 500] on div at bounding box center [637, 476] width 1274 height 952
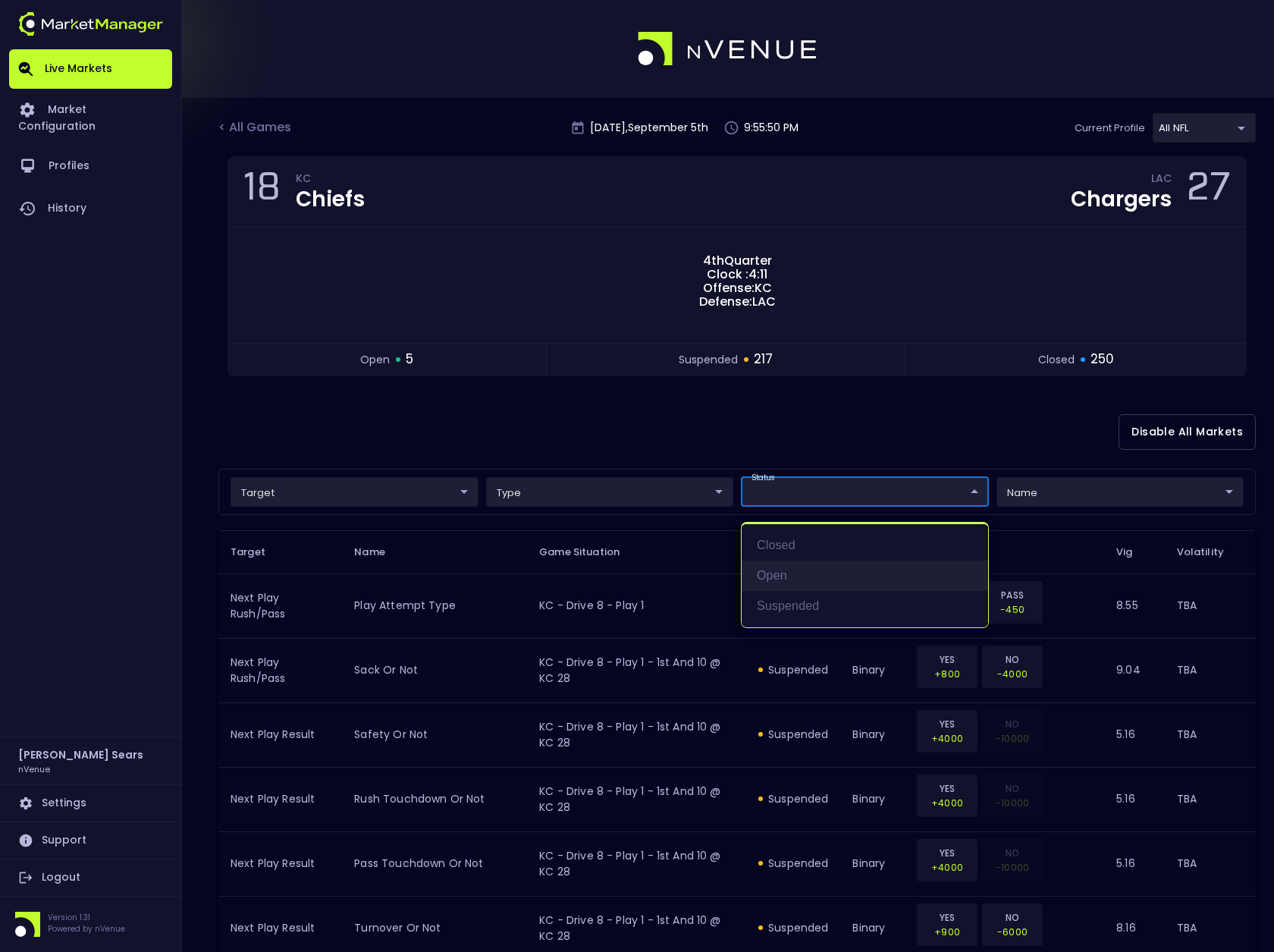
click at [780, 575] on li "open" at bounding box center [864, 575] width 247 height 30
type input "open"
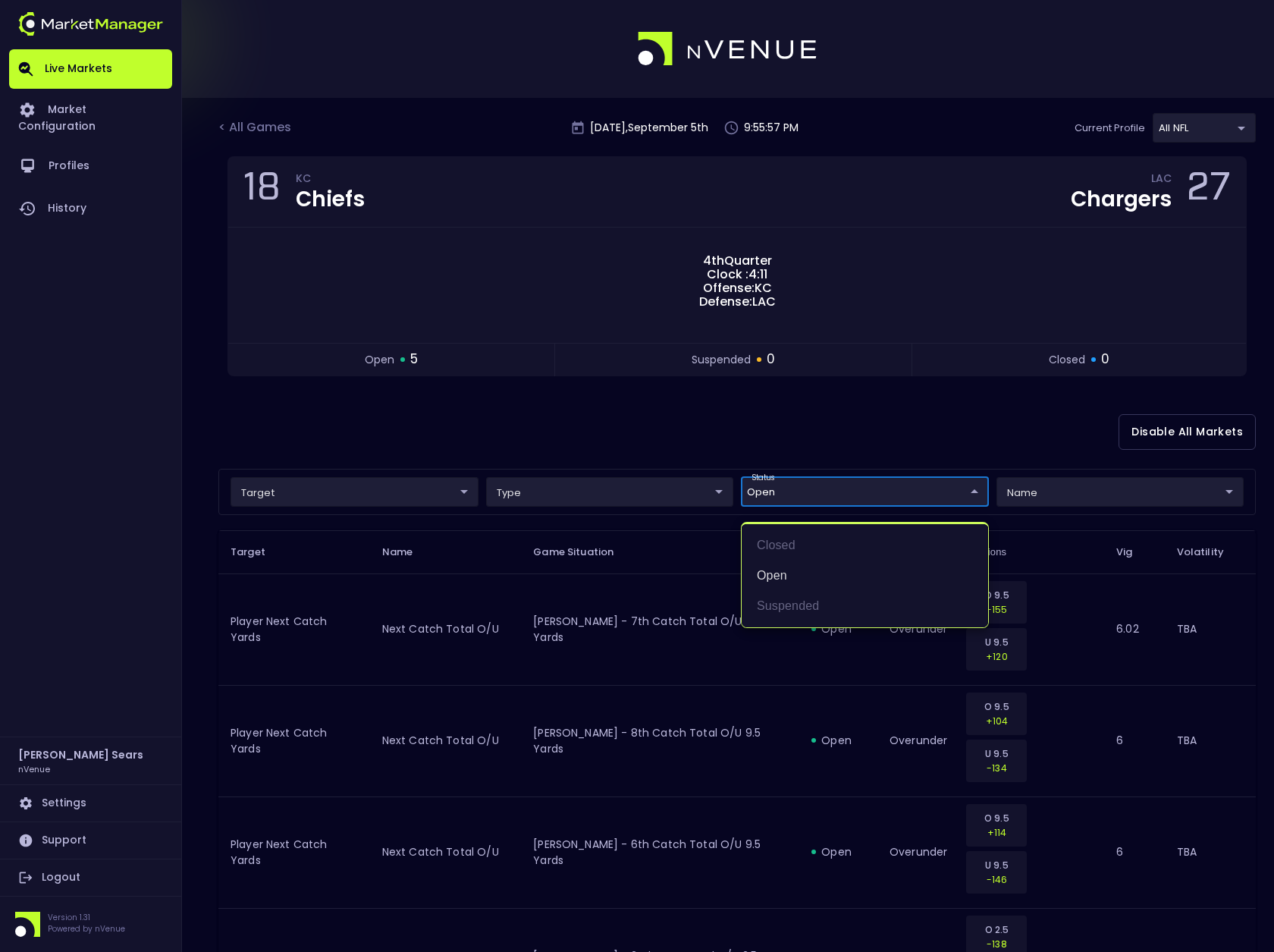
click at [692, 440] on div at bounding box center [637, 476] width 1274 height 952
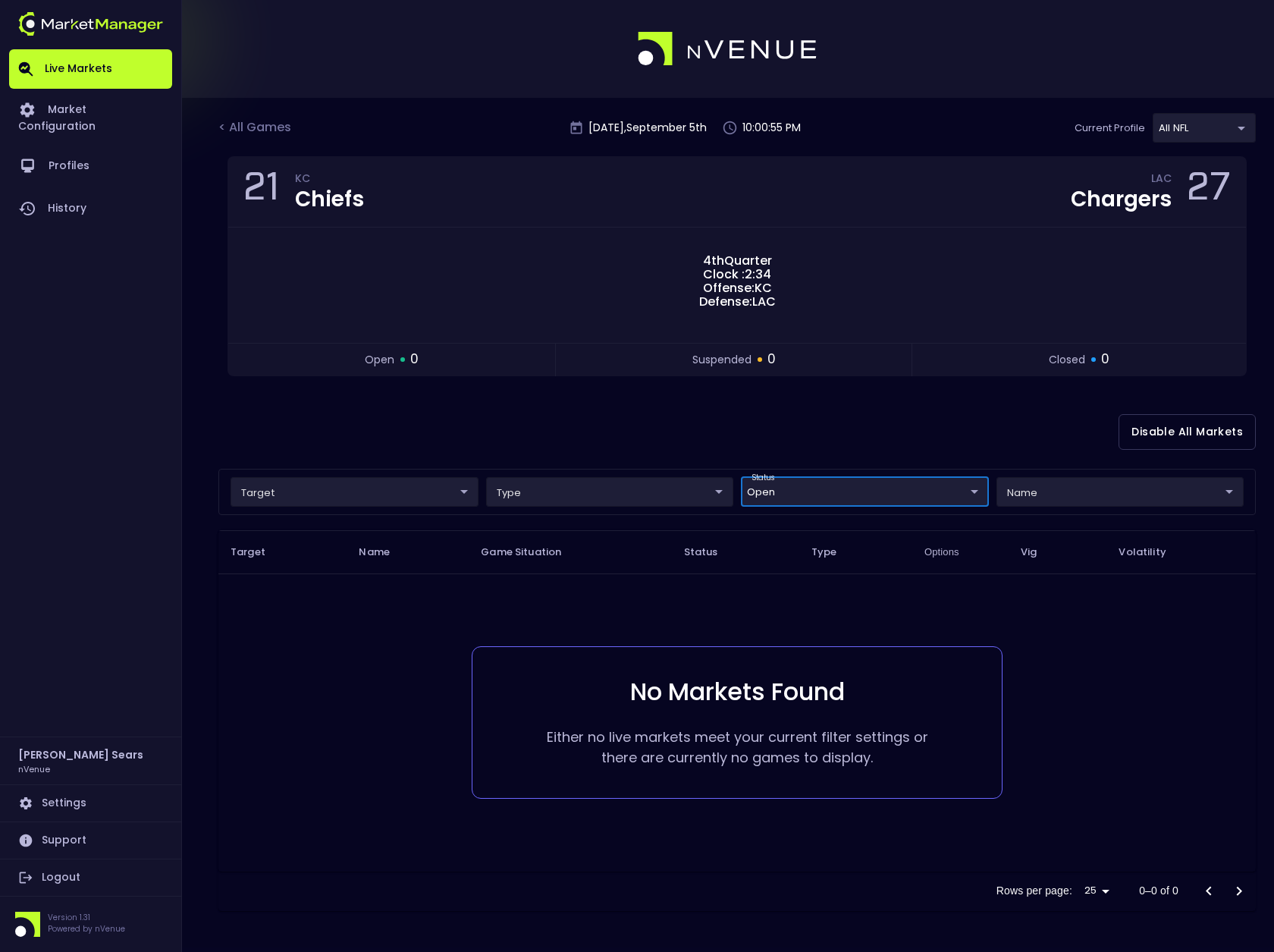
click at [446, 493] on body "Live Markets Market Configuration Profiles History [PERSON_NAME] nVenue Setting…" at bounding box center [637, 476] width 1274 height 952
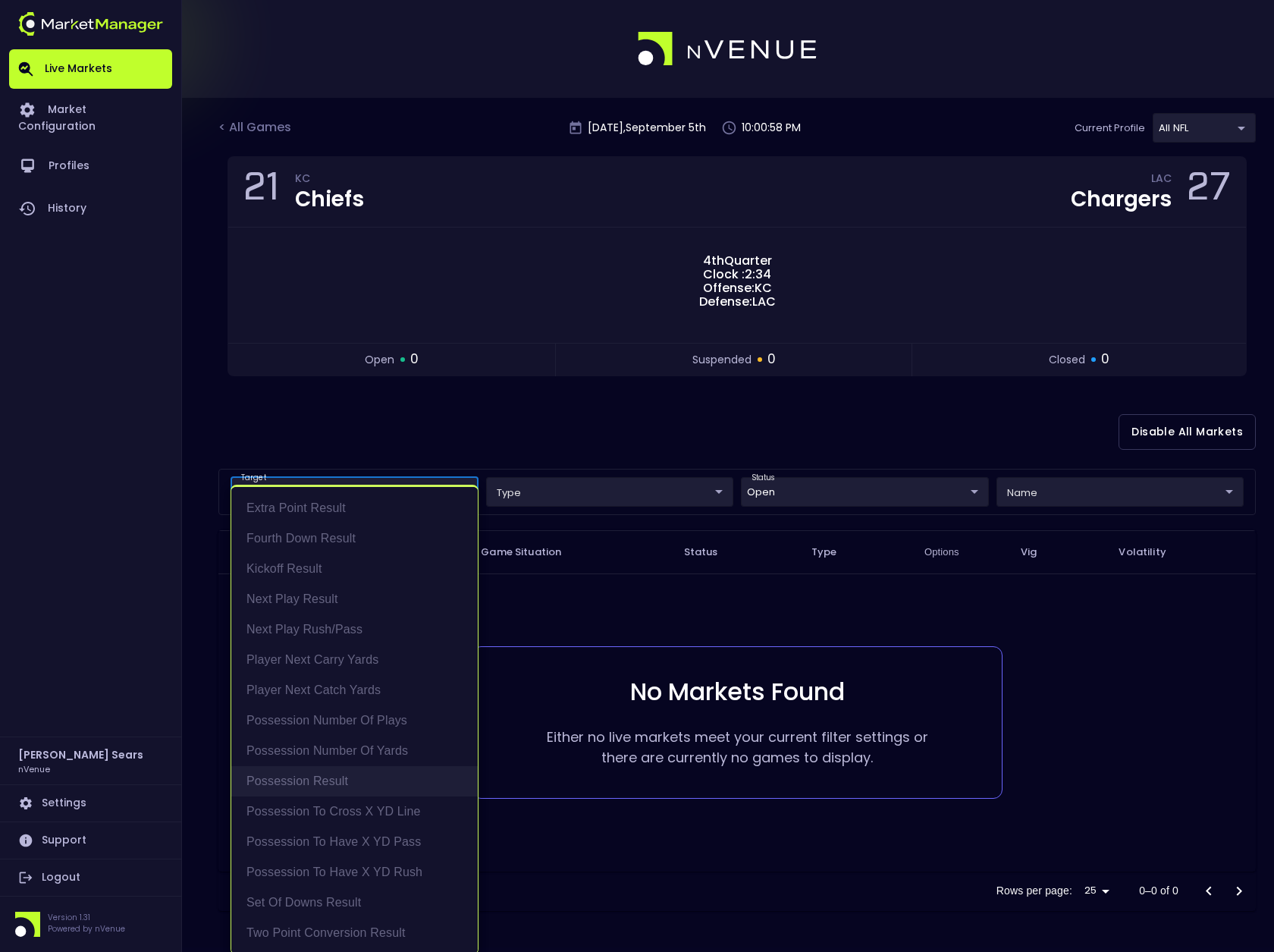
drag, startPoint x: 341, startPoint y: 780, endPoint x: 358, endPoint y: 778, distance: 17.1
click at [343, 780] on li "Possession Result" at bounding box center [354, 781] width 247 height 30
type input "Possession Result"
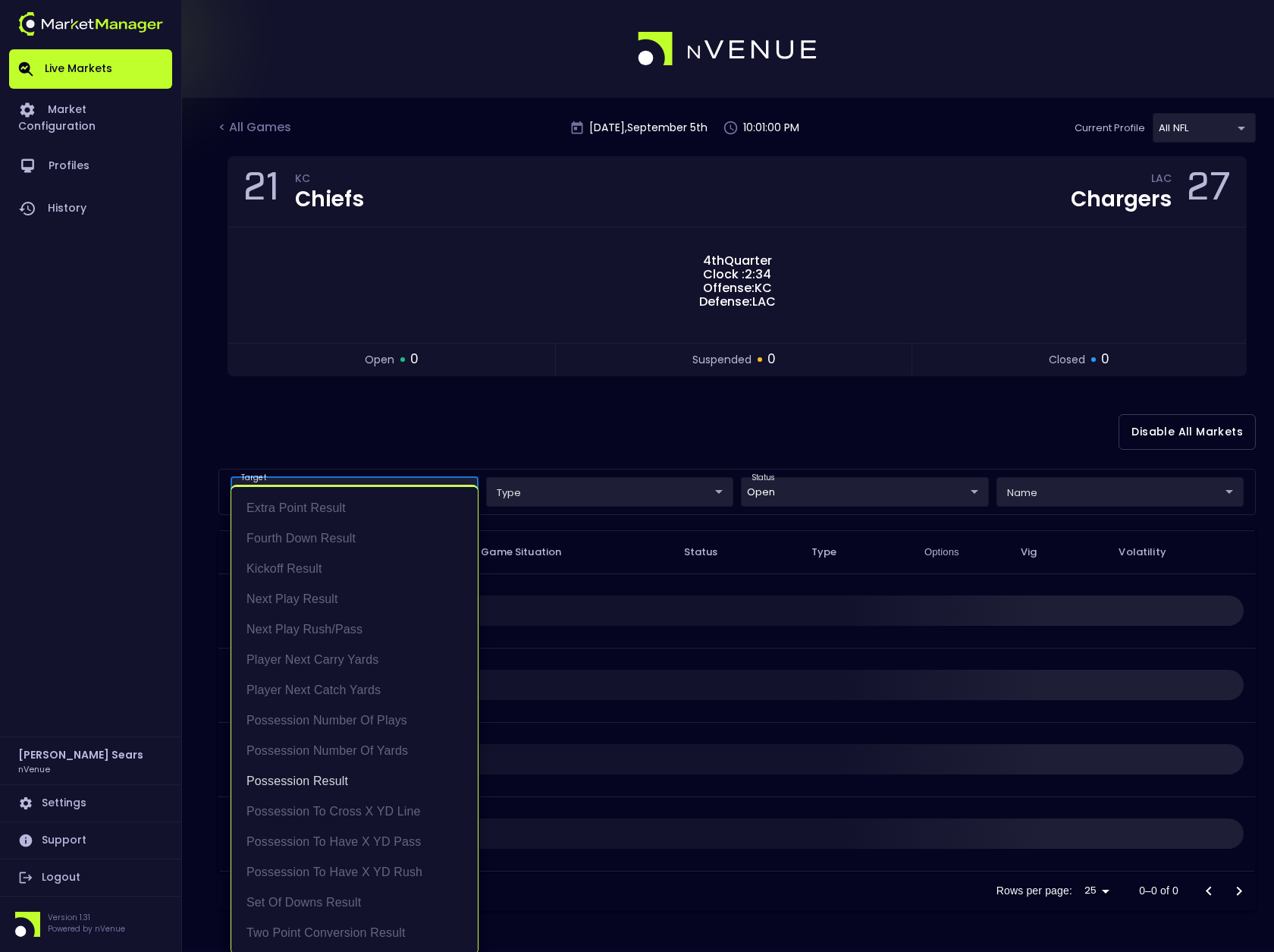
click at [1007, 496] on div at bounding box center [637, 476] width 1274 height 952
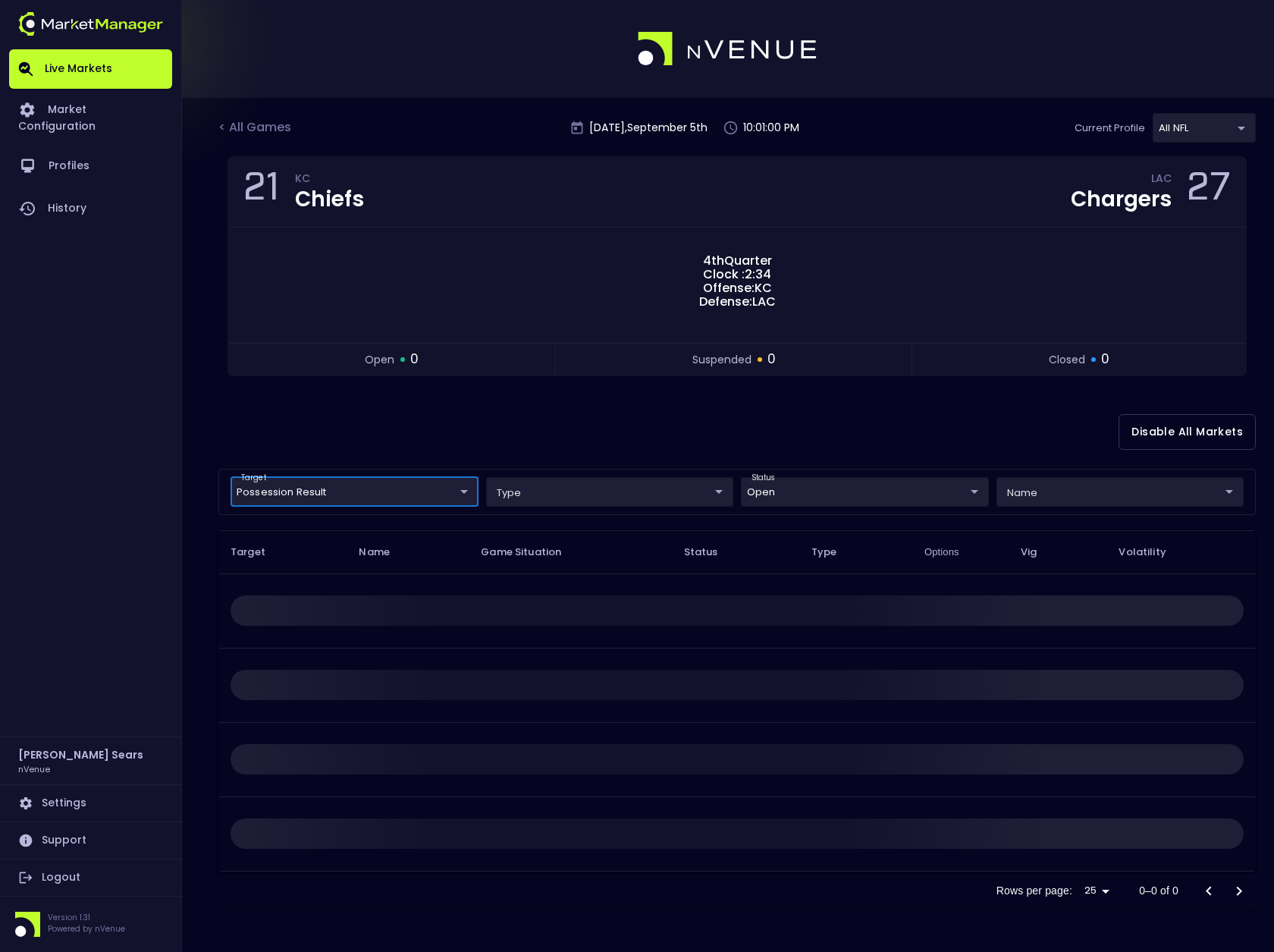
click at [1019, 495] on body "Live Markets Market Configuration Profiles History [PERSON_NAME] nVenue Setting…" at bounding box center [637, 476] width 1274 height 952
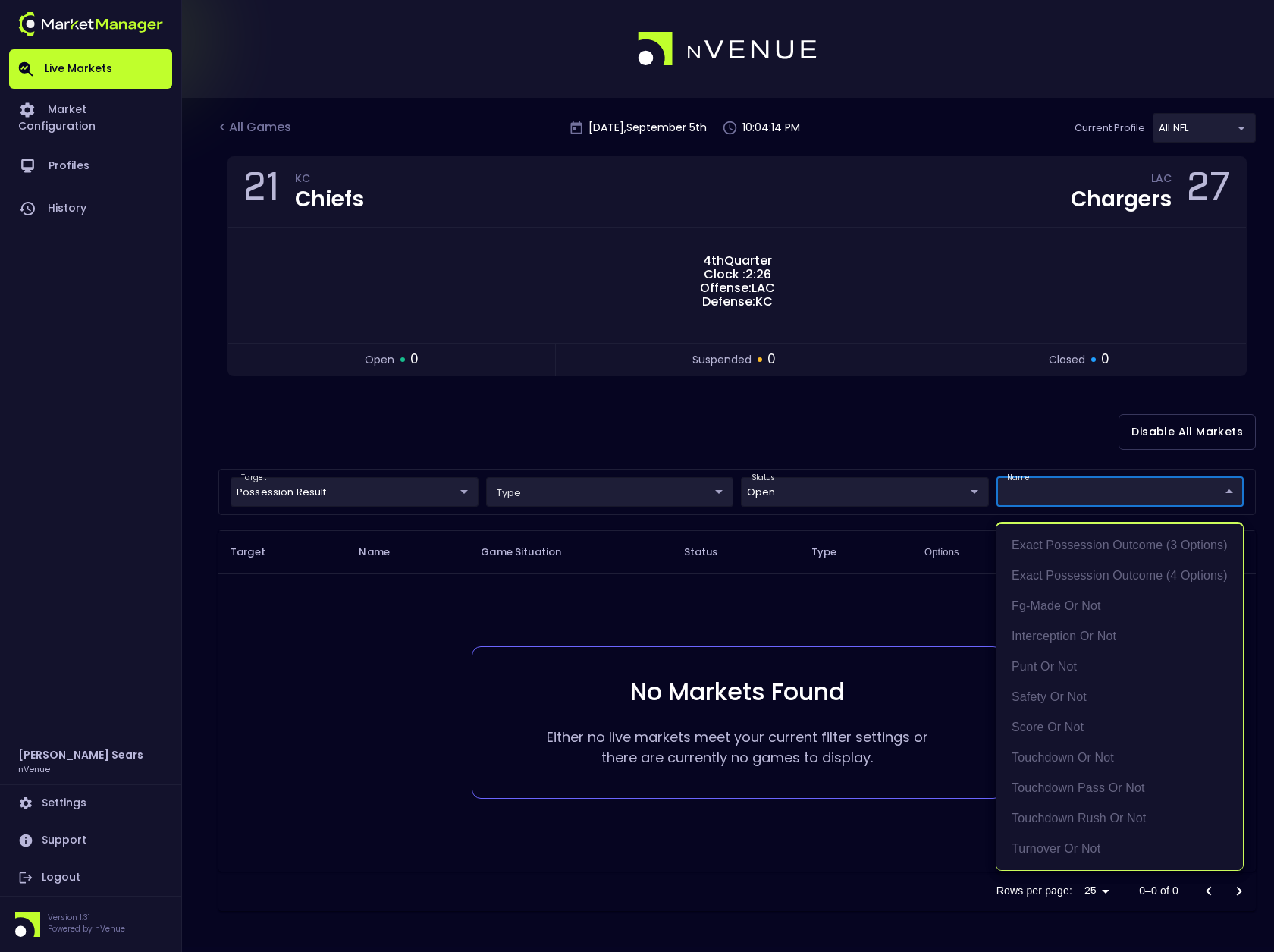
click at [466, 489] on div at bounding box center [637, 476] width 1274 height 952
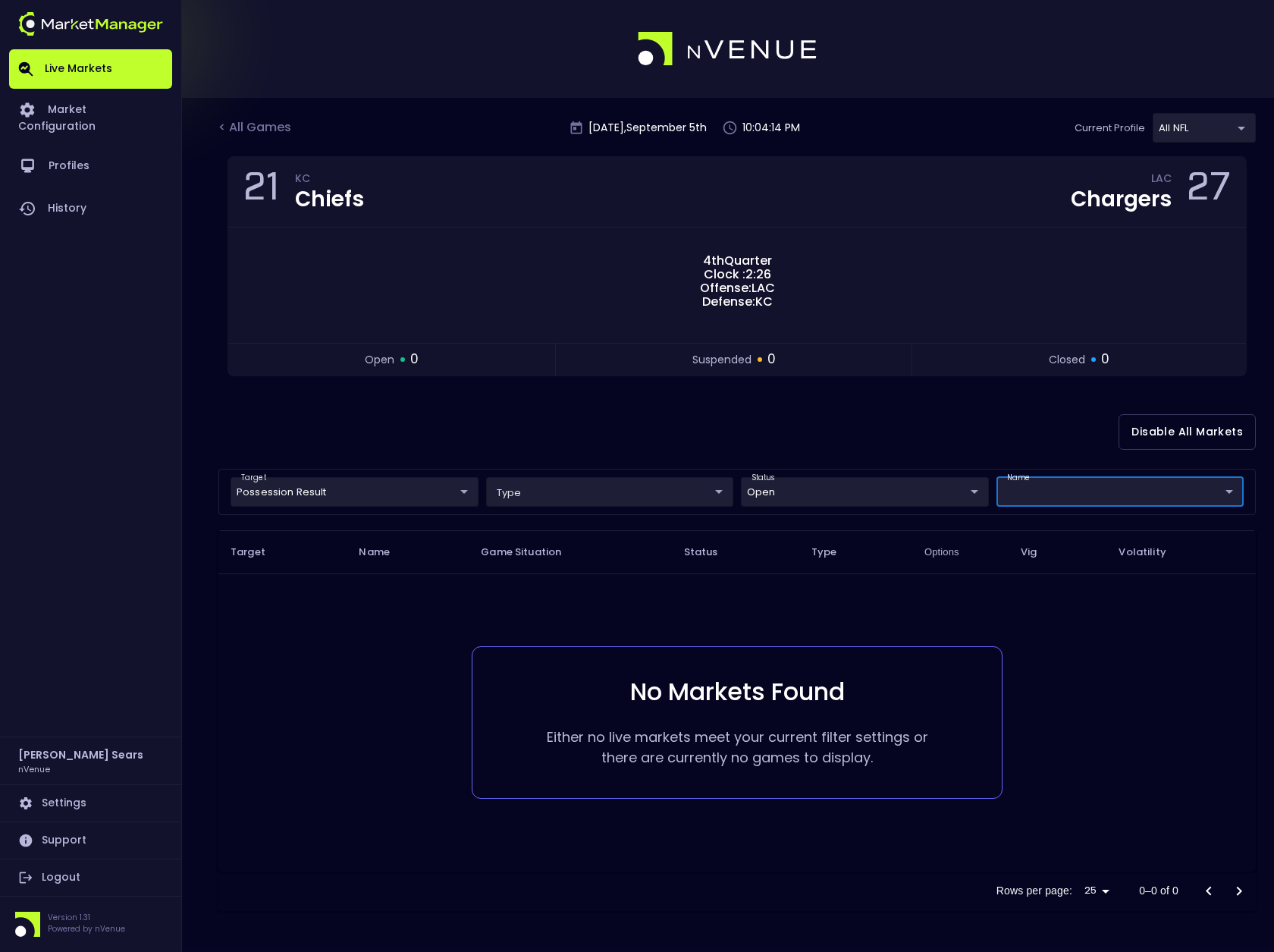
click at [466, 491] on body "Live Markets Market Configuration Profiles History [PERSON_NAME] nVenue Setting…" at bounding box center [637, 476] width 1274 height 952
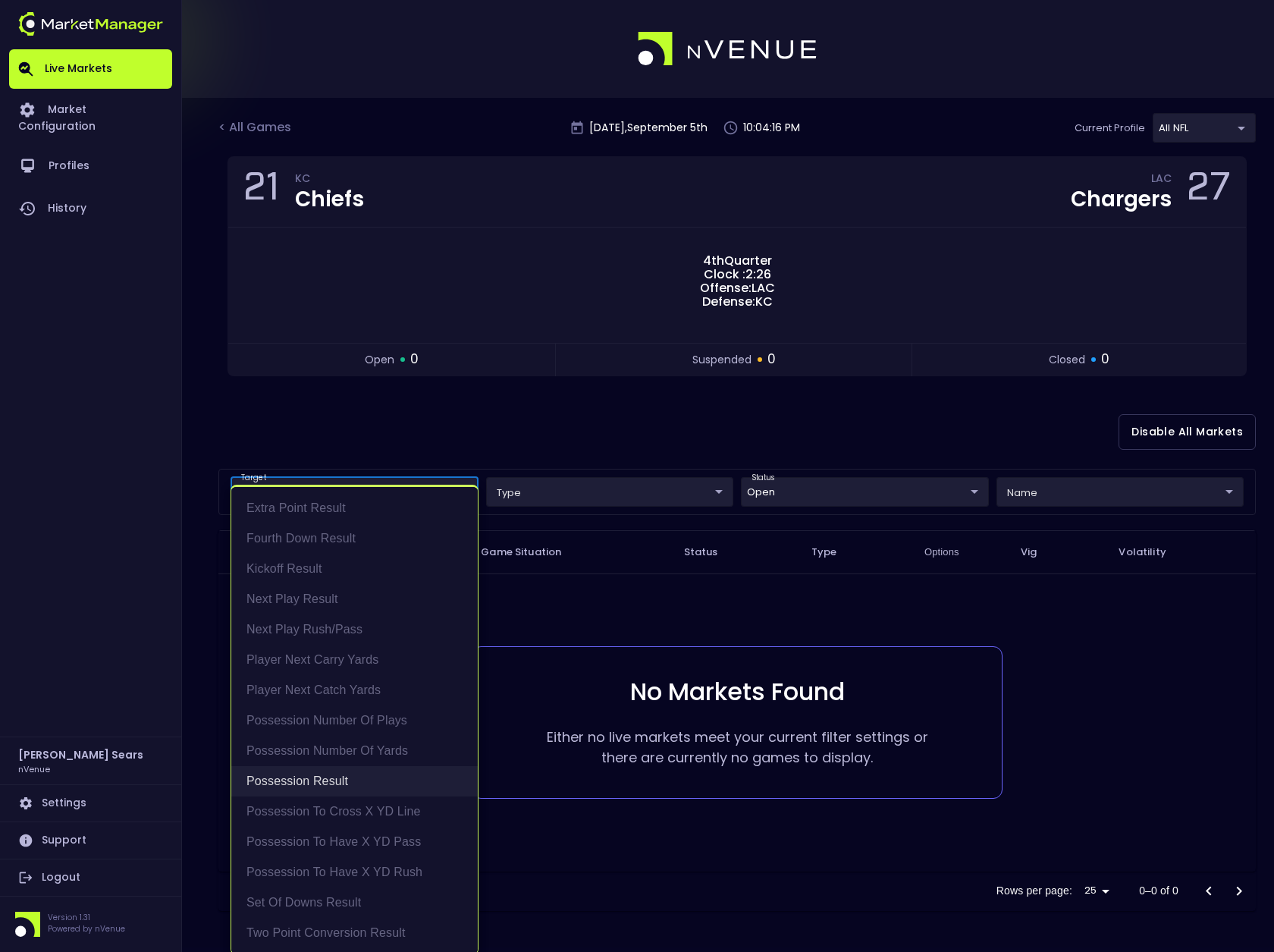
click at [350, 784] on li "Possession Result" at bounding box center [354, 781] width 247 height 30
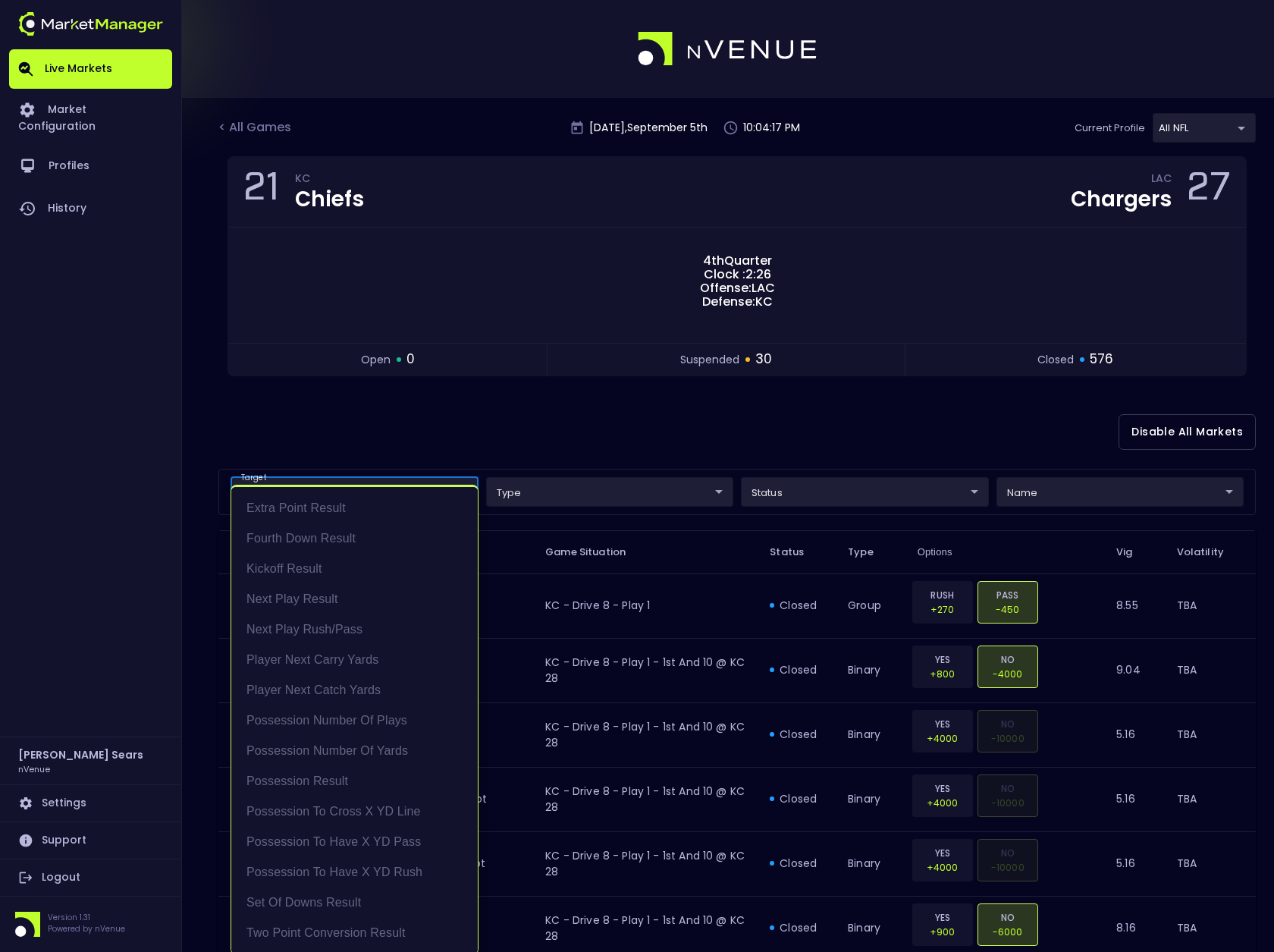
click at [615, 436] on div at bounding box center [637, 476] width 1274 height 952
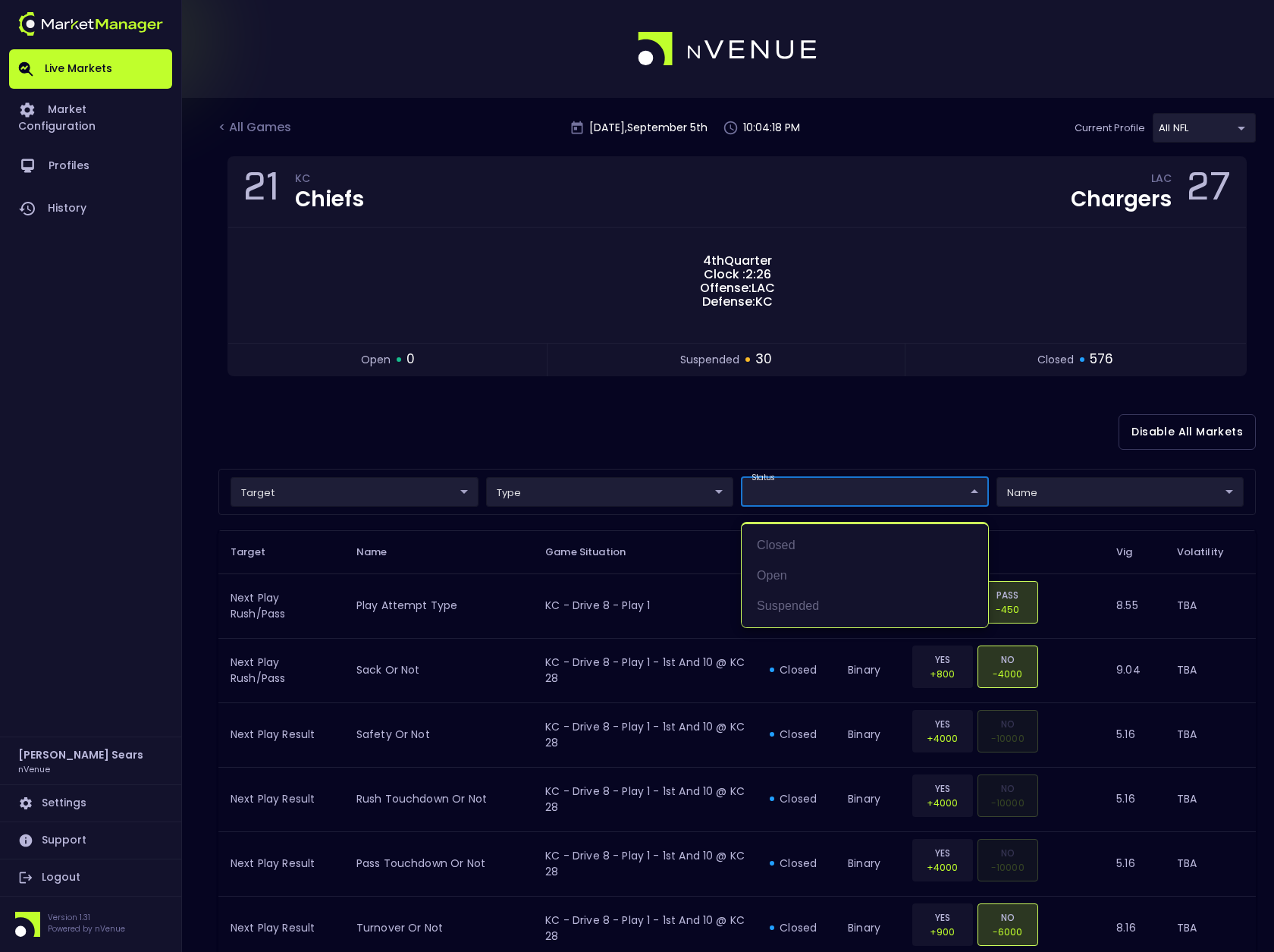
click at [818, 579] on li "open" at bounding box center [864, 575] width 247 height 30
type input "open"
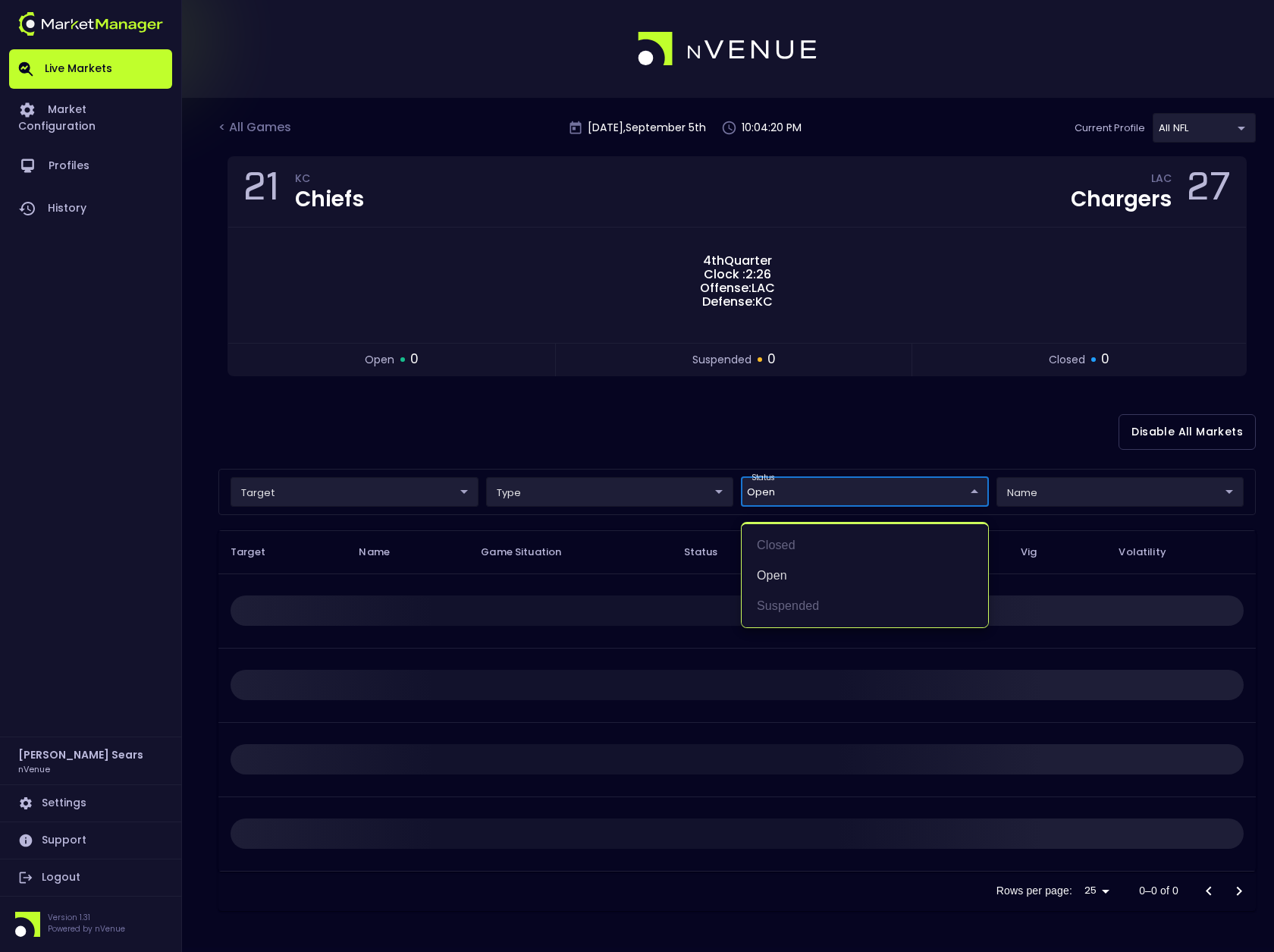
click at [783, 442] on div at bounding box center [637, 476] width 1274 height 952
